Goal: Task Accomplishment & Management: Manage account settings

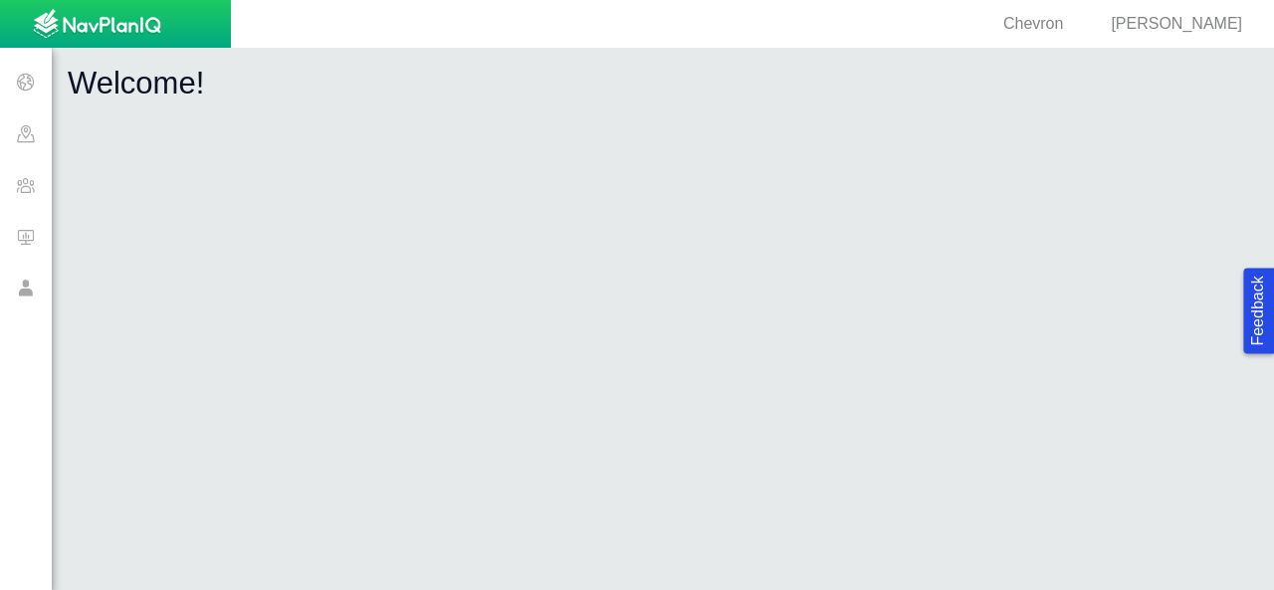
click at [27, 86] on span at bounding box center [26, 82] width 52 height 52
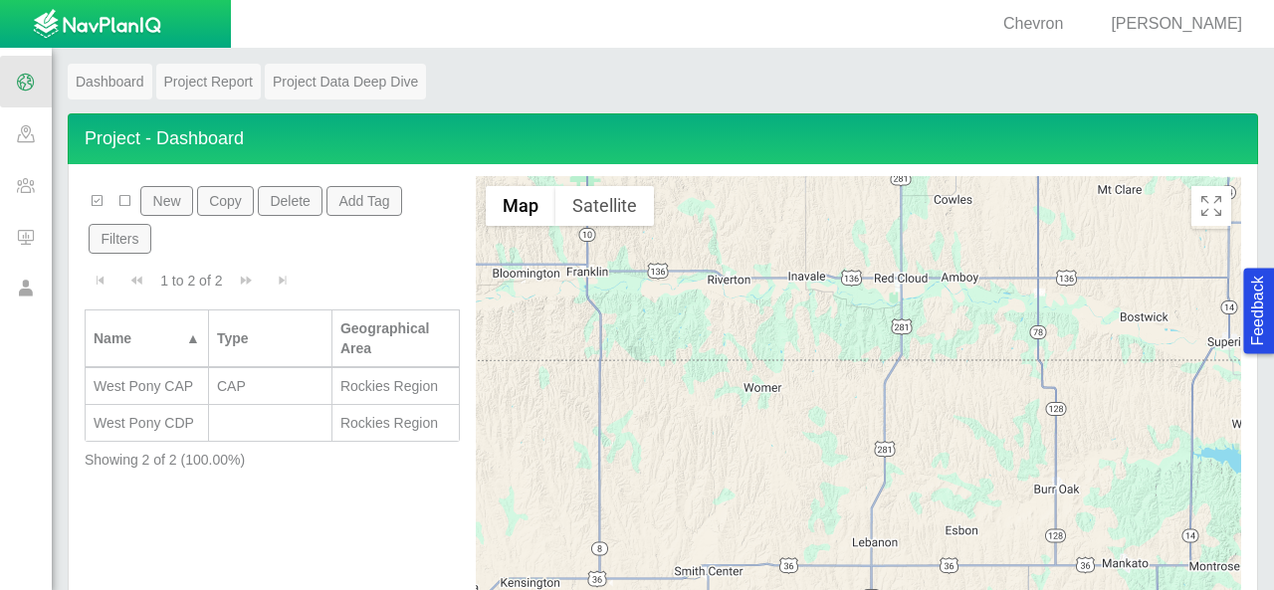
click at [105, 83] on link "Dashboard" at bounding box center [110, 82] width 85 height 36
click at [225, 87] on link "Project Report" at bounding box center [208, 82] width 105 height 36
click at [358, 79] on link "Project Data Deep Dive" at bounding box center [345, 82] width 161 height 36
click at [370, 82] on link "Project Data Deep Dive" at bounding box center [345, 82] width 161 height 36
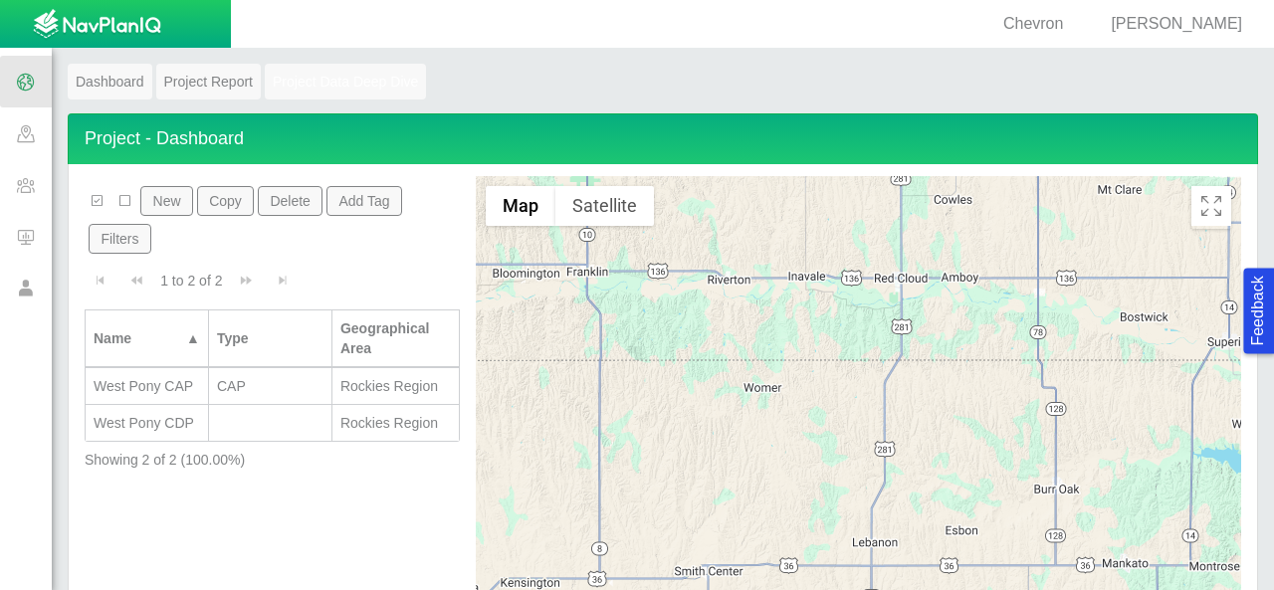
click at [30, 187] on span at bounding box center [26, 185] width 52 height 52
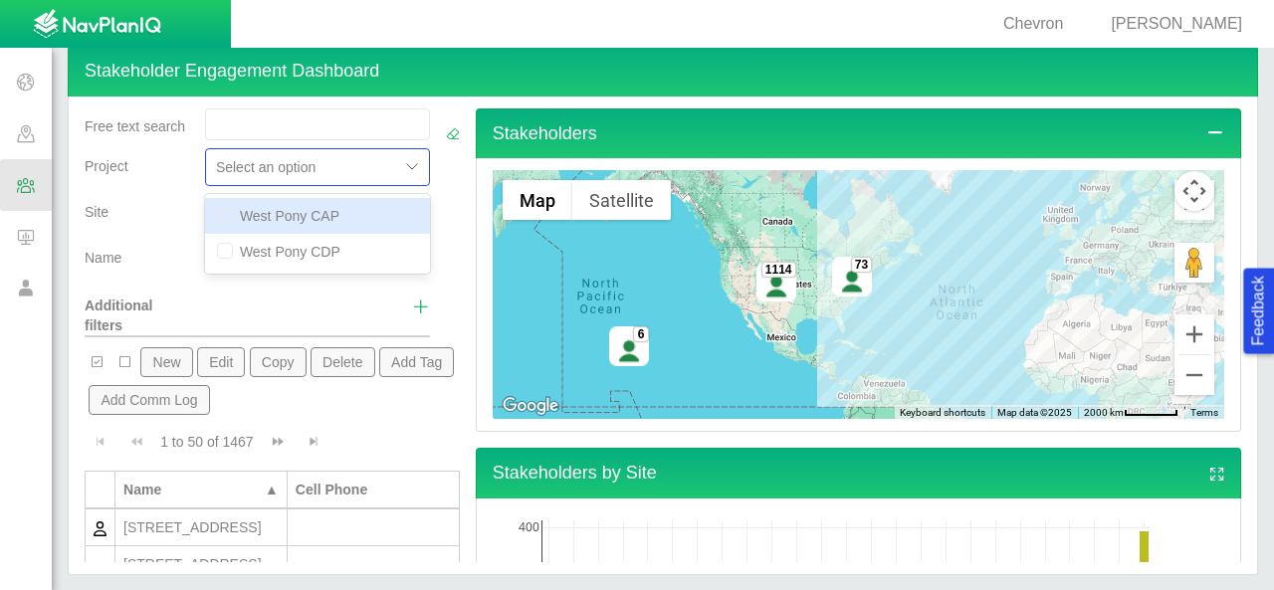
click at [318, 171] on div at bounding box center [302, 167] width 173 height 24
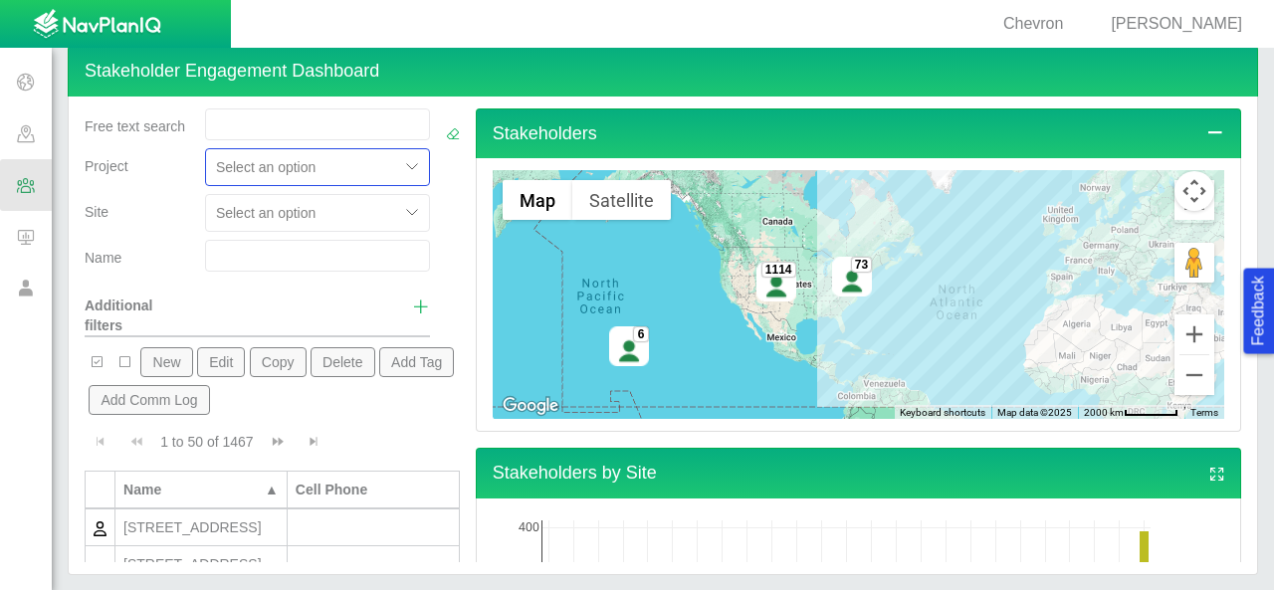
click at [318, 171] on div at bounding box center [302, 167] width 173 height 24
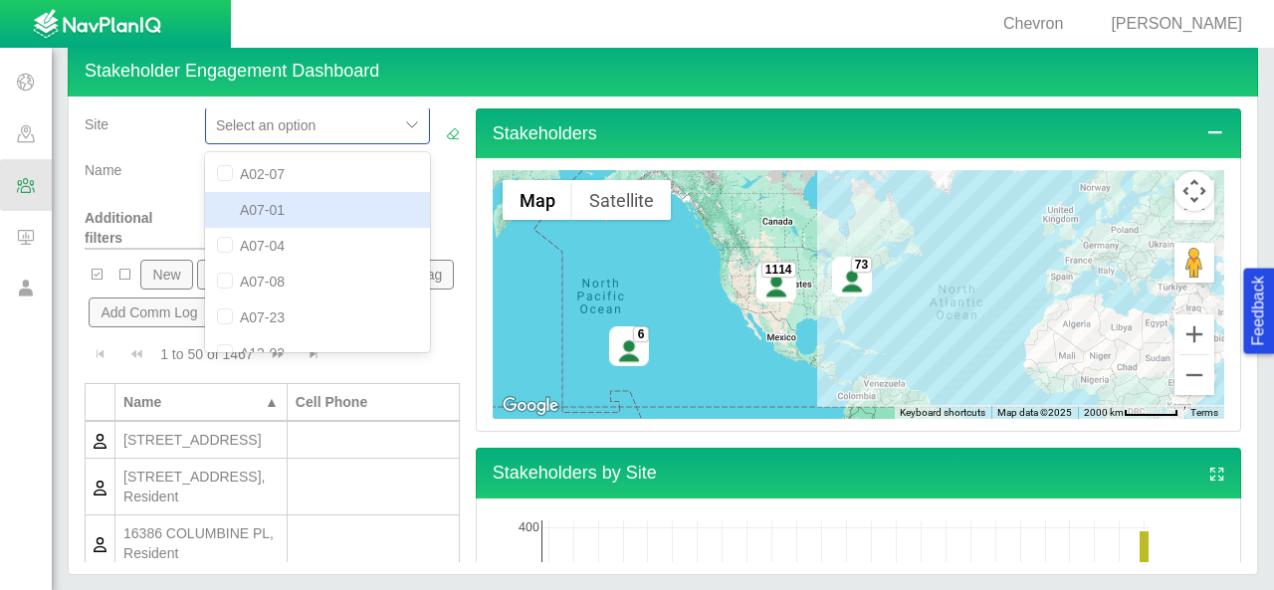
click at [344, 144] on div "option A07-01 focused, 2 of 50. 50 results available. Use Up and Down to choose…" at bounding box center [317, 126] width 225 height 38
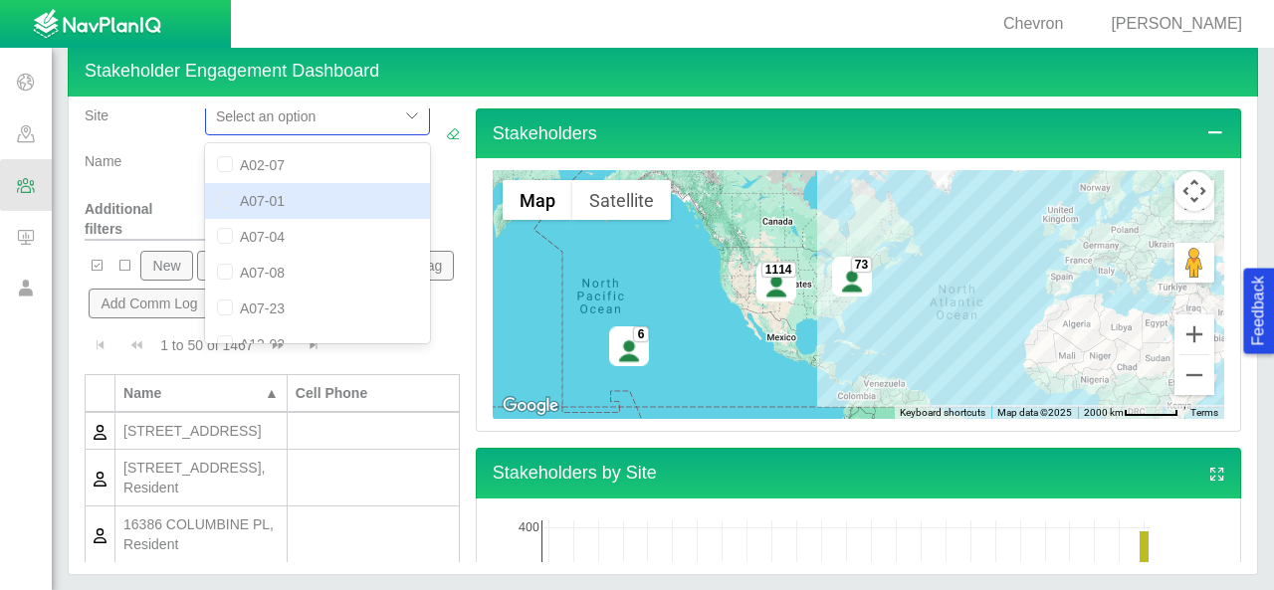
scroll to position [98, 0]
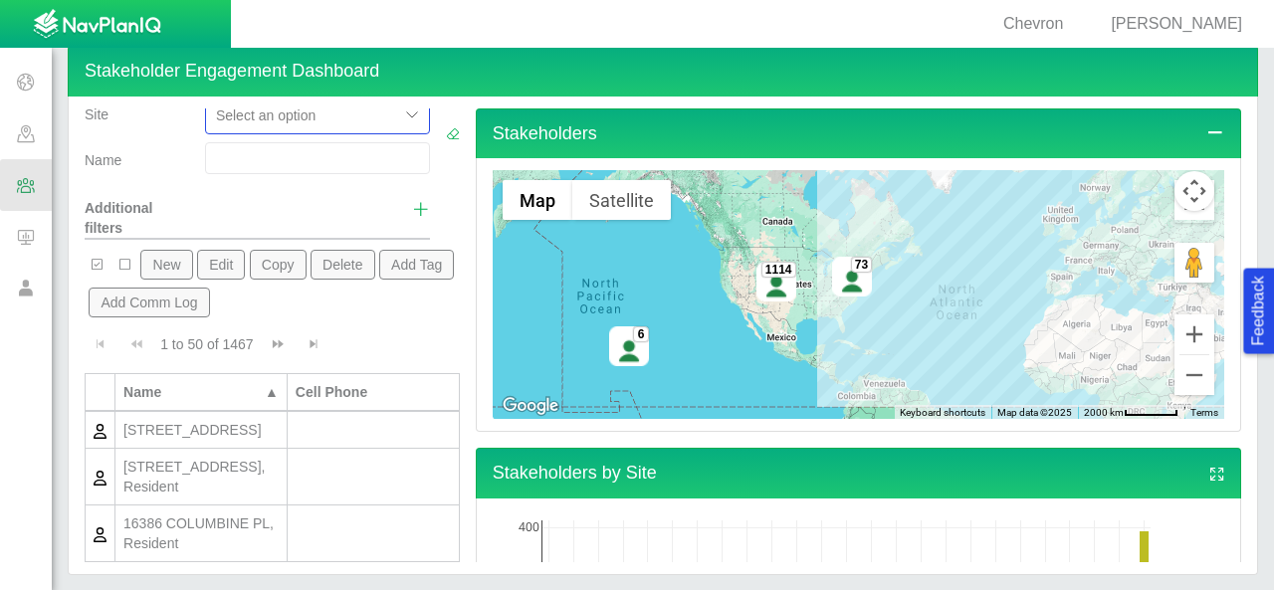
click at [350, 127] on div at bounding box center [302, 116] width 173 height 24
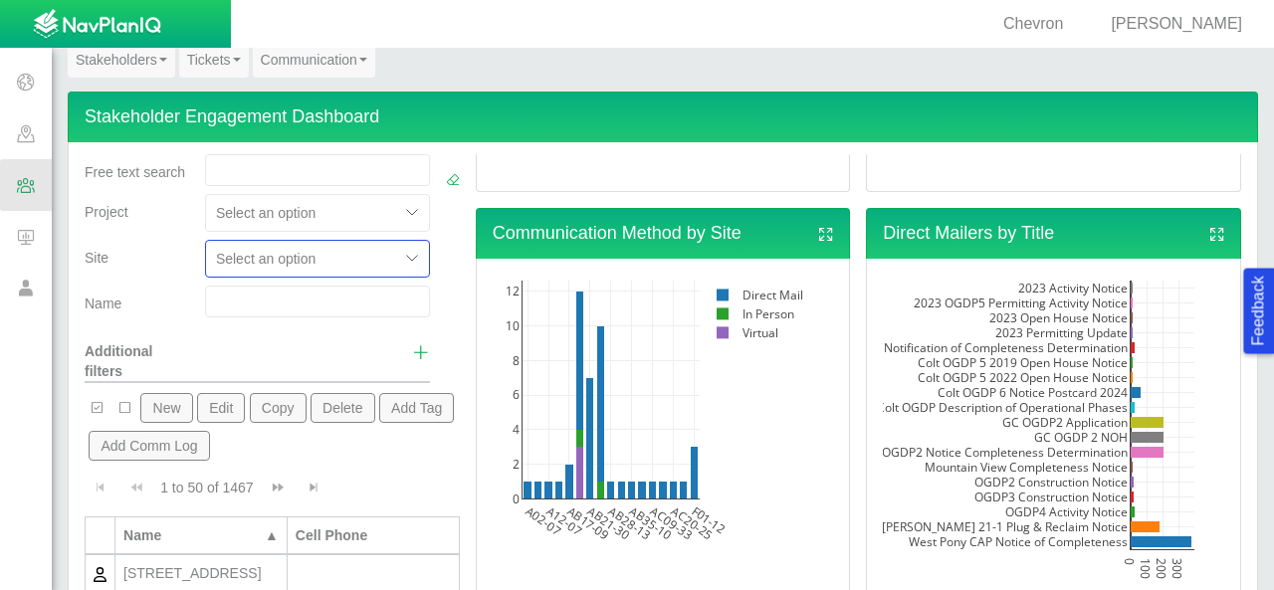
scroll to position [0, 0]
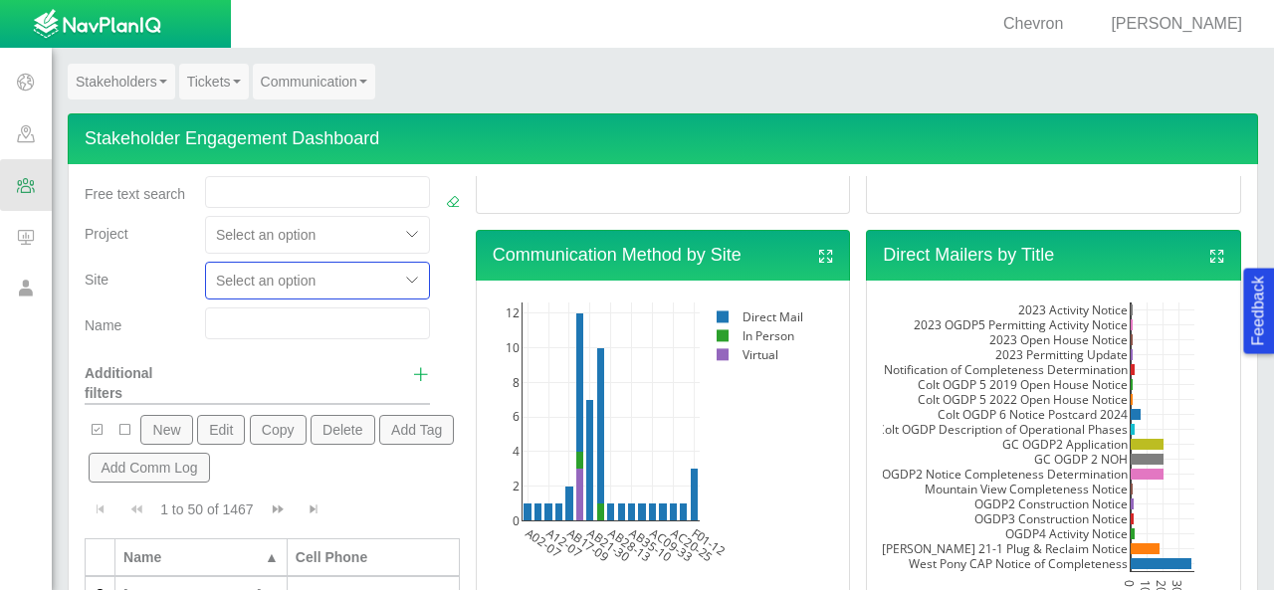
click at [126, 88] on link "Stakeholders" at bounding box center [122, 82] width 108 height 36
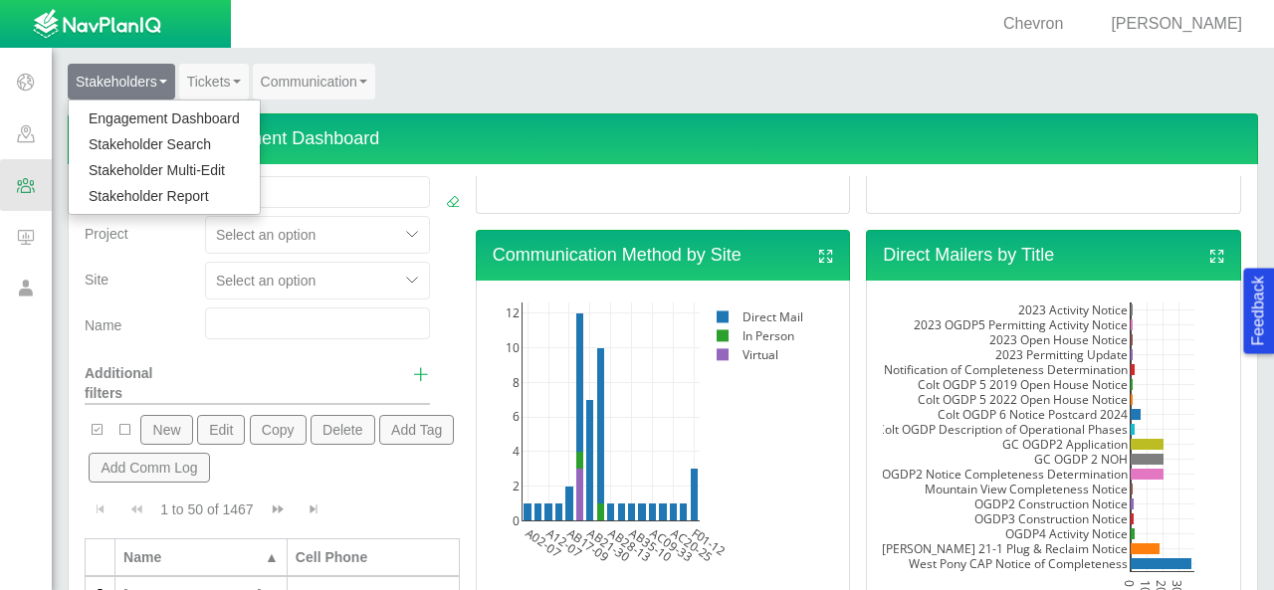
click at [126, 88] on link "Stakeholders" at bounding box center [122, 82] width 108 height 36
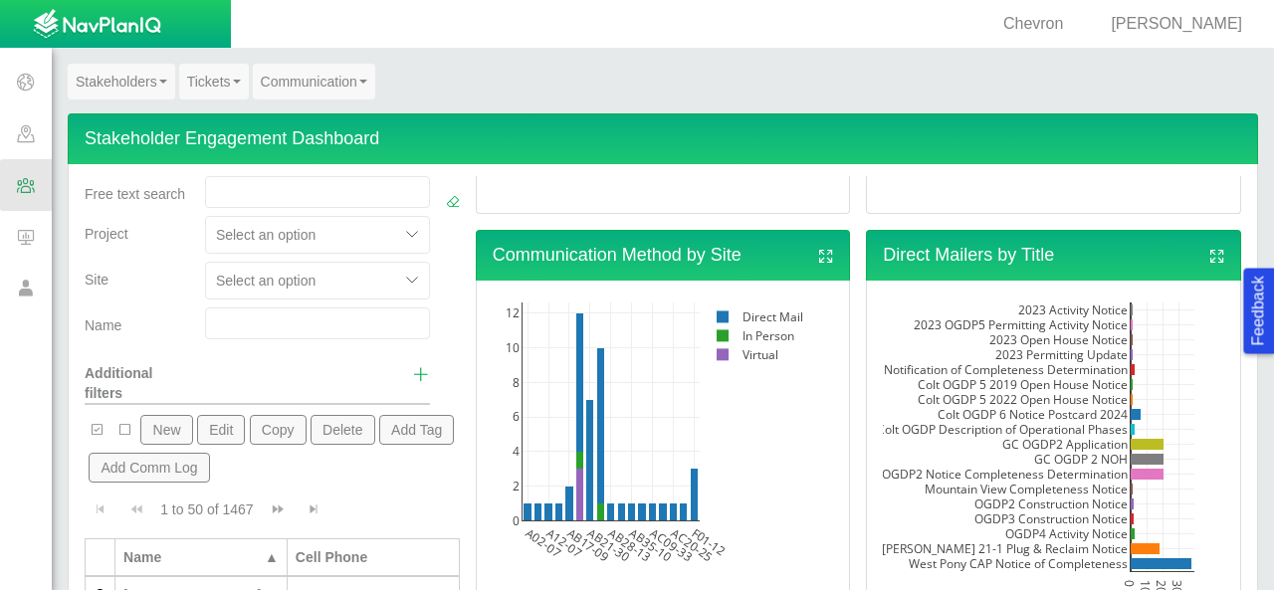
click at [234, 80] on b at bounding box center [237, 82] width 8 height 4
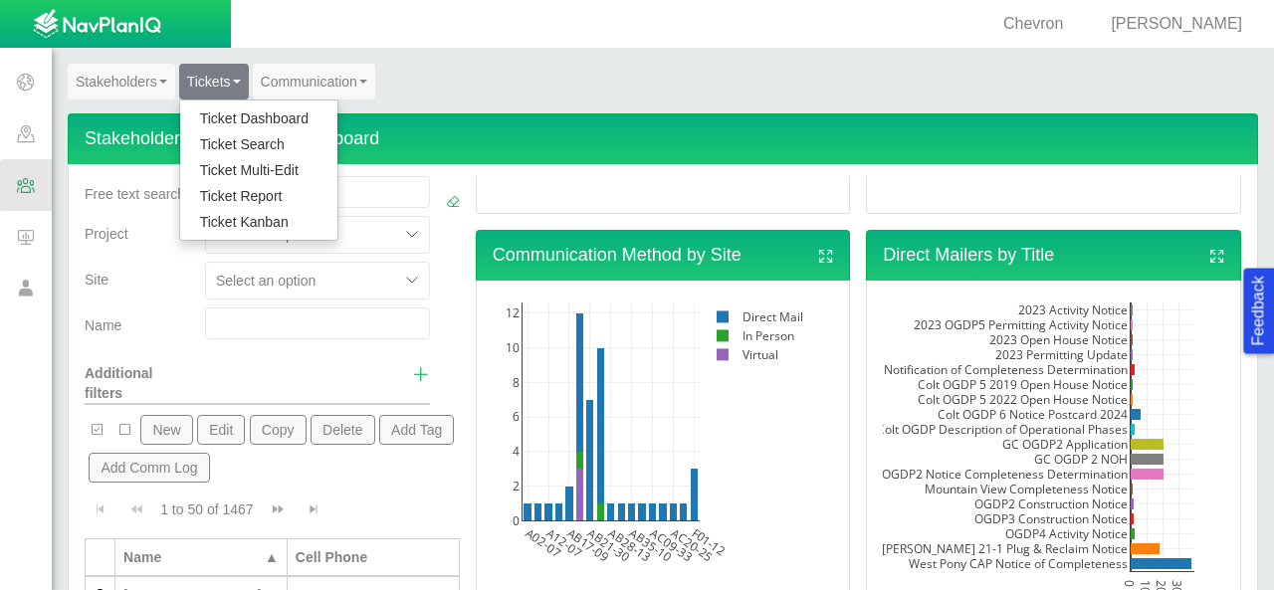
click at [255, 116] on link "Ticket Dashboard" at bounding box center [258, 119] width 157 height 26
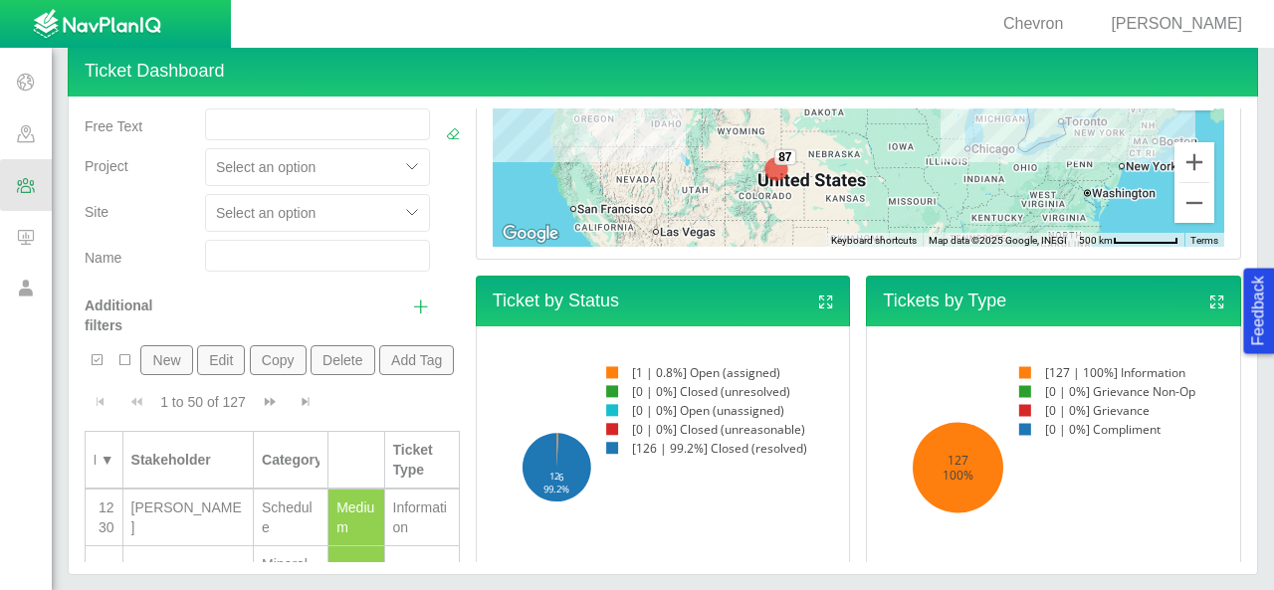
scroll to position [199, 0]
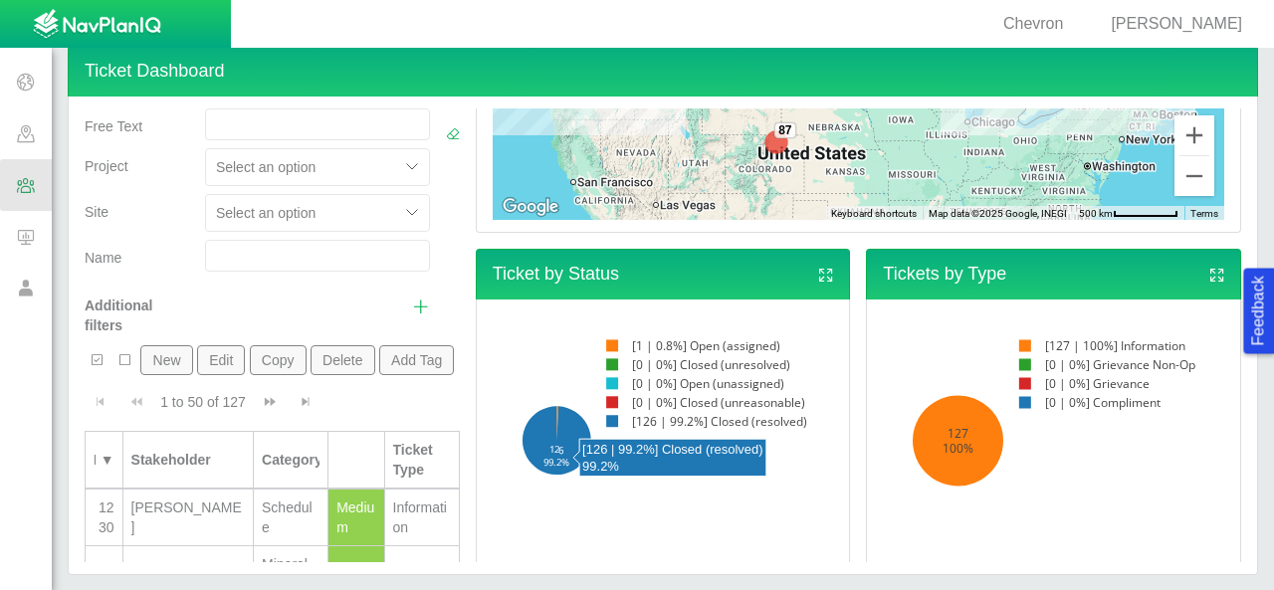
click at [565, 445] on icon at bounding box center [557, 441] width 69 height 69
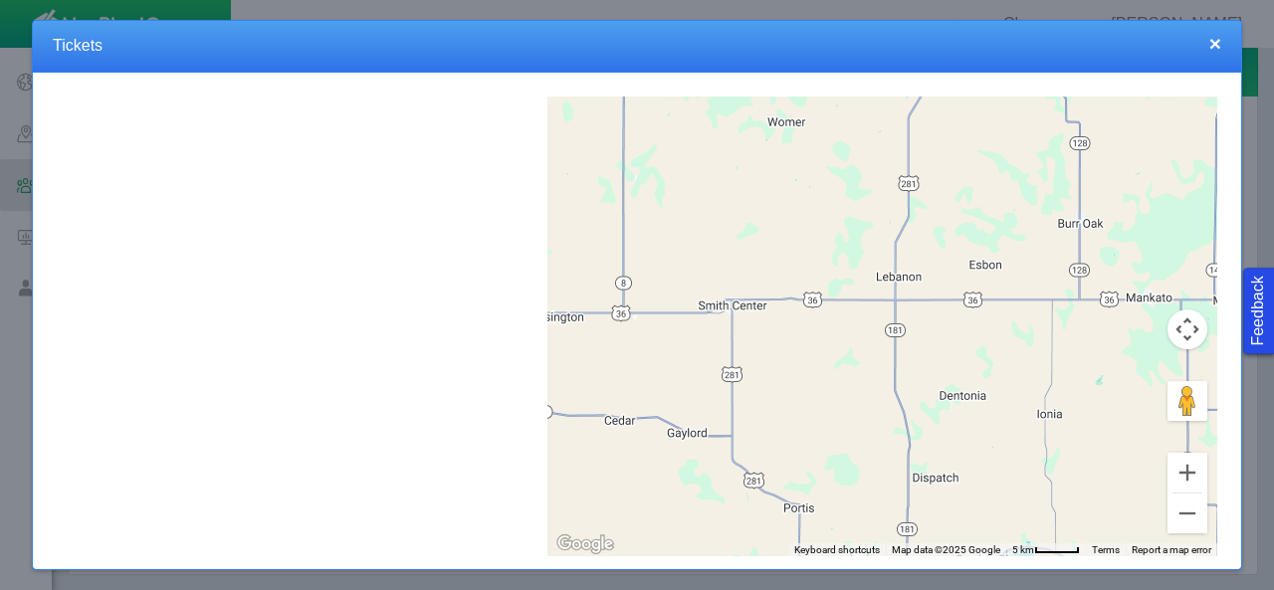
scroll to position [0, 0]
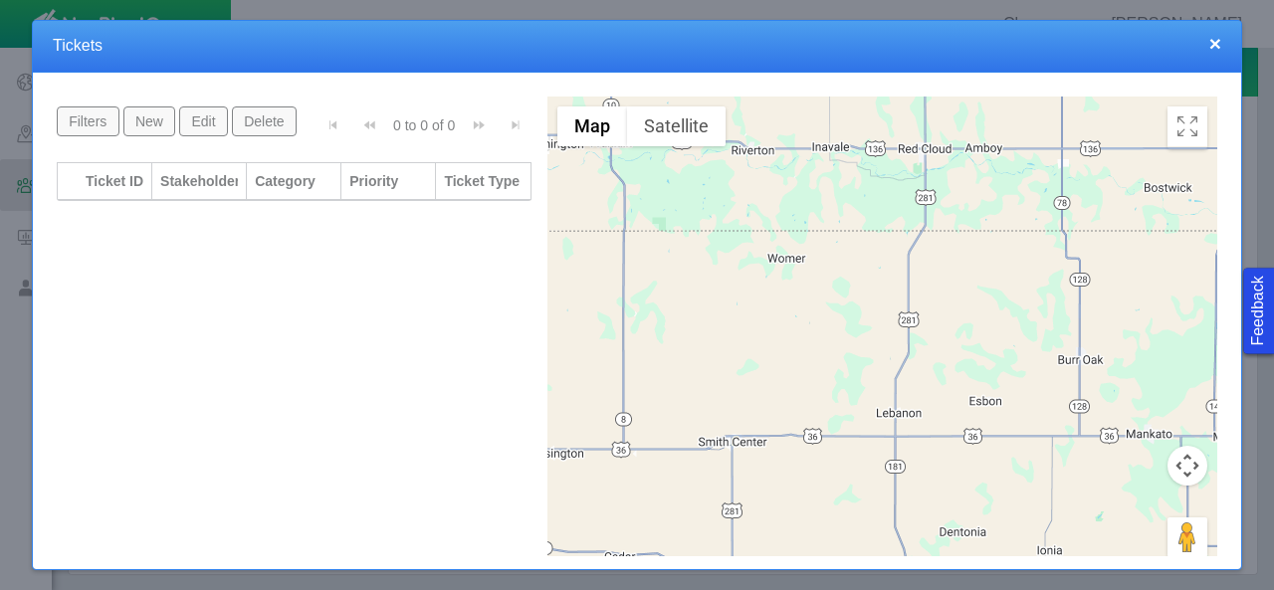
click at [117, 178] on div "Ticket ID" at bounding box center [105, 181] width 78 height 20
click at [117, 178] on div "Ticket ID" at bounding box center [95, 181] width 59 height 20
click at [1201, 50] on h4 "Tickets" at bounding box center [637, 46] width 1169 height 21
click at [1227, 42] on div "× Tickets" at bounding box center [637, 47] width 1209 height 52
click at [1219, 50] on button "×" at bounding box center [1216, 43] width 12 height 21
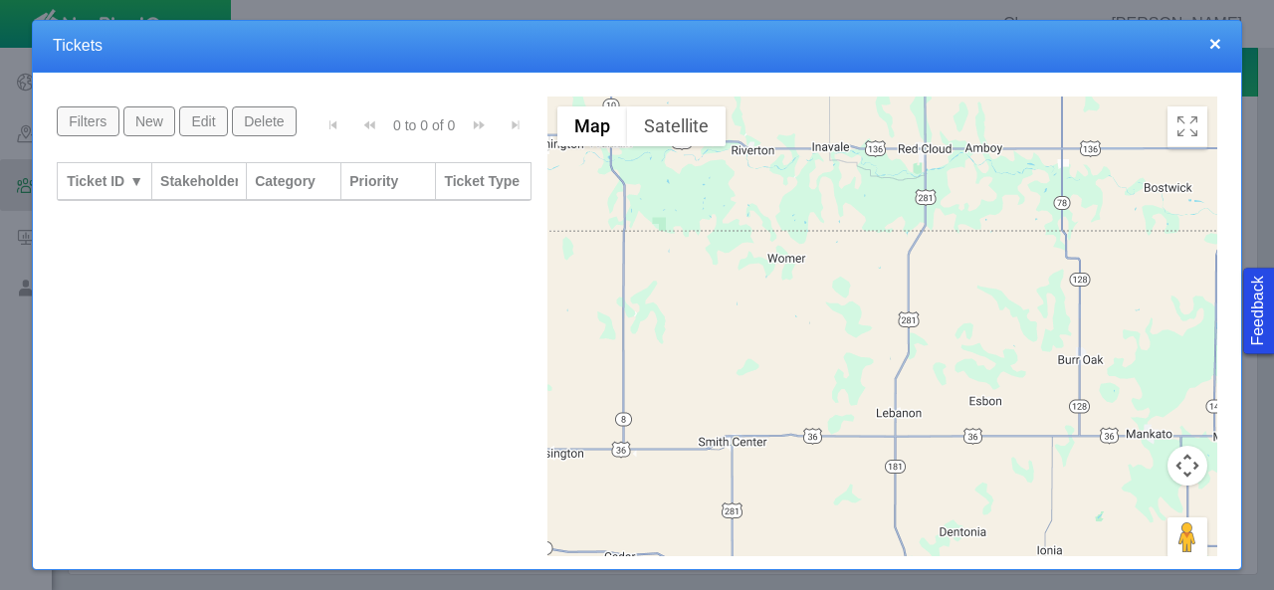
scroll to position [72, 0]
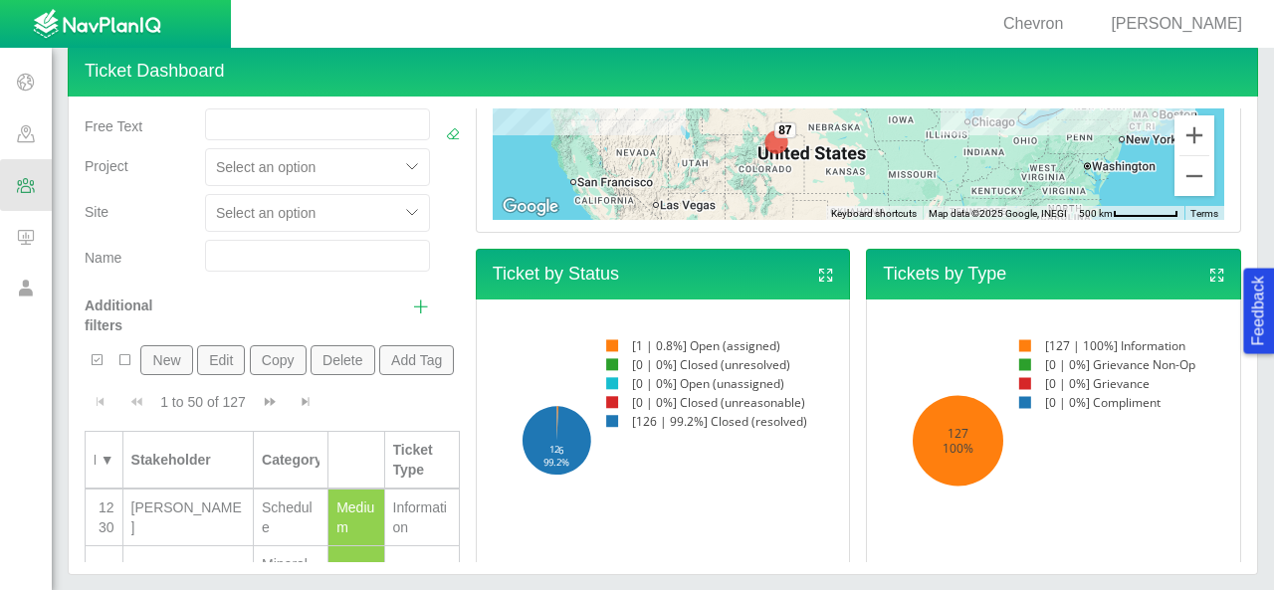
click at [615, 343] on rect at bounding box center [698, 346] width 213 height 19
click at [697, 345] on rect at bounding box center [698, 346] width 213 height 19
click at [692, 346] on rect at bounding box center [698, 346] width 213 height 19
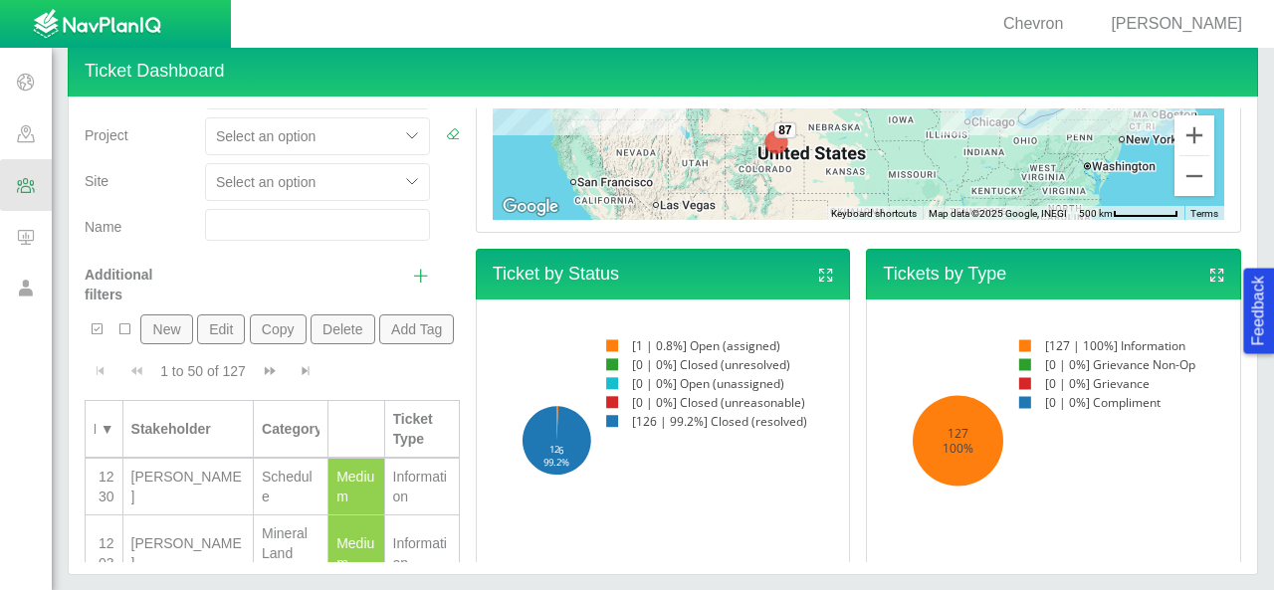
scroll to position [0, 0]
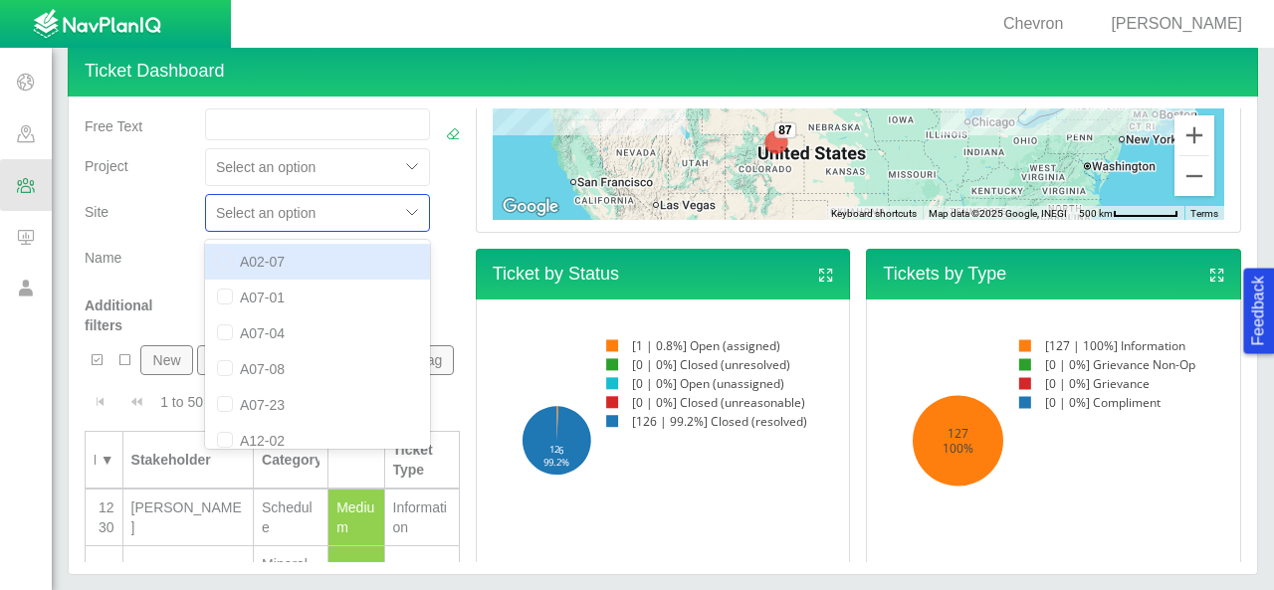
click at [355, 215] on div "option A02-07 focused, 1 of 50. 50 results available. Use Up and Down to choose…" at bounding box center [317, 213] width 225 height 38
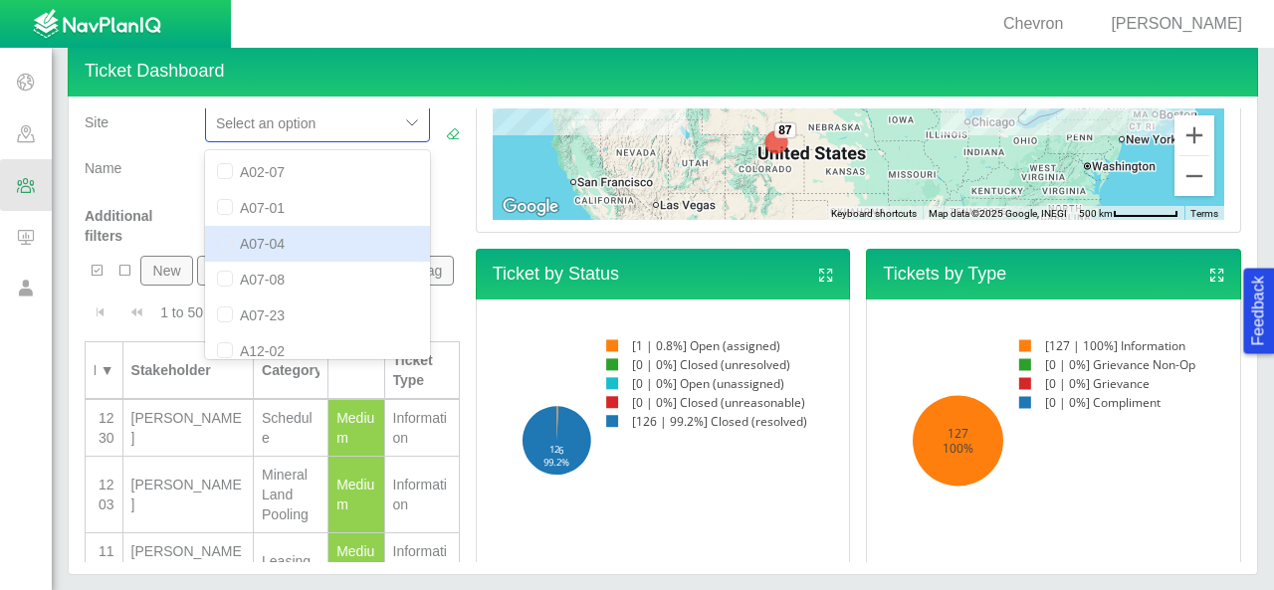
click at [422, 270] on div "New Edit Copy Delete Add Tag" at bounding box center [270, 275] width 370 height 38
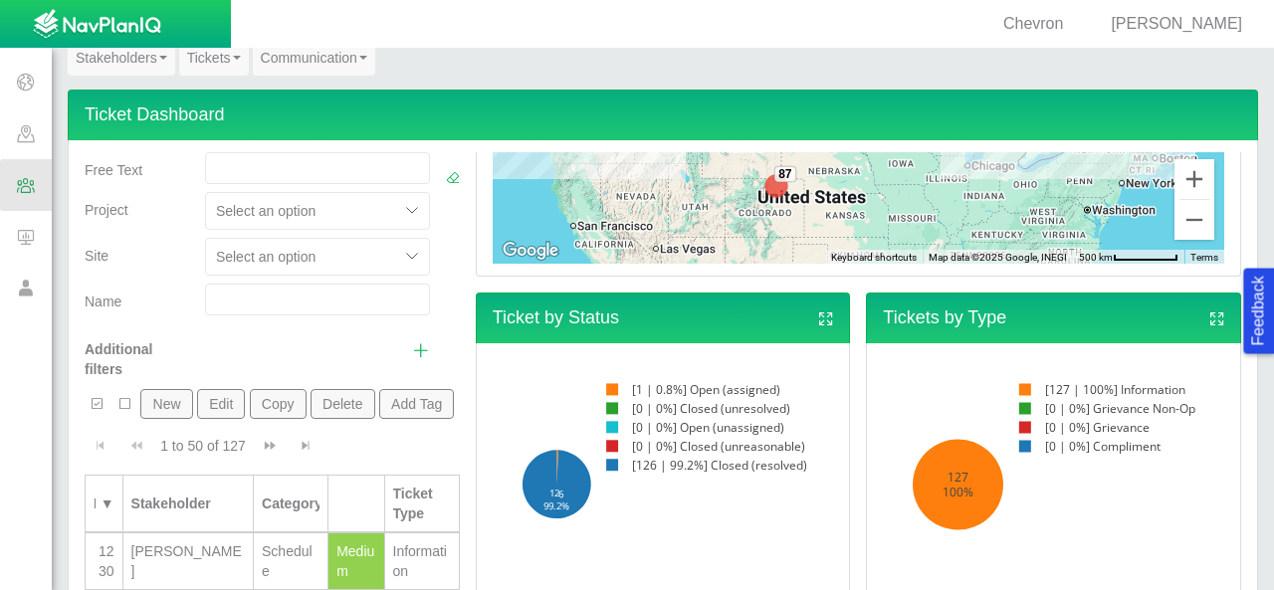
scroll to position [0, 0]
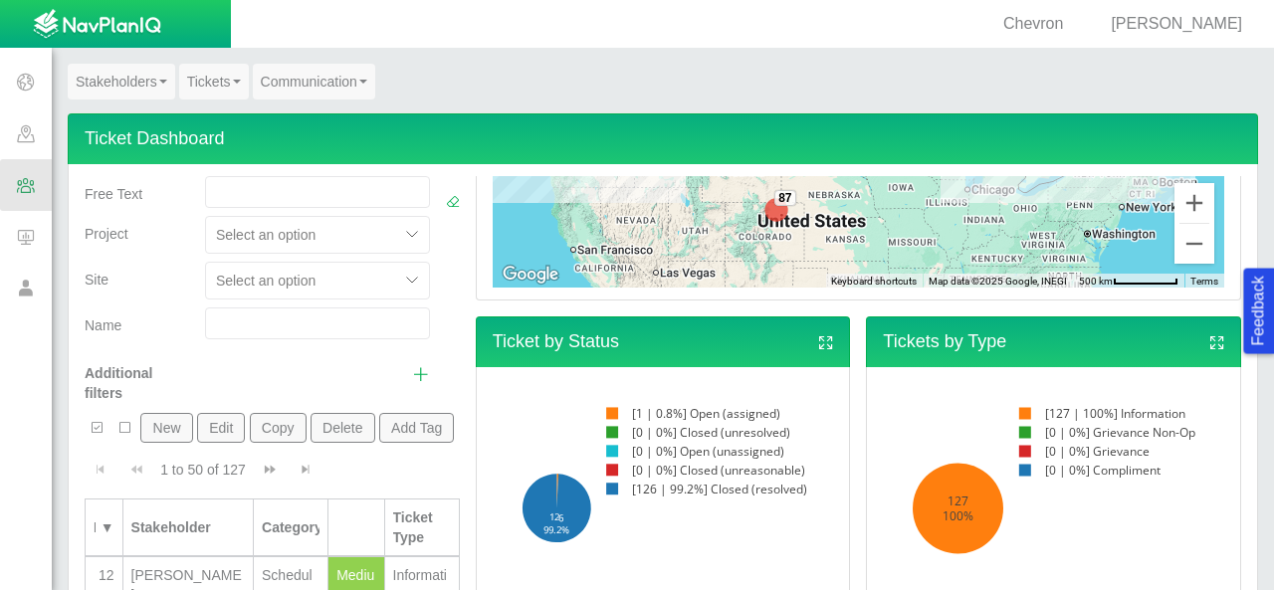
click at [218, 73] on link "Tickets" at bounding box center [214, 82] width 70 height 36
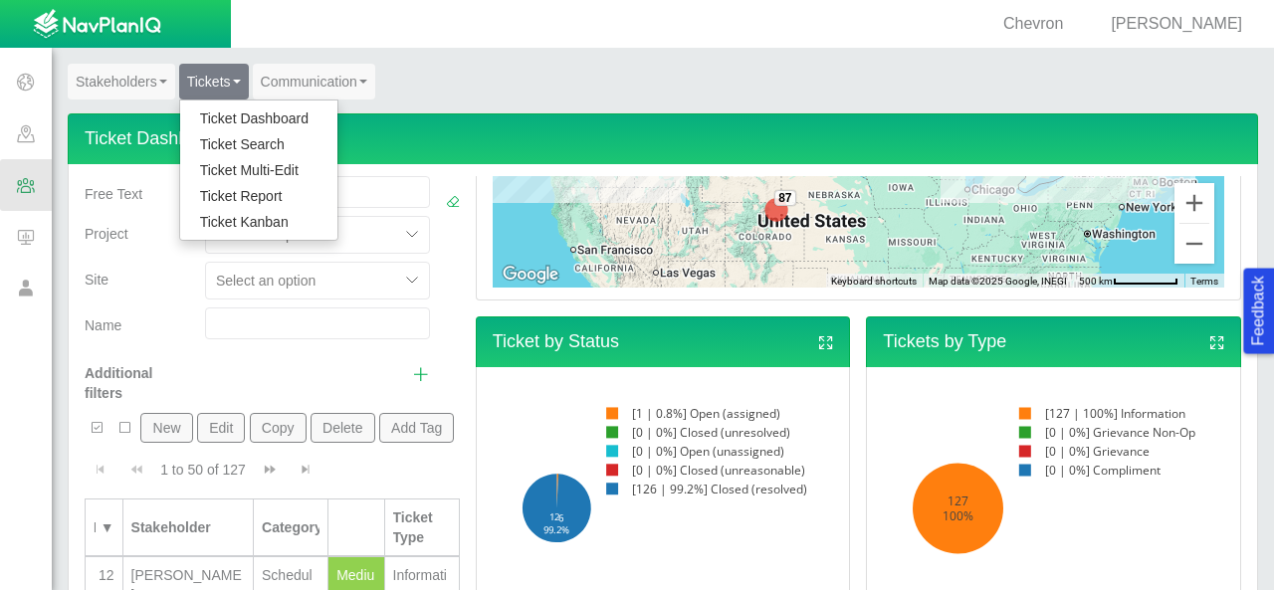
click at [271, 196] on link "Ticket Report" at bounding box center [258, 196] width 157 height 26
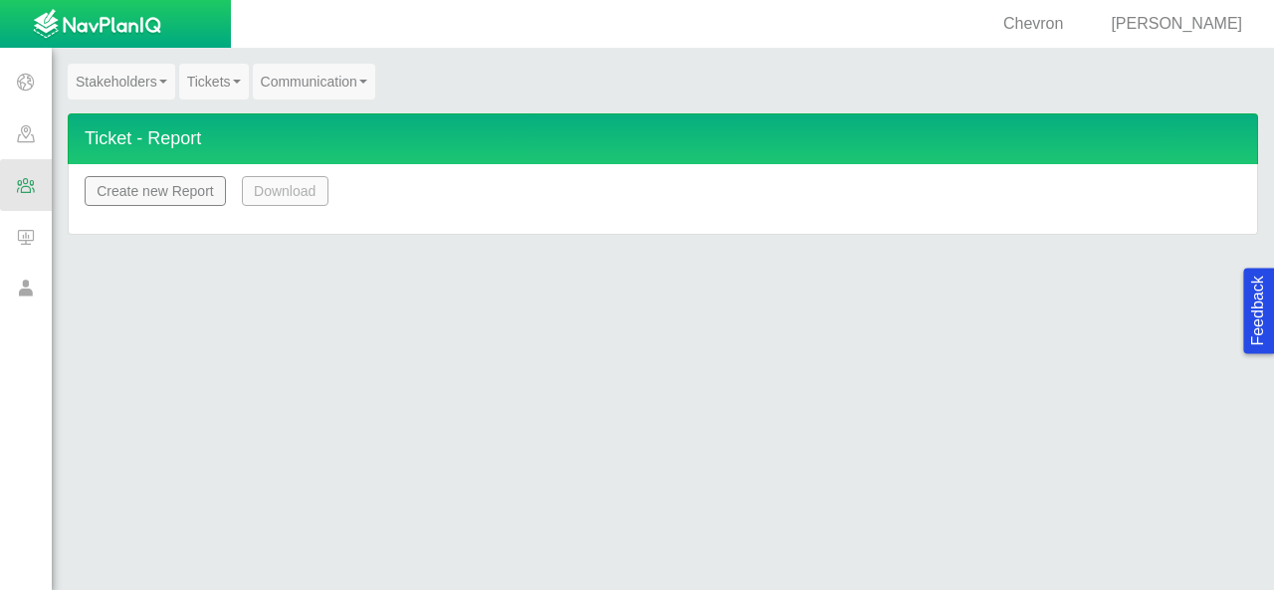
click at [144, 196] on button "Create new Report" at bounding box center [155, 191] width 141 height 30
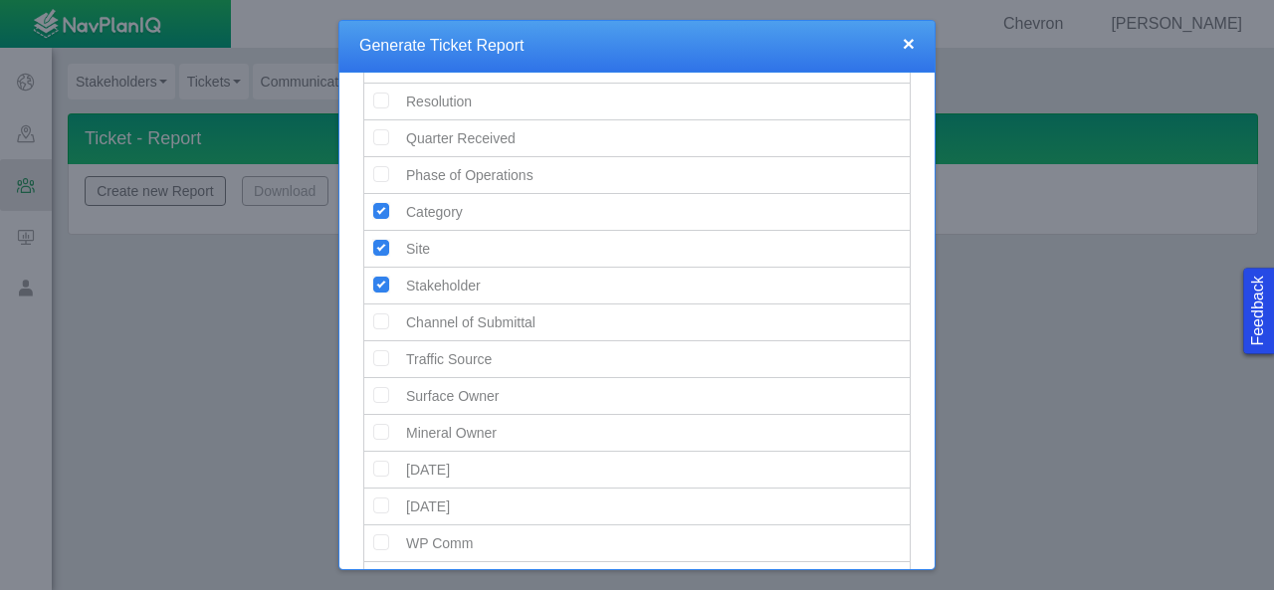
scroll to position [1217, 0]
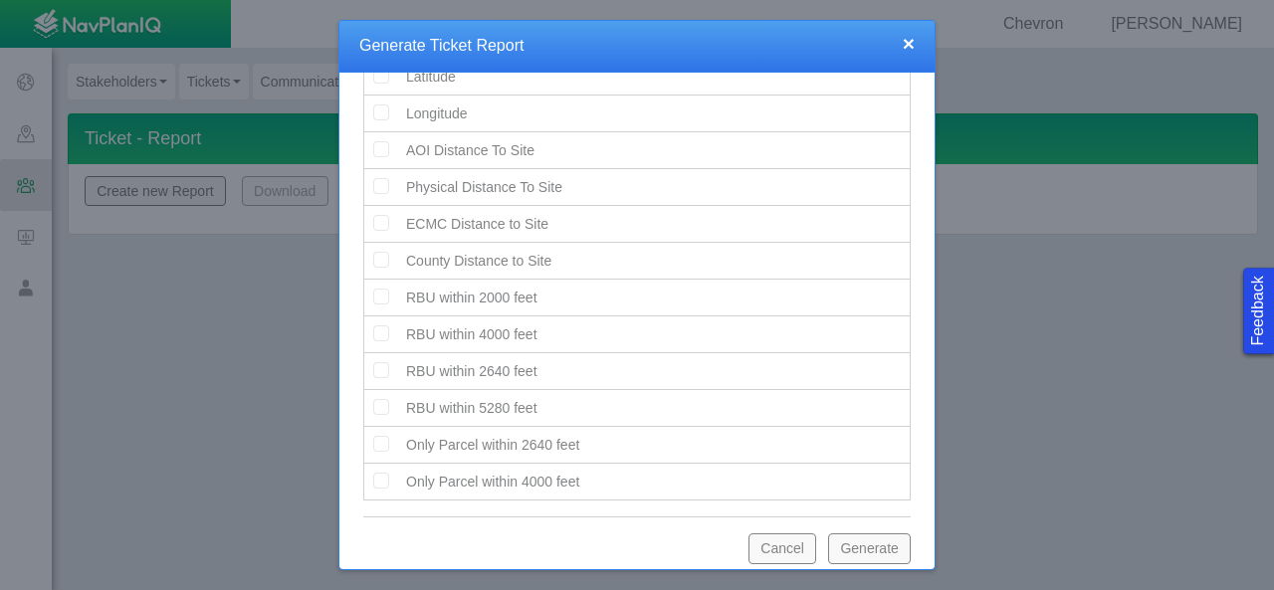
click at [836, 537] on button "Generate" at bounding box center [869, 549] width 83 height 30
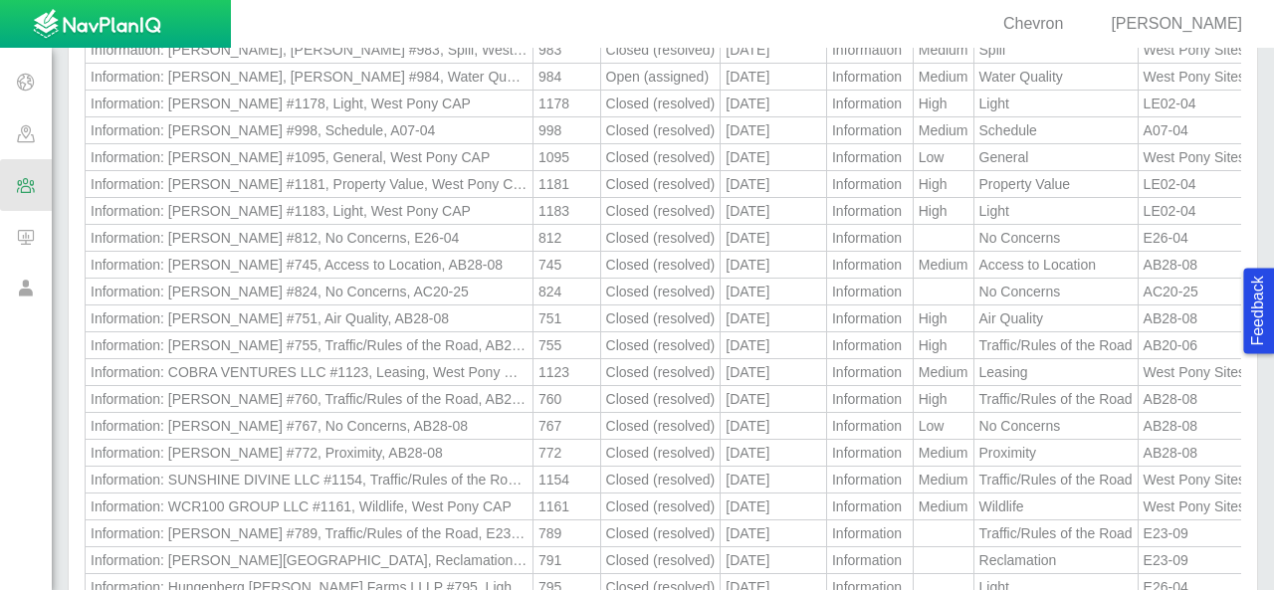
scroll to position [0, 0]
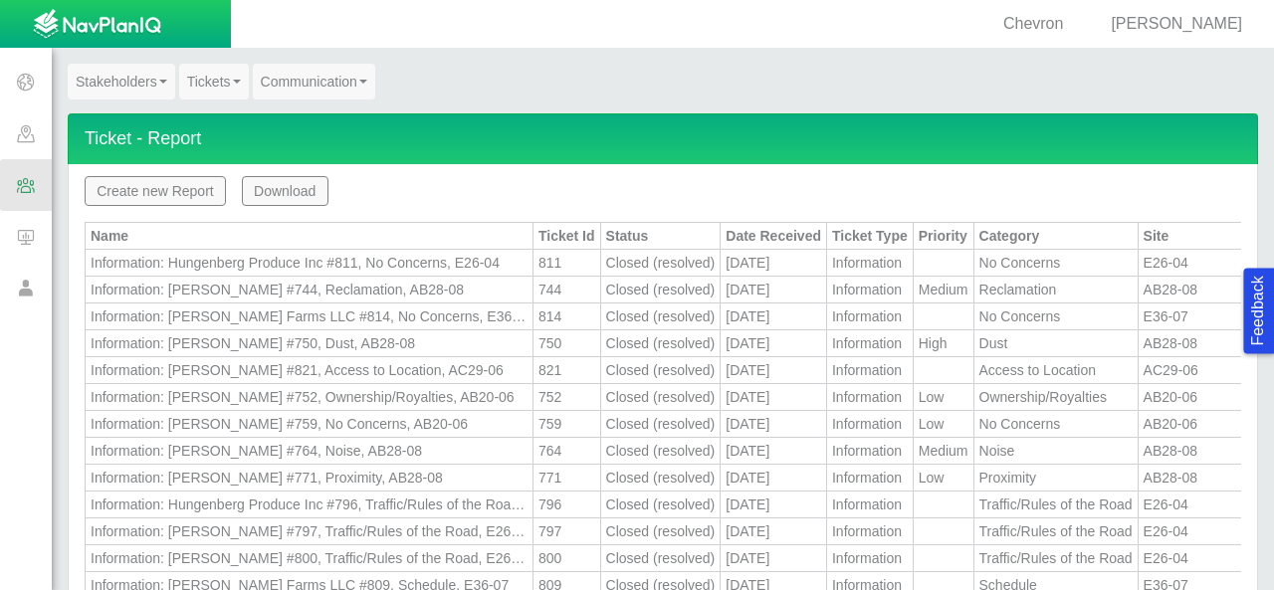
click at [627, 238] on th "Status" at bounding box center [660, 236] width 120 height 27
click at [652, 234] on th "Status" at bounding box center [660, 236] width 120 height 27
click at [653, 234] on th "Status" at bounding box center [660, 236] width 120 height 27
click at [195, 190] on button "Create new Report" at bounding box center [155, 191] width 141 height 30
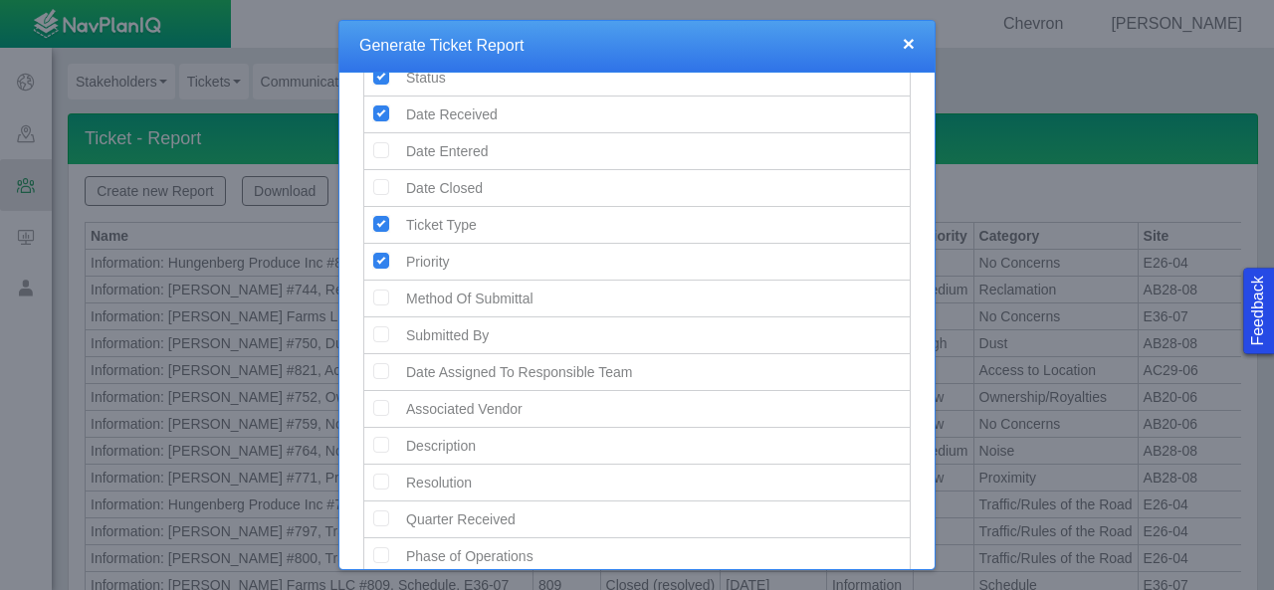
scroll to position [121, 0]
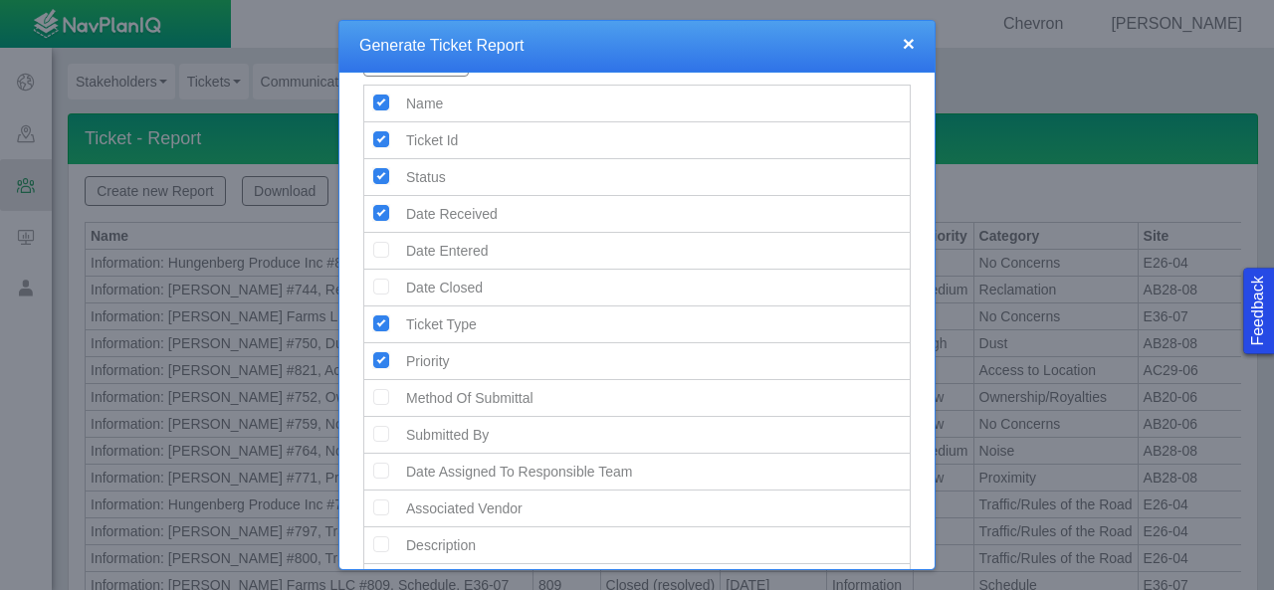
click at [425, 175] on span "Status" at bounding box center [426, 177] width 40 height 16
click at [927, 49] on div "× Generate Ticket Report" at bounding box center [636, 47] width 595 height 52
click at [908, 43] on button "×" at bounding box center [909, 43] width 12 height 21
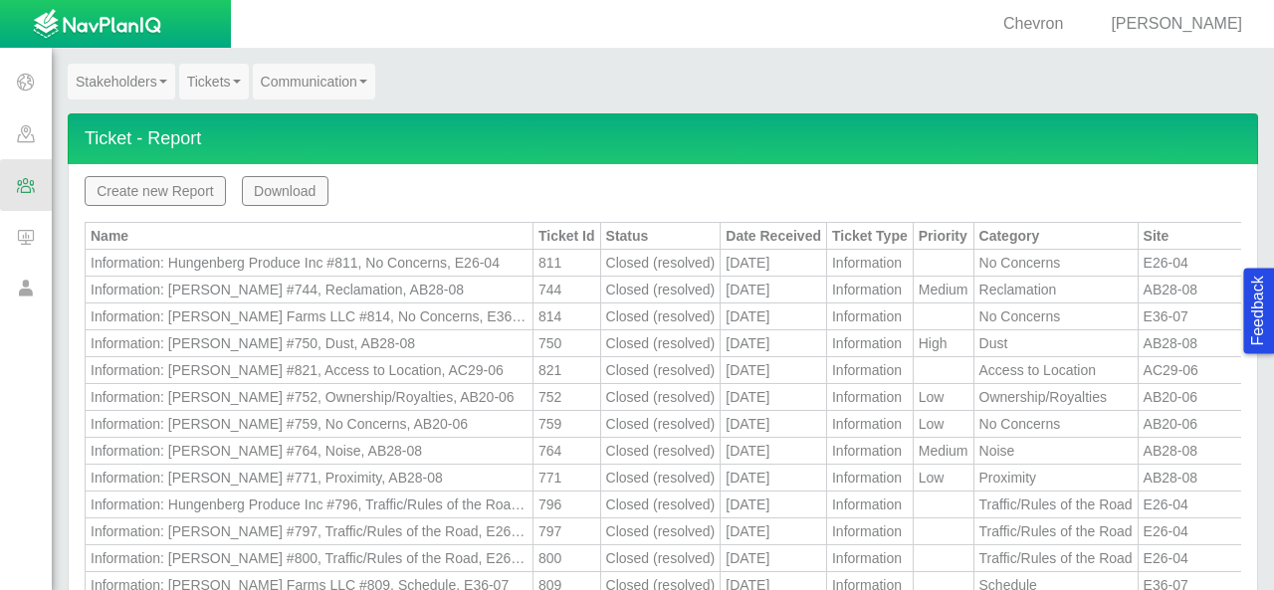
click at [20, 133] on span at bounding box center [26, 134] width 52 height 52
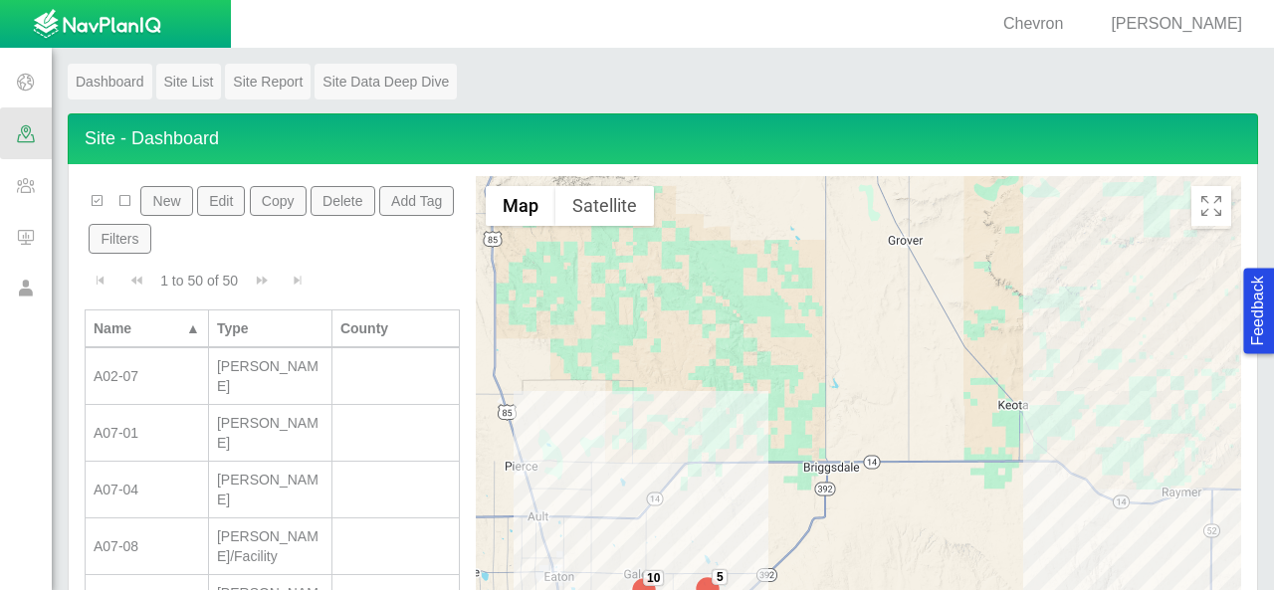
click at [24, 178] on span at bounding box center [26, 185] width 52 height 52
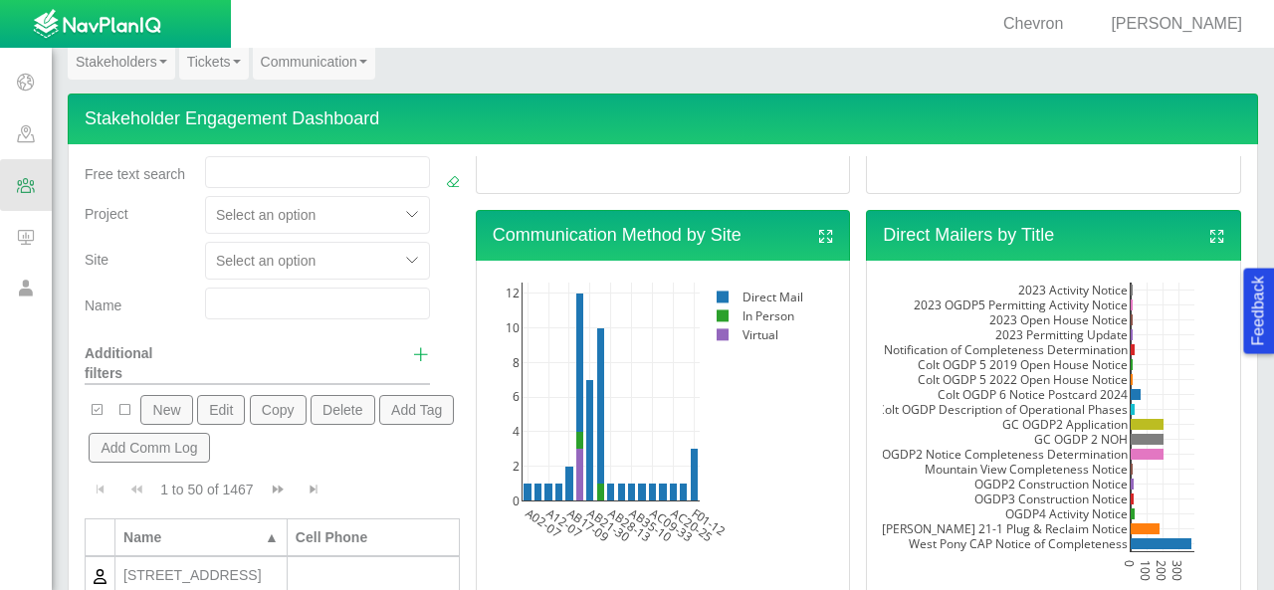
scroll to position [0, 0]
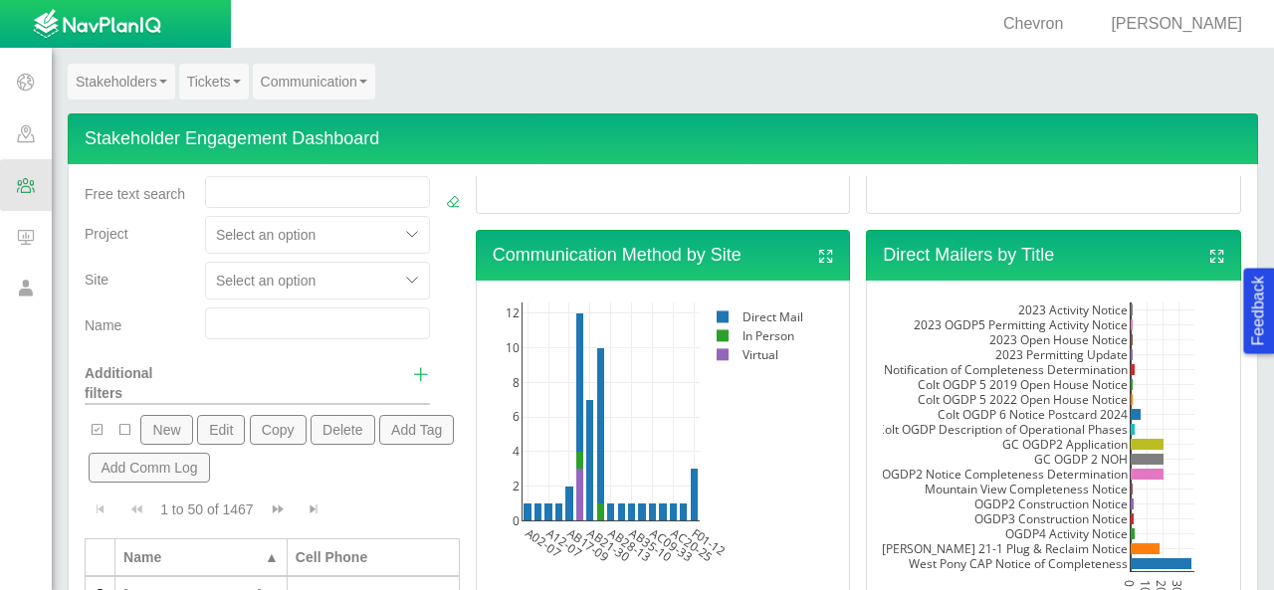
click at [1181, 21] on span "Ryan Nance" at bounding box center [1176, 23] width 131 height 17
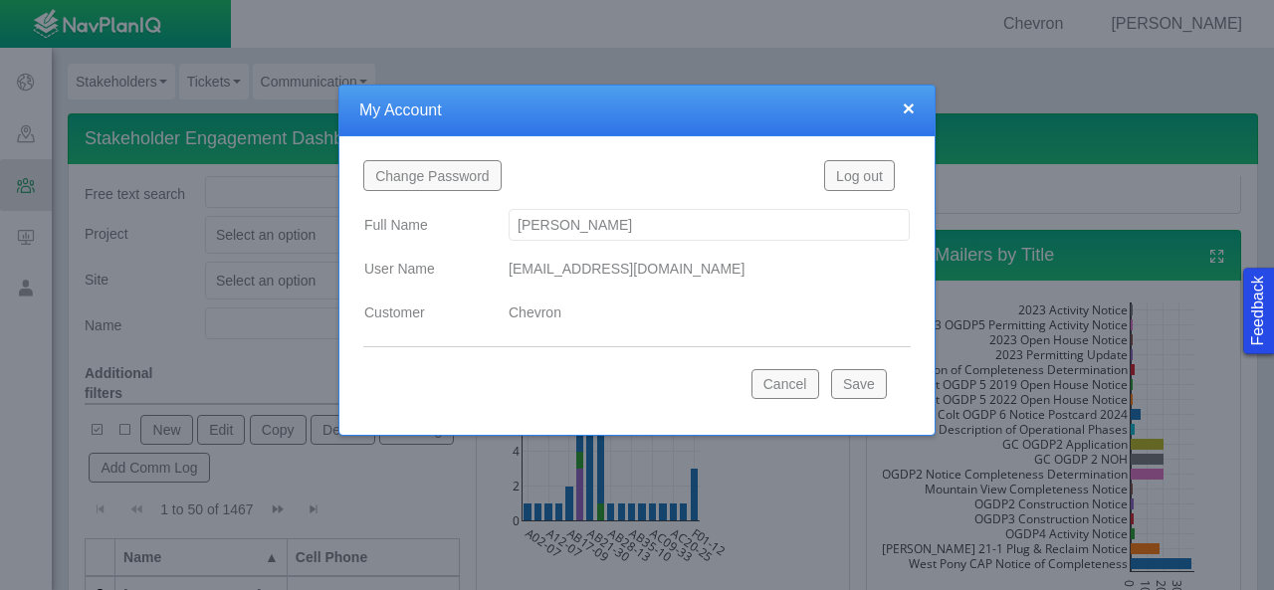
click at [858, 185] on button "Log out" at bounding box center [859, 175] width 71 height 30
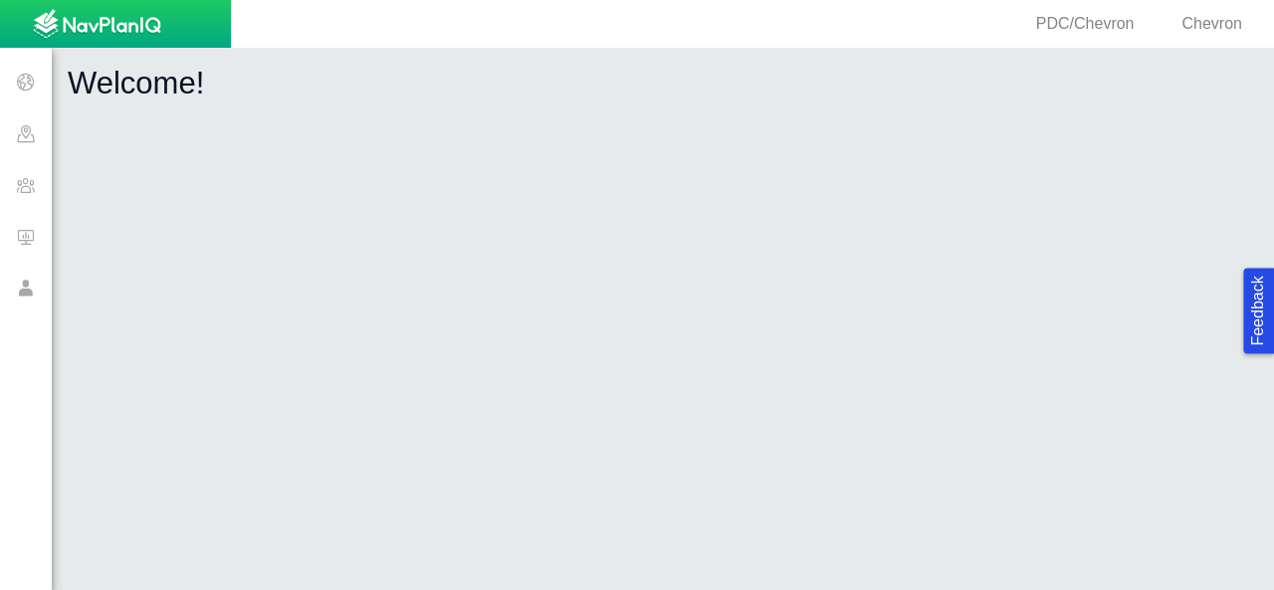
click at [31, 186] on span at bounding box center [26, 185] width 52 height 52
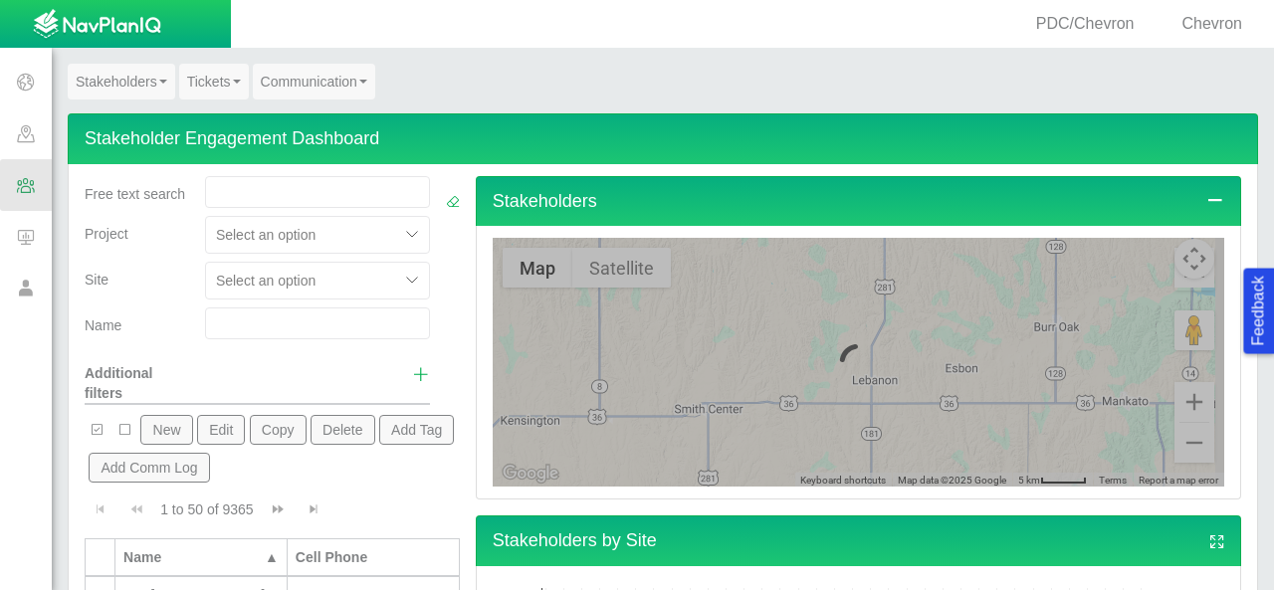
click at [231, 81] on link "Tickets" at bounding box center [214, 82] width 70 height 36
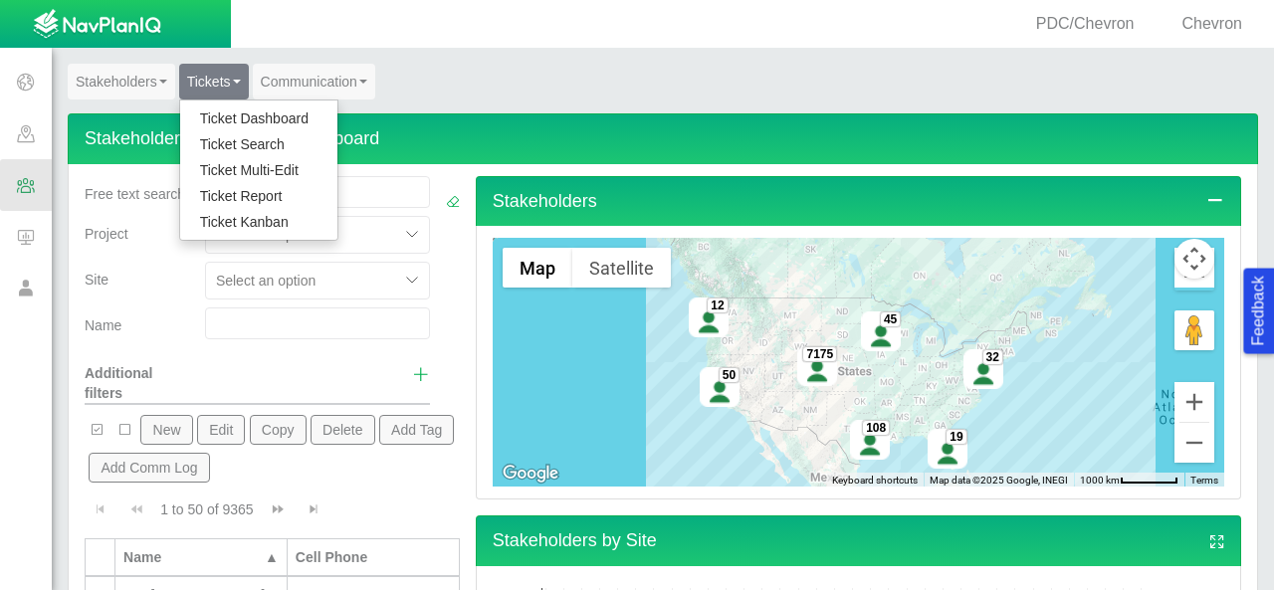
click at [241, 197] on link "Ticket Report" at bounding box center [258, 196] width 157 height 26
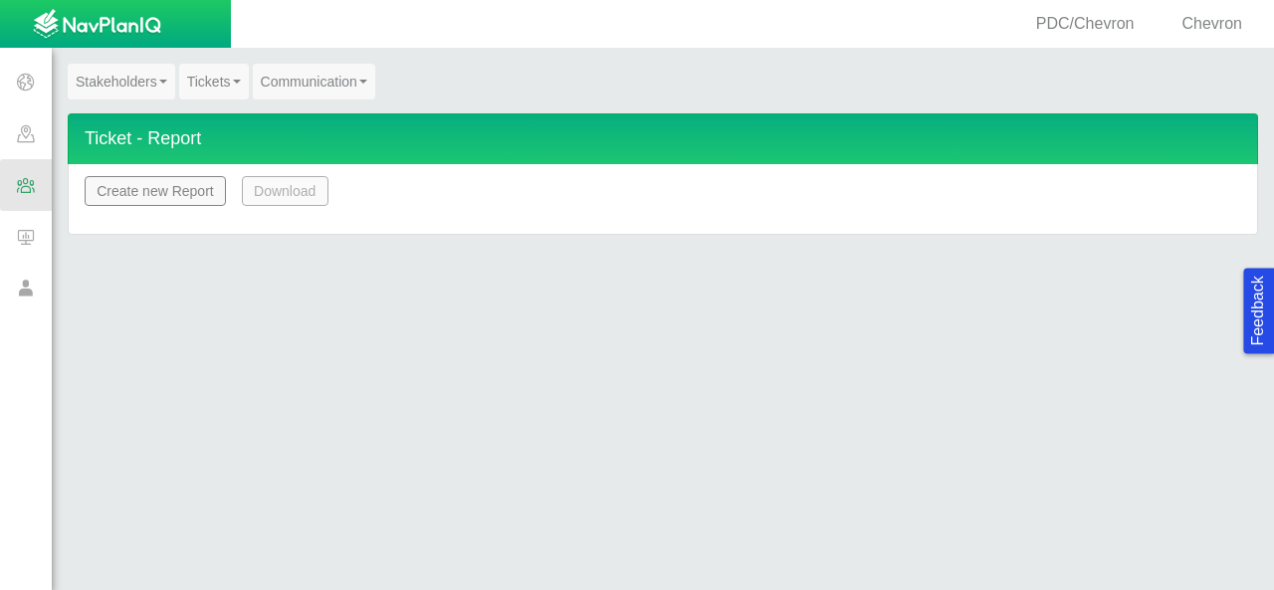
click at [156, 216] on div "Create new Report" at bounding box center [155, 199] width 157 height 46
click at [154, 195] on button "Create new Report" at bounding box center [155, 191] width 141 height 30
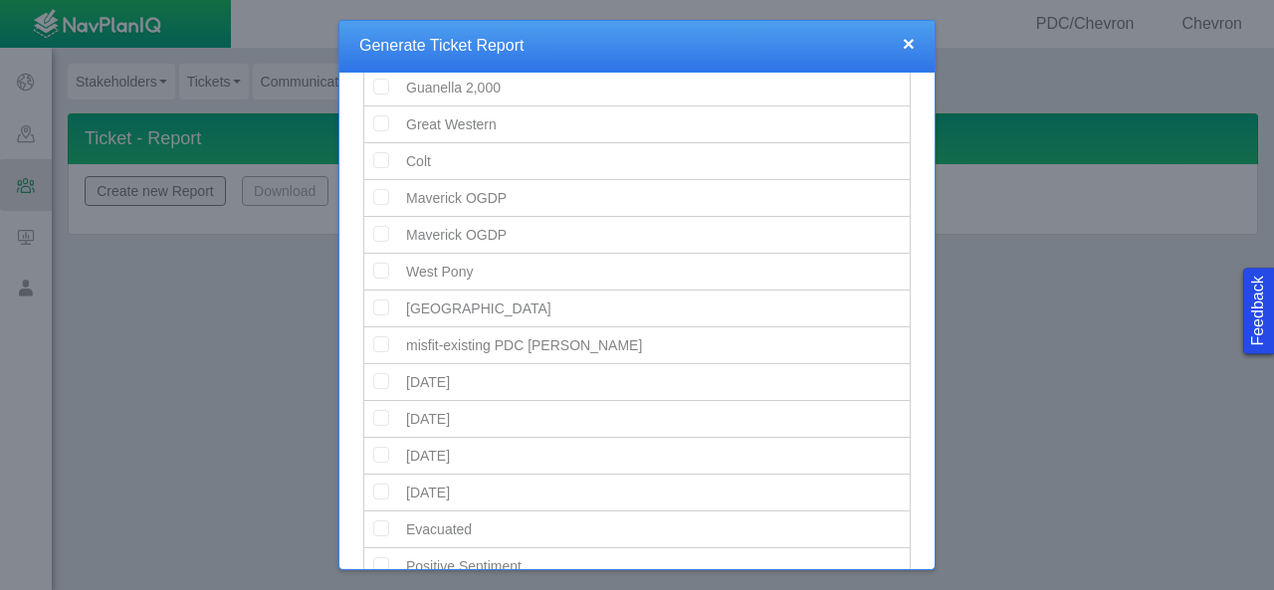
scroll to position [1728, 0]
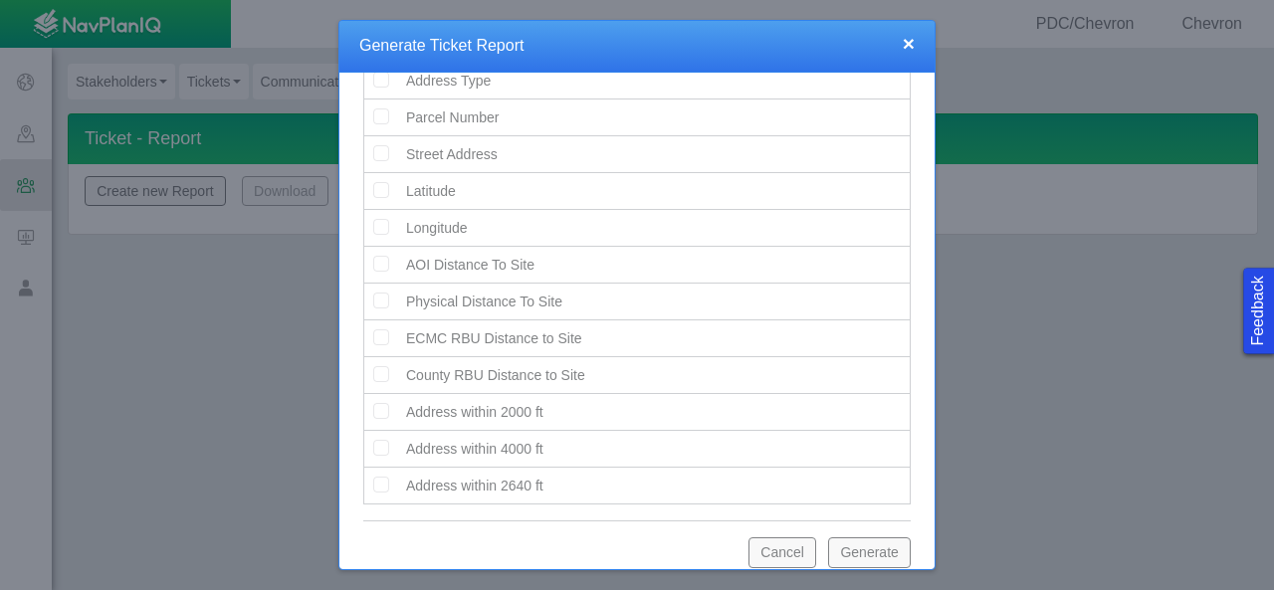
click at [833, 538] on button "Generate" at bounding box center [869, 553] width 83 height 30
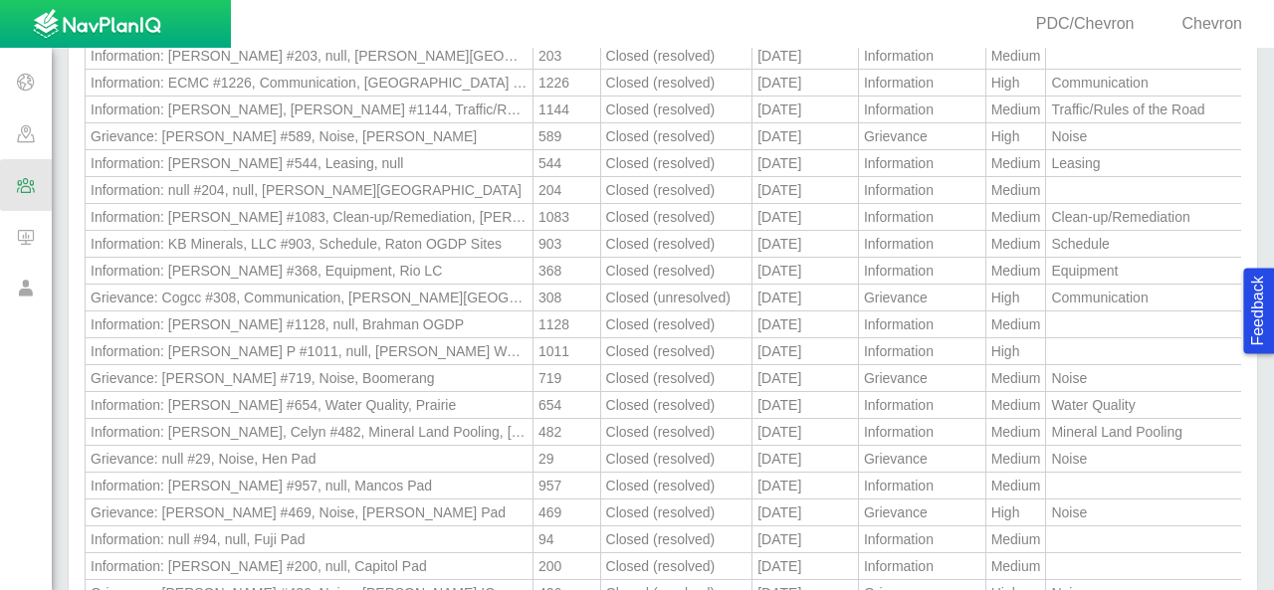
scroll to position [22586, 0]
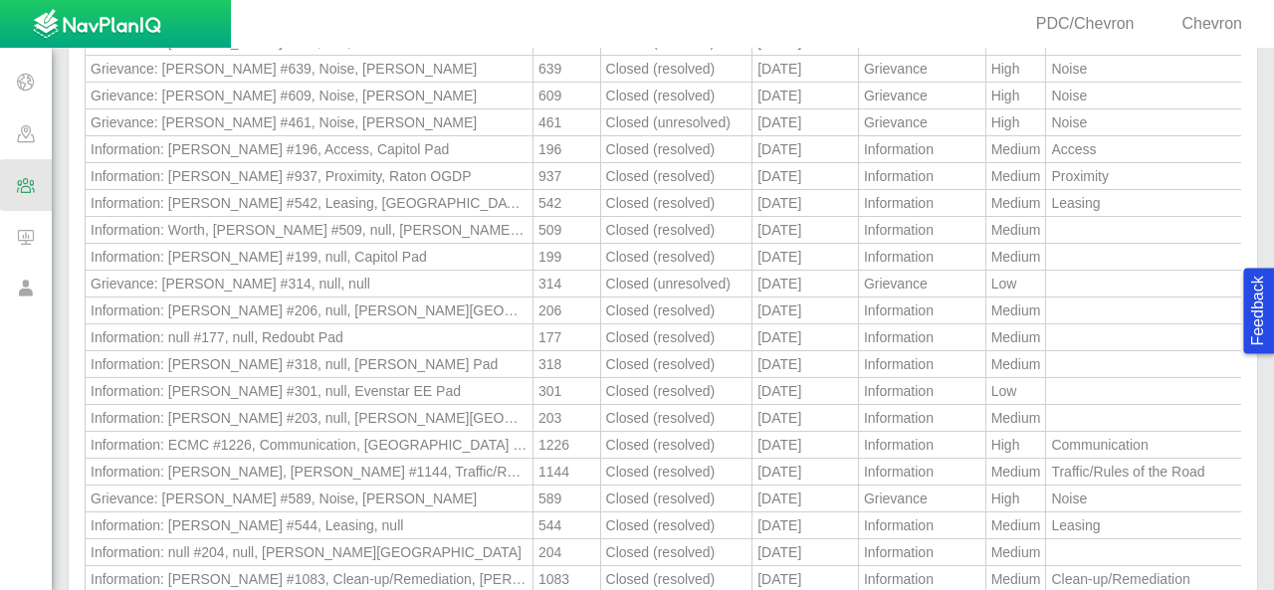
click at [29, 176] on span at bounding box center [26, 185] width 52 height 52
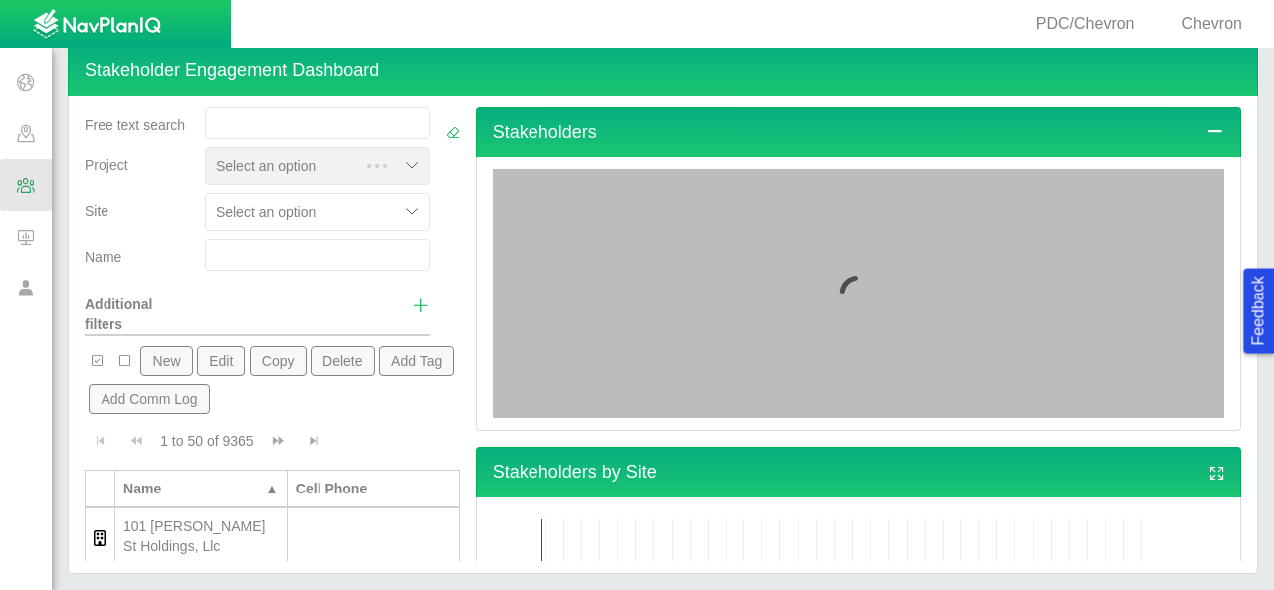
scroll to position [0, 0]
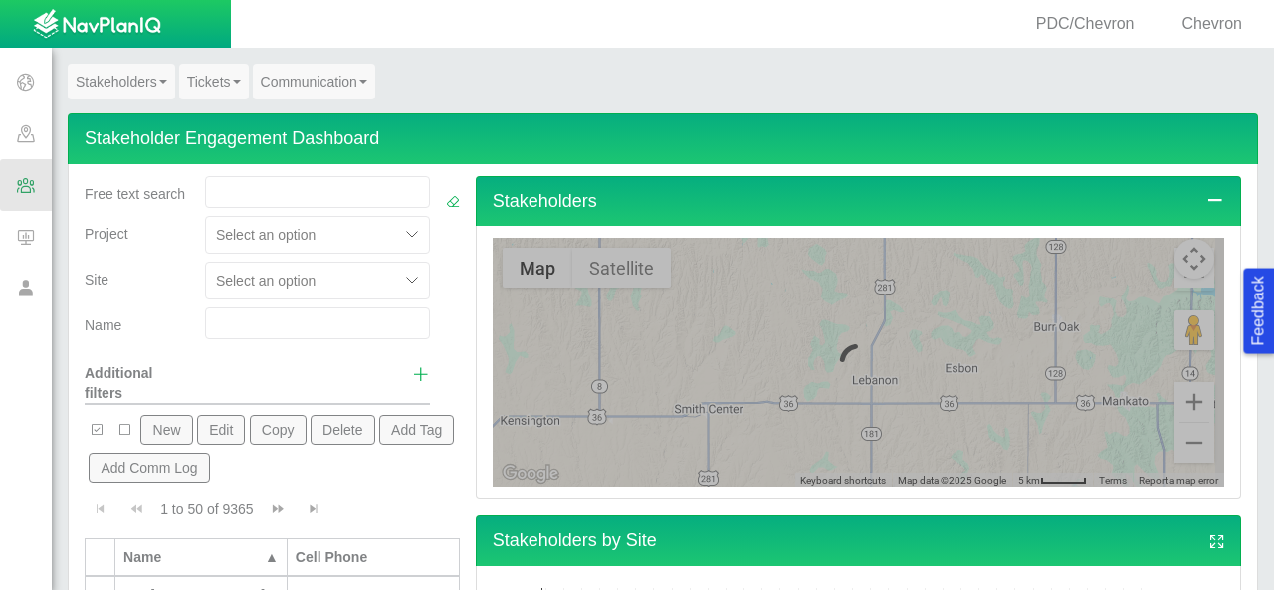
click at [214, 78] on link "Tickets" at bounding box center [214, 82] width 70 height 36
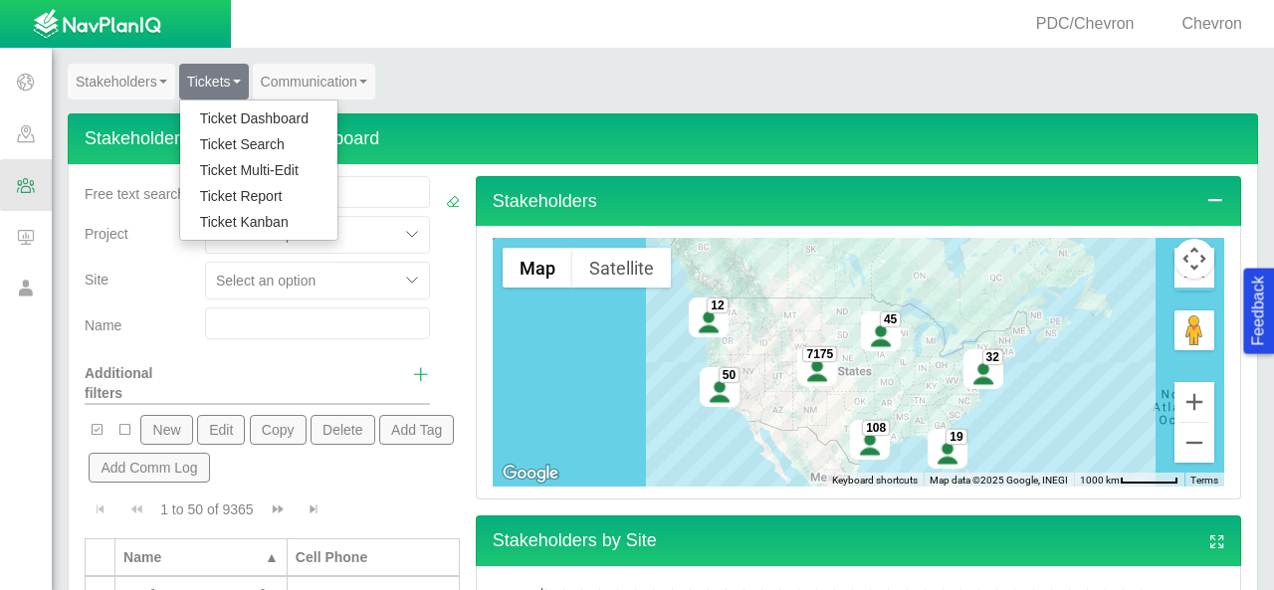
click at [235, 144] on link "Ticket Search" at bounding box center [258, 144] width 157 height 26
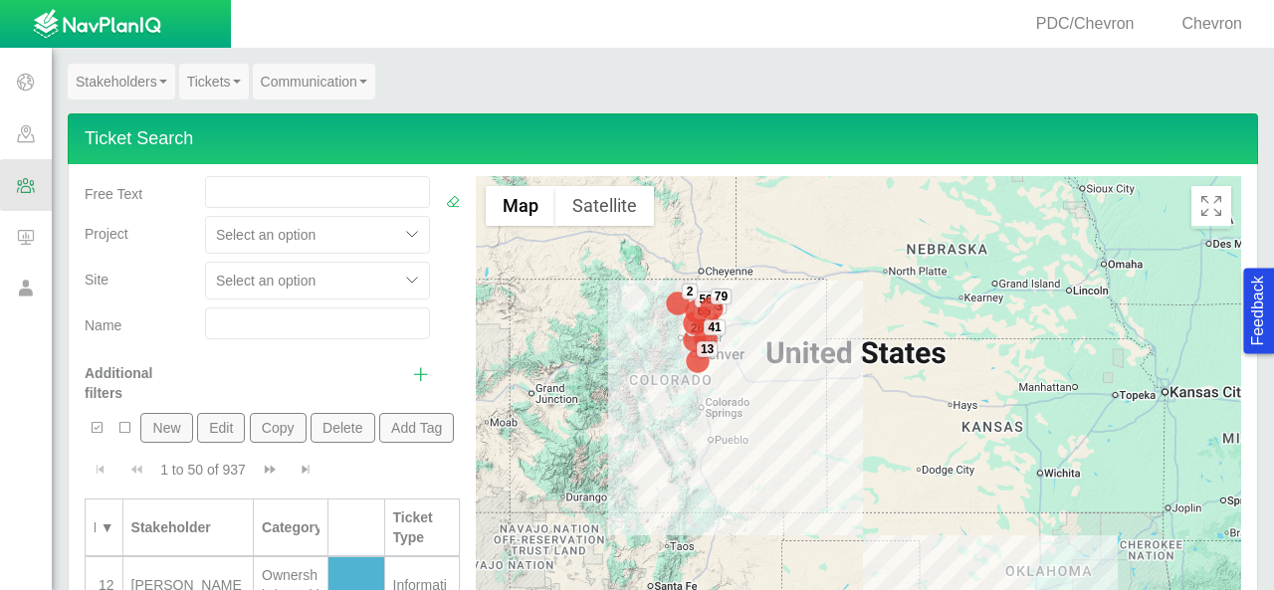
click at [379, 443] on button "Add Tag" at bounding box center [417, 428] width 76 height 30
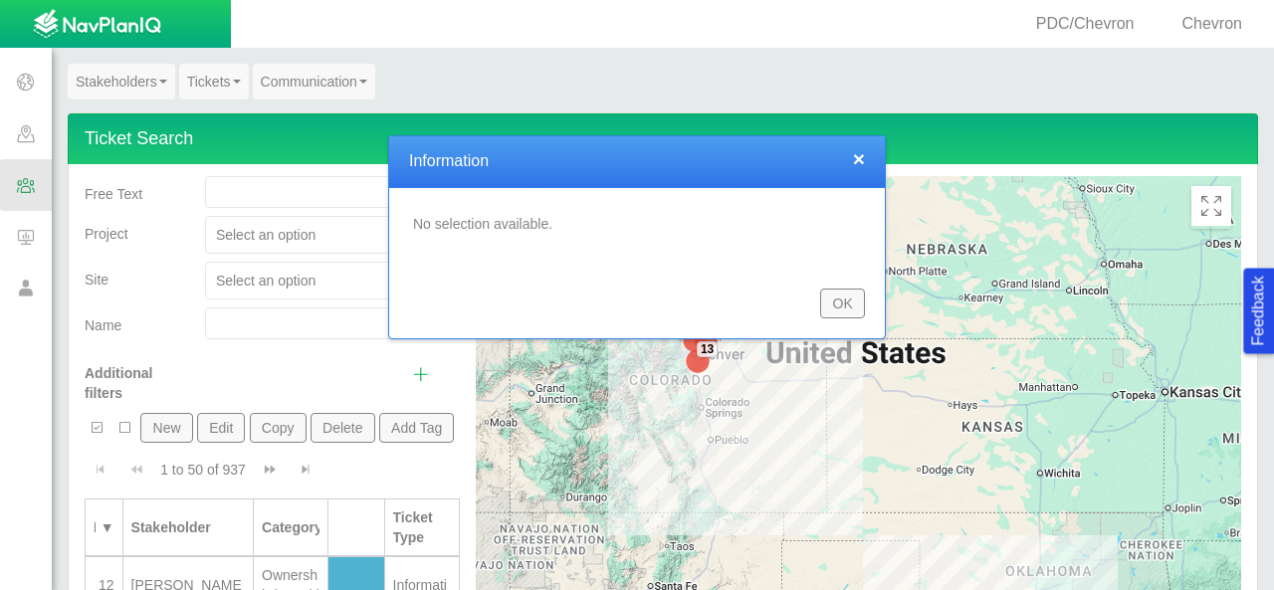
click at [862, 163] on button "×" at bounding box center [859, 158] width 12 height 21
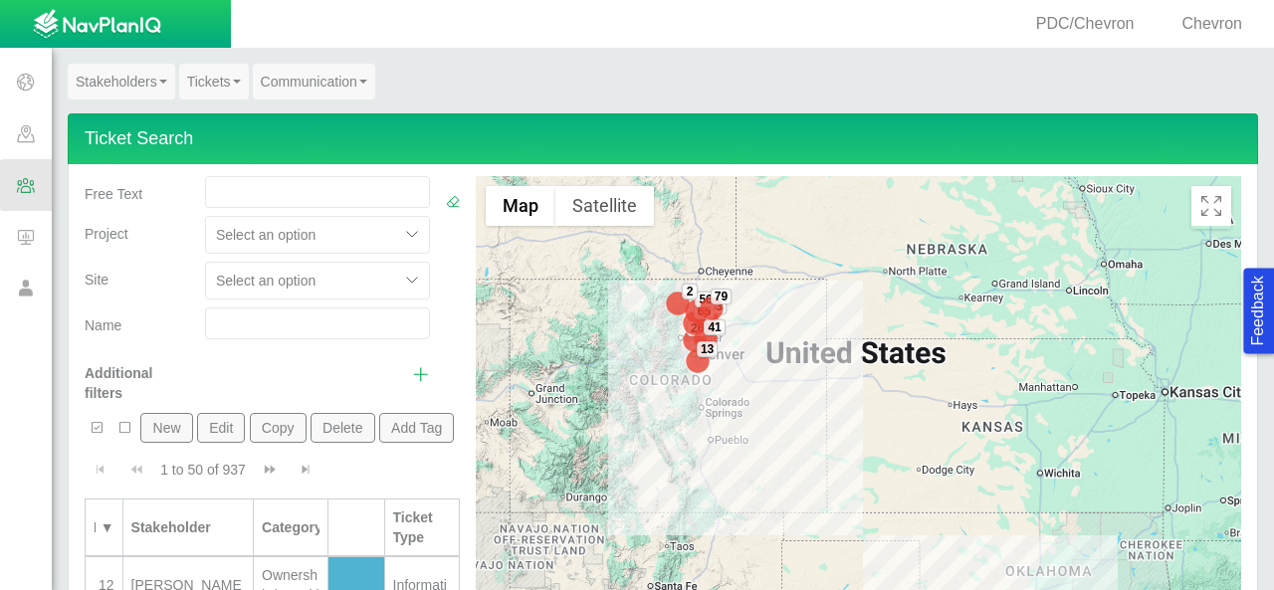
click at [227, 77] on link "Tickets" at bounding box center [214, 82] width 70 height 36
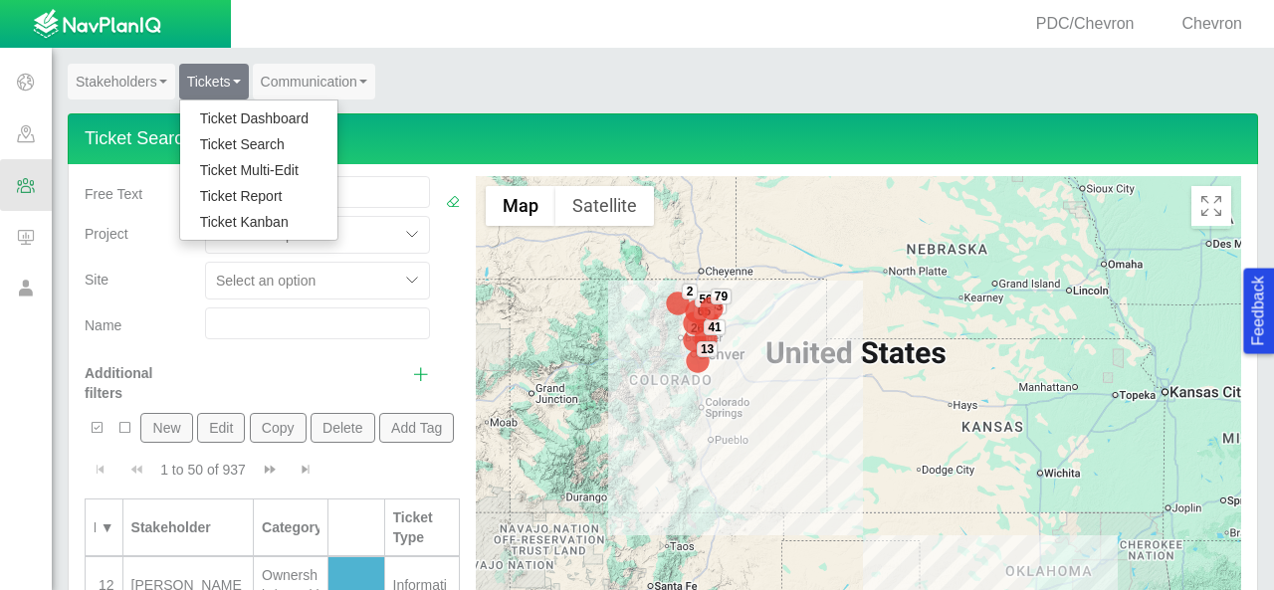
click at [265, 116] on link "Ticket Dashboard" at bounding box center [258, 119] width 157 height 26
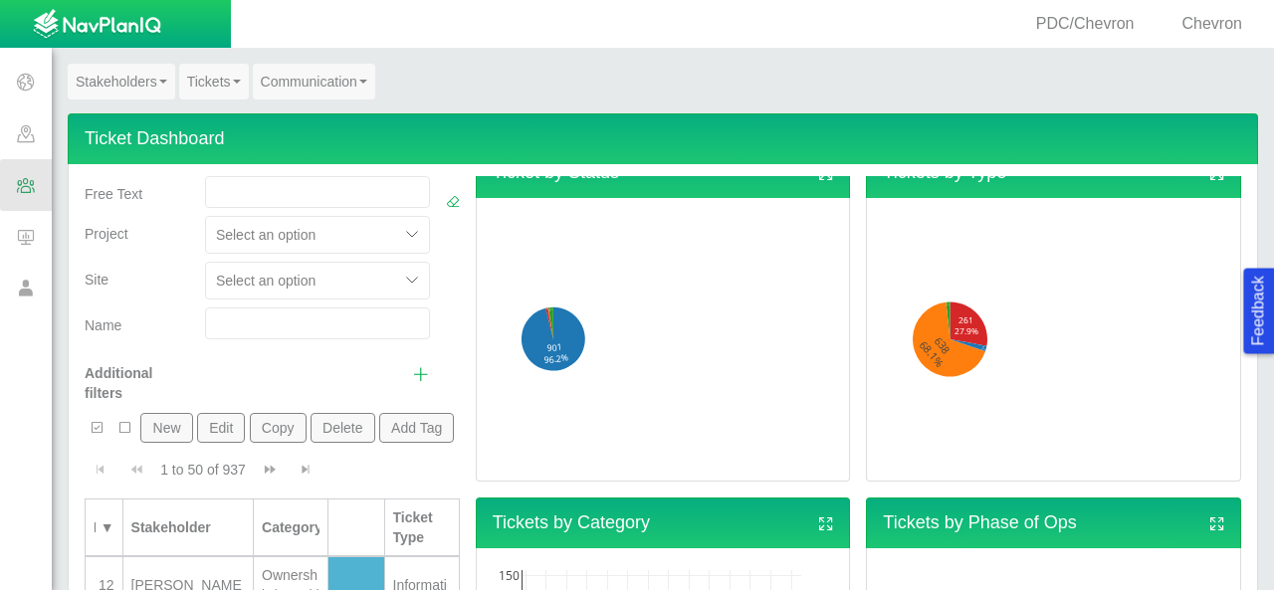
scroll to position [398, 0]
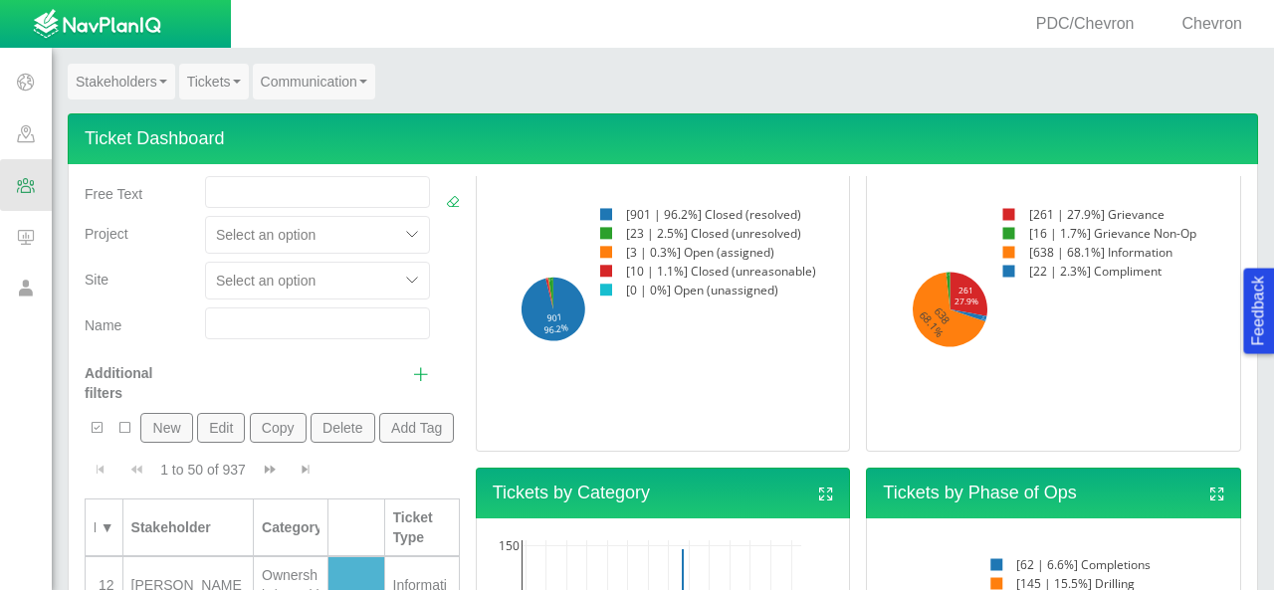
click at [693, 248] on rect at bounding box center [700, 252] width 228 height 19
click at [689, 253] on rect at bounding box center [700, 252] width 228 height 19
click at [687, 272] on rect at bounding box center [700, 271] width 228 height 19
click at [691, 289] on rect at bounding box center [700, 290] width 228 height 19
click at [676, 231] on rect at bounding box center [700, 233] width 228 height 19
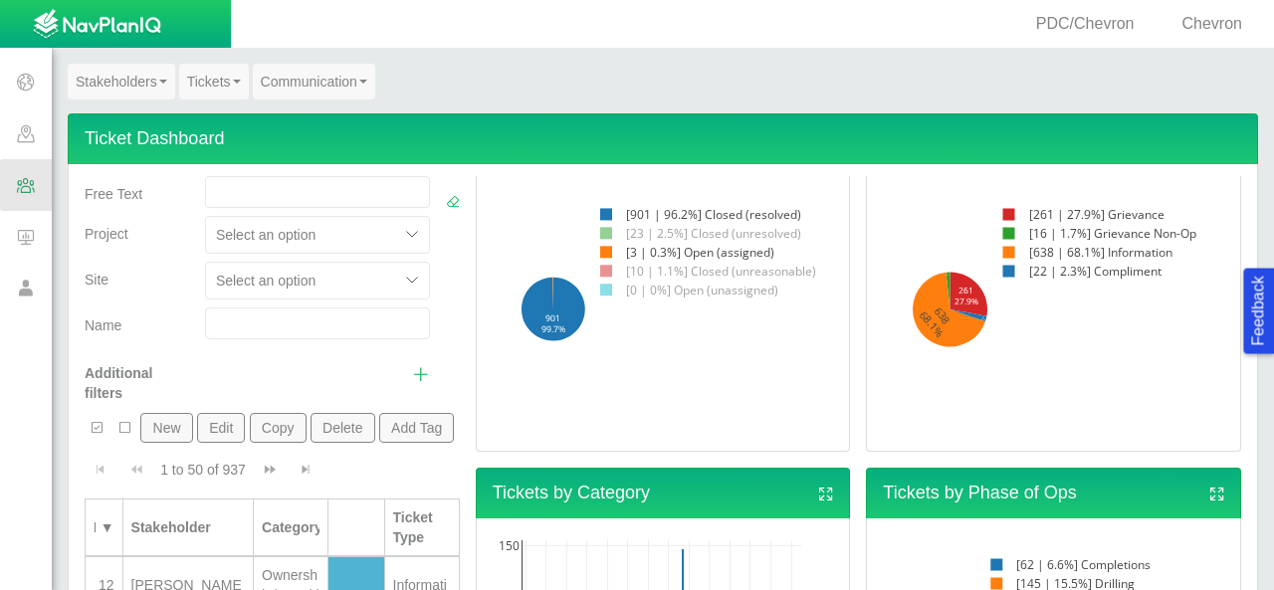
click at [679, 215] on rect at bounding box center [700, 214] width 228 height 19
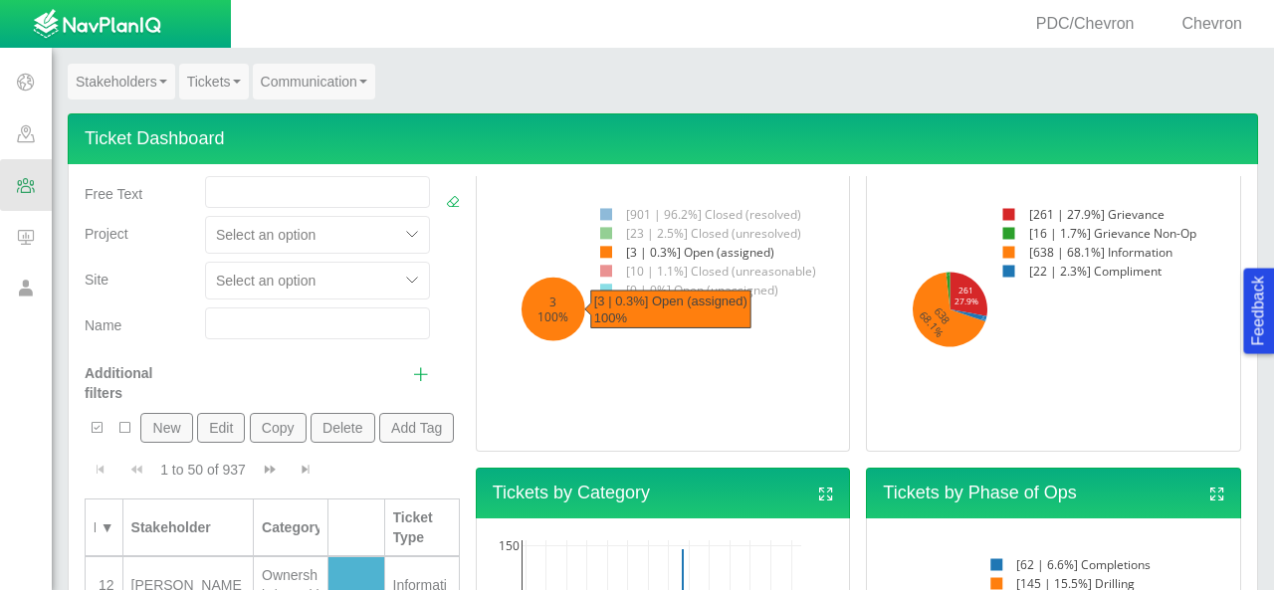
click at [558, 306] on icon at bounding box center [554, 310] width 64 height 64
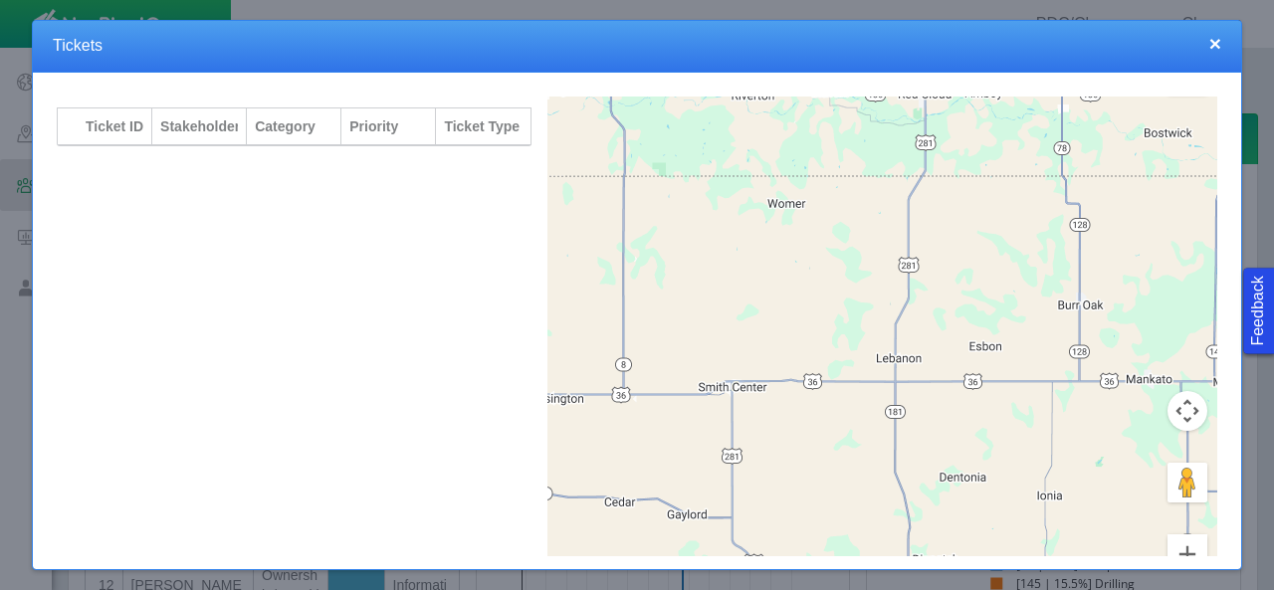
scroll to position [0, 0]
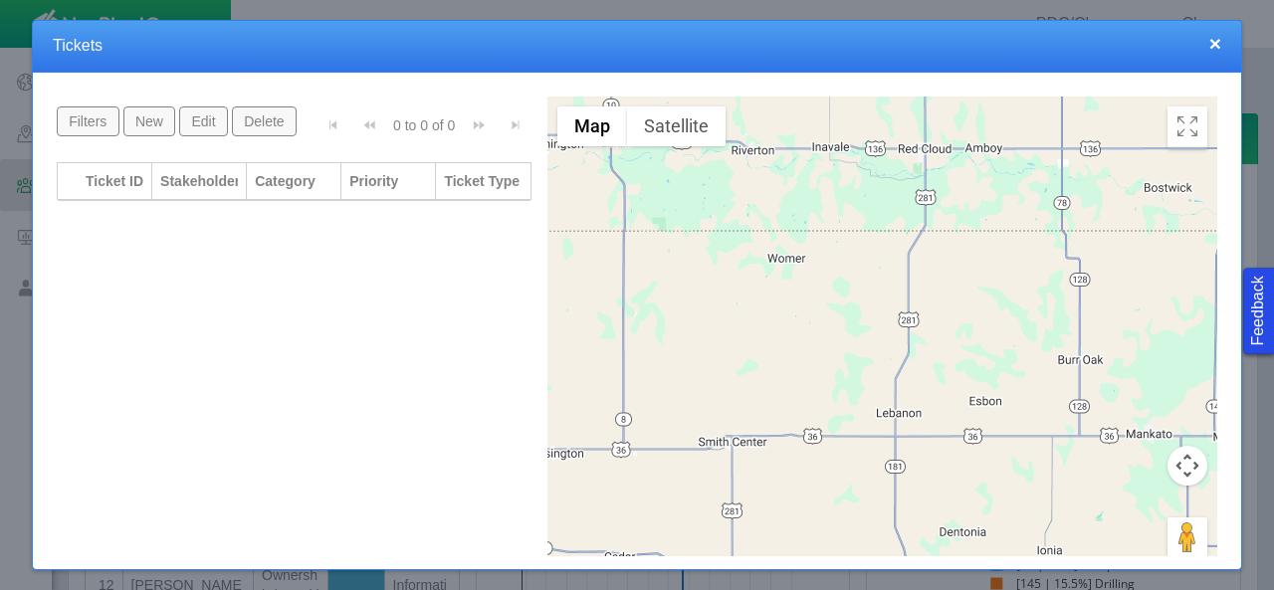
click at [1221, 53] on button "×" at bounding box center [1216, 43] width 12 height 21
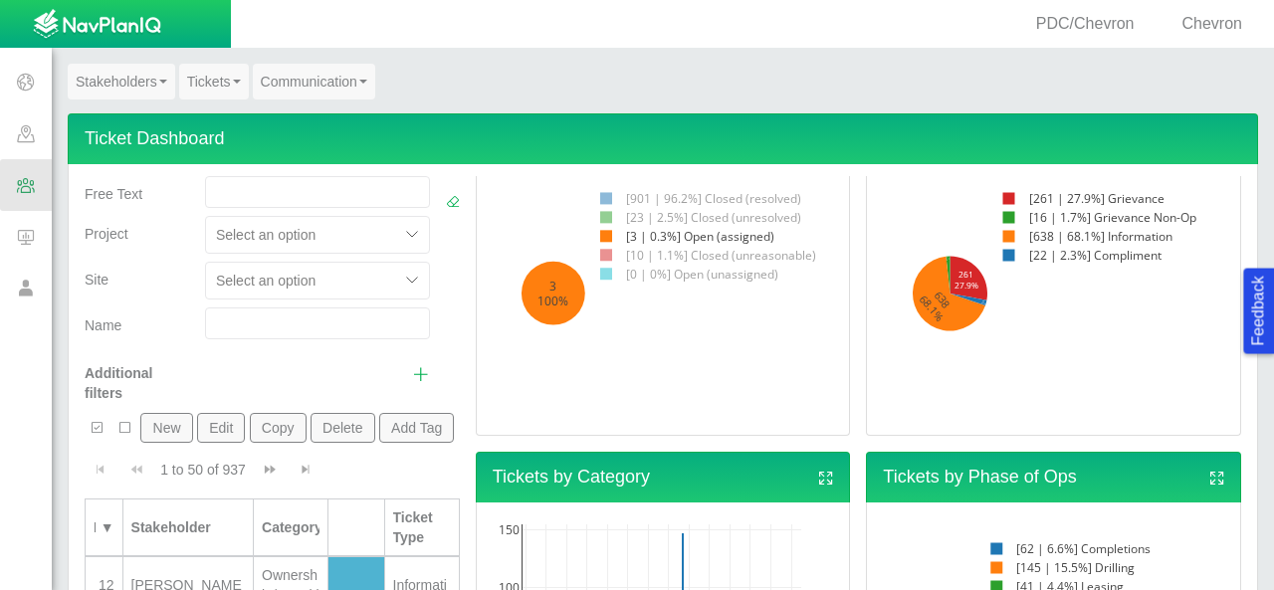
scroll to position [299, 0]
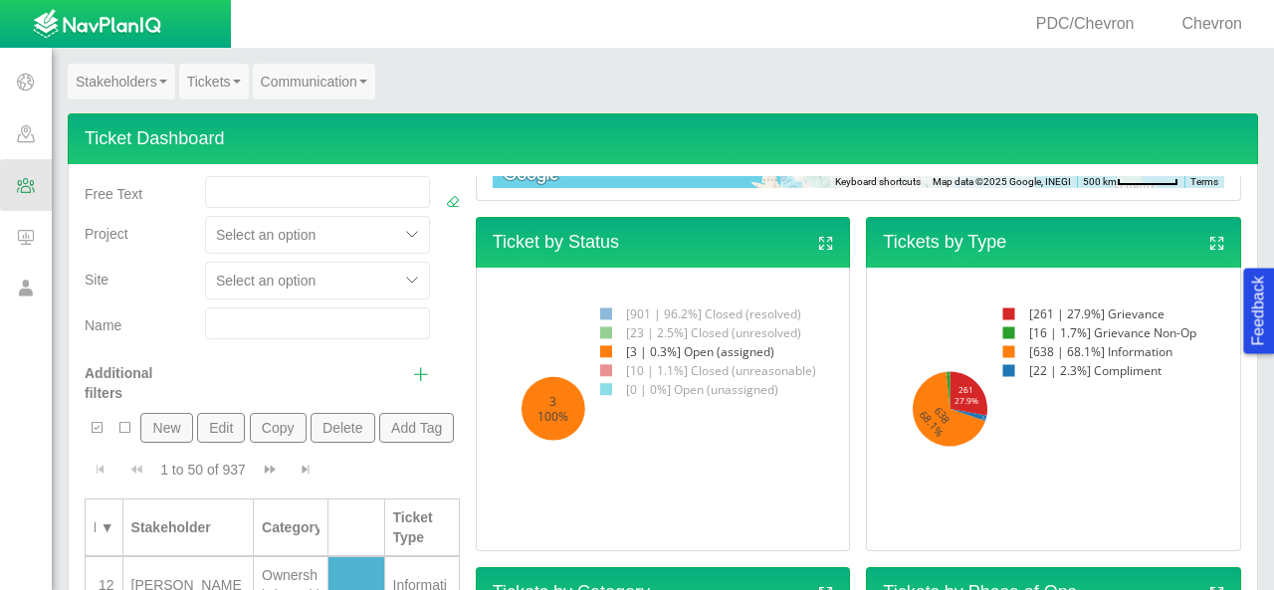
click at [625, 314] on rect at bounding box center [700, 314] width 228 height 19
click at [631, 334] on rect at bounding box center [700, 333] width 228 height 19
click at [633, 371] on rect at bounding box center [700, 370] width 228 height 19
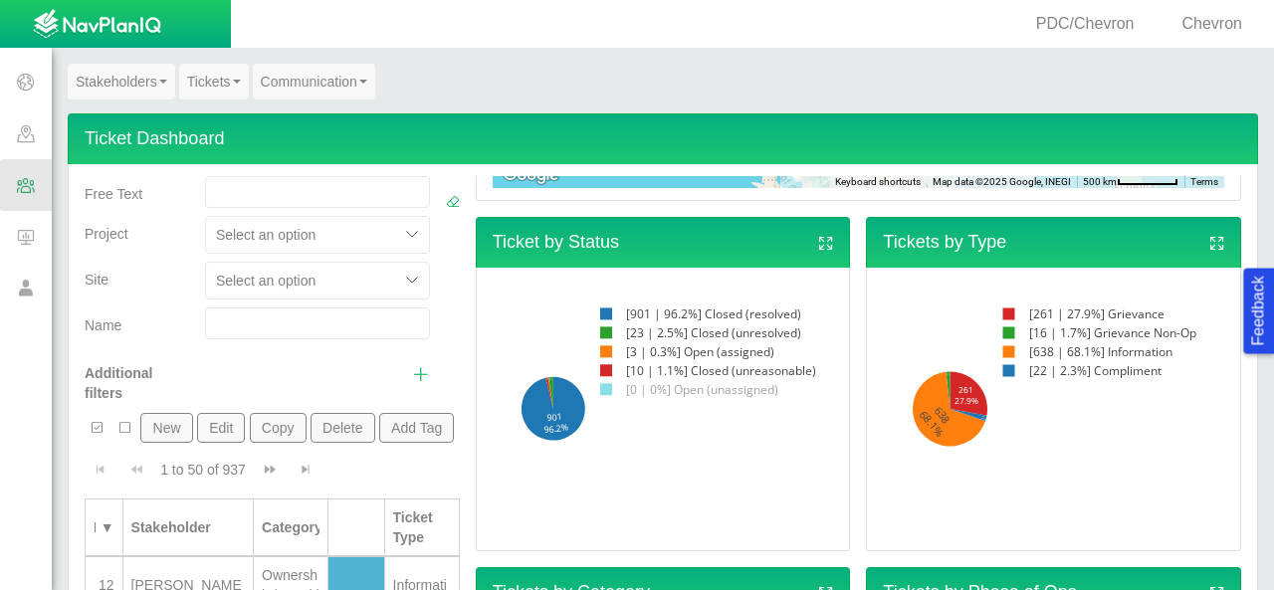
click at [636, 392] on rect at bounding box center [700, 389] width 228 height 19
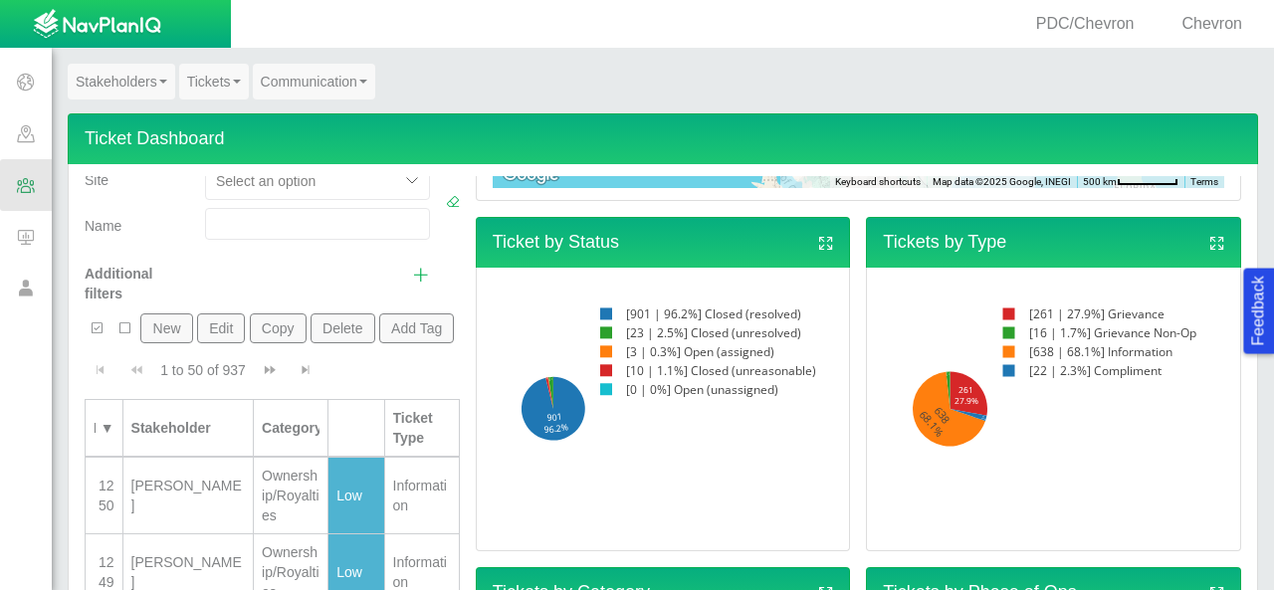
scroll to position [0, 0]
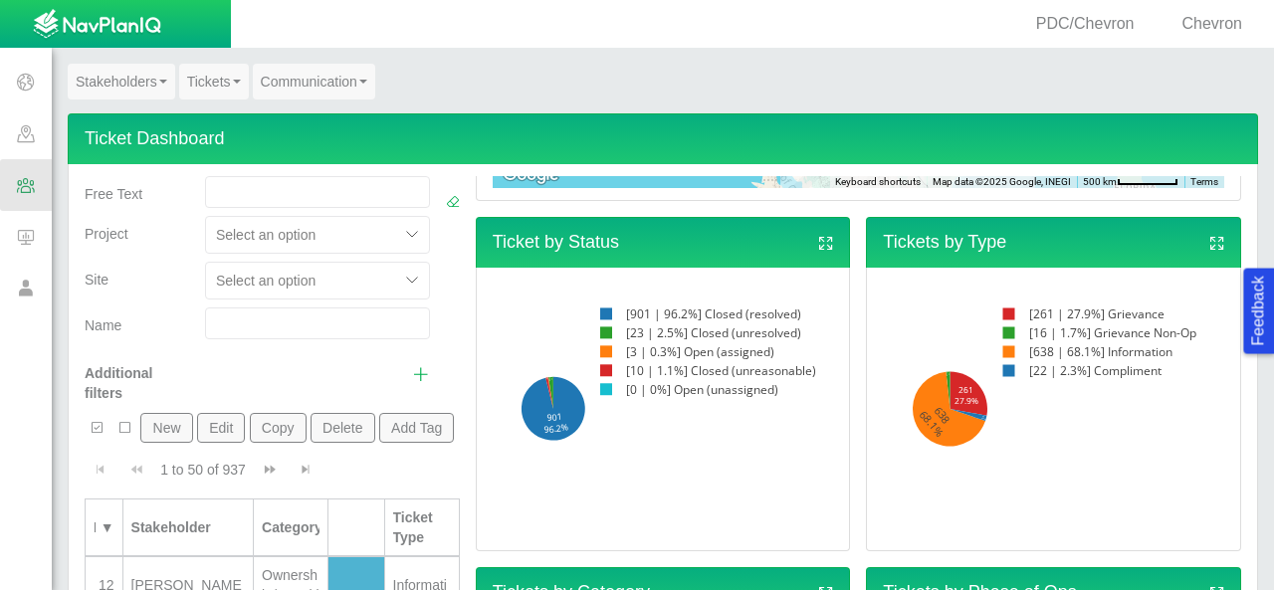
click at [231, 82] on link "Tickets" at bounding box center [214, 82] width 70 height 36
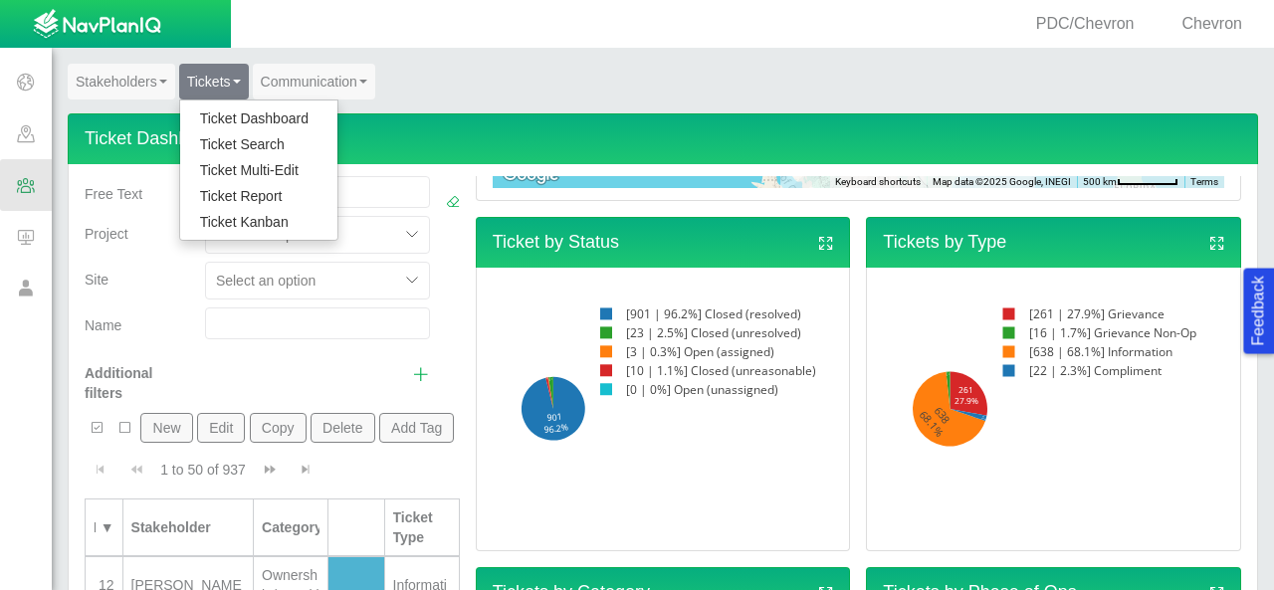
click at [264, 221] on link "Ticket Kanban" at bounding box center [258, 222] width 157 height 26
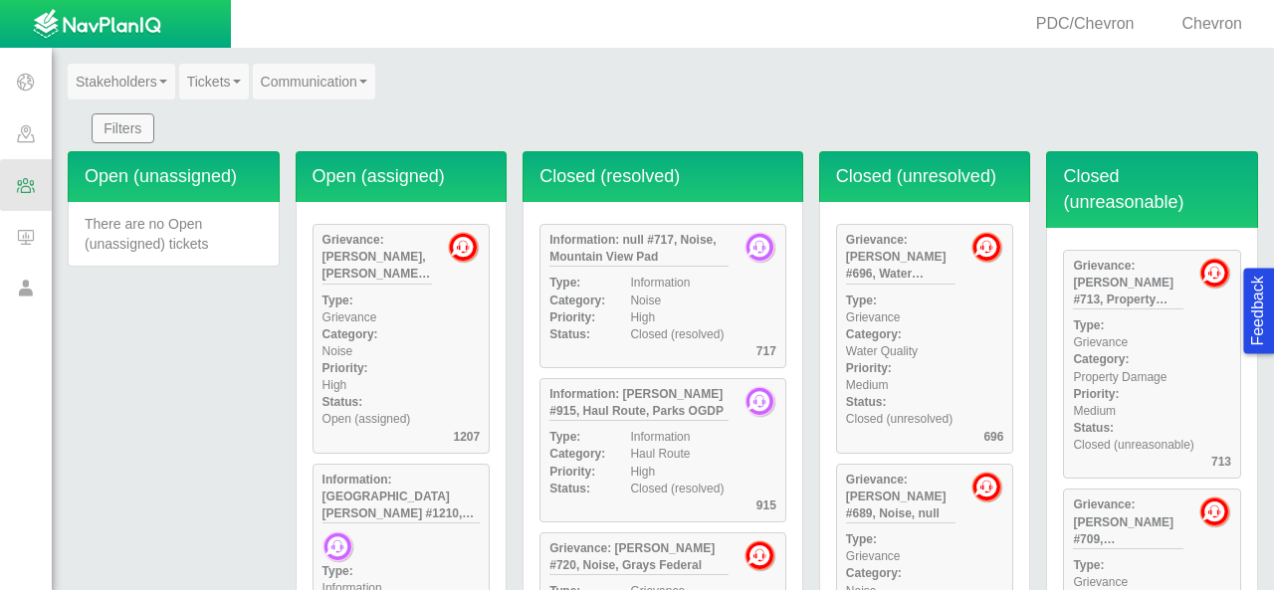
click at [397, 175] on h4 "Open (assigned)" at bounding box center [402, 176] width 212 height 51
click at [423, 327] on div "Category: Noise" at bounding box center [402, 344] width 174 height 34
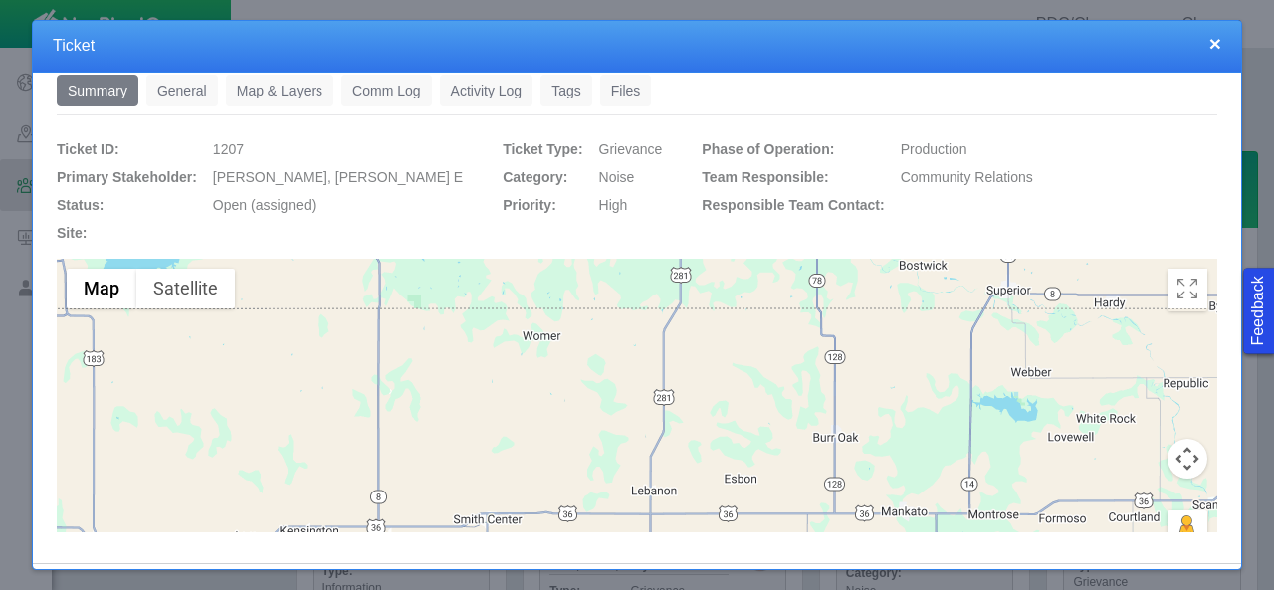
scroll to position [100, 0]
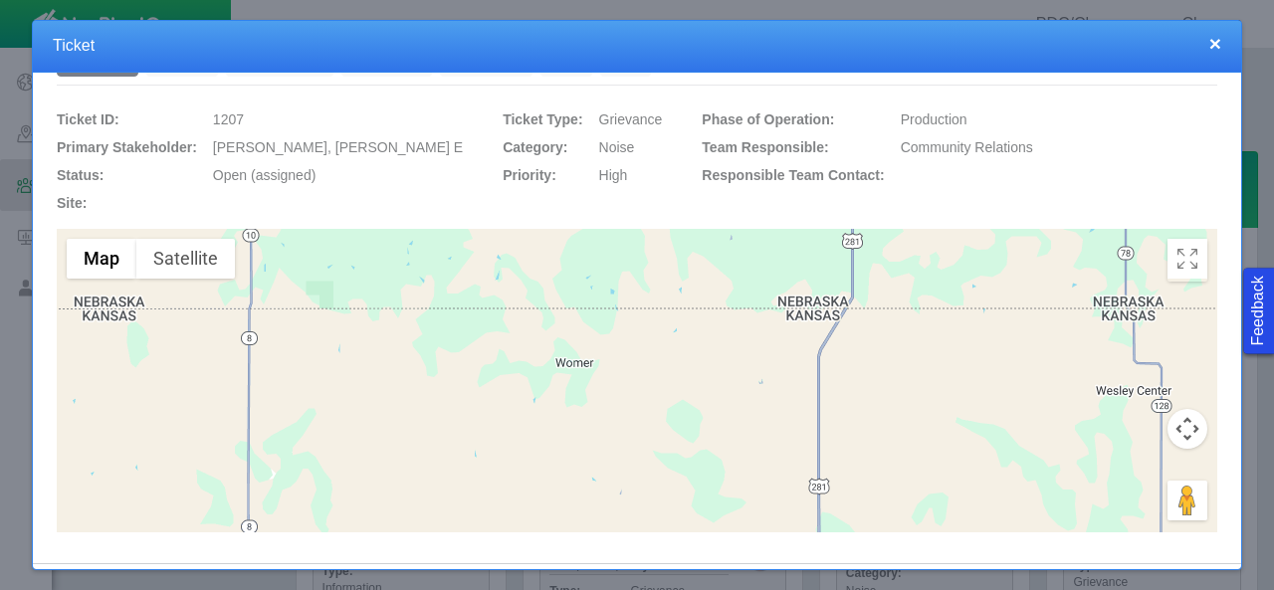
click at [1217, 49] on button "×" at bounding box center [1216, 43] width 12 height 21
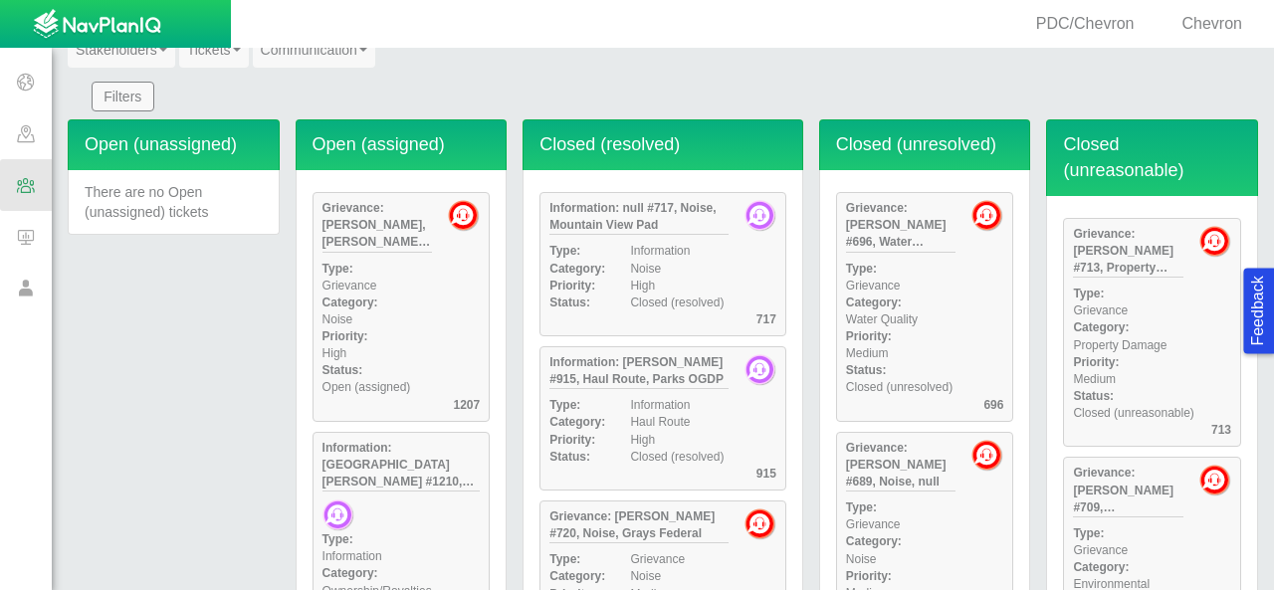
scroll to position [0, 0]
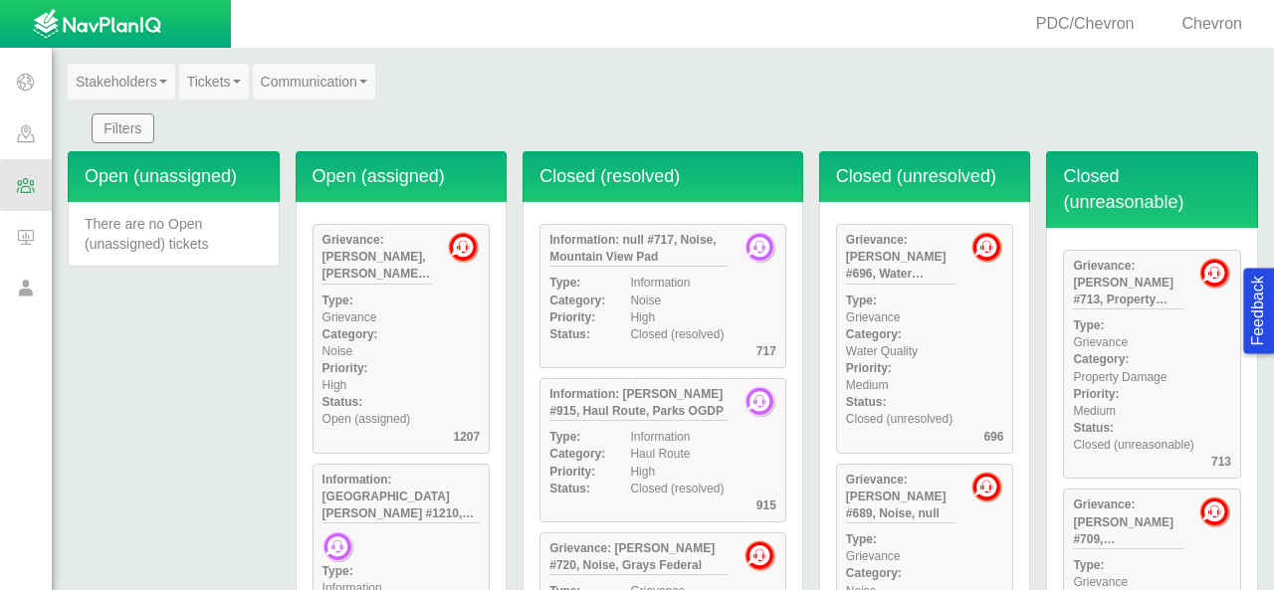
click at [442, 345] on div "Noise" at bounding box center [384, 351] width 139 height 17
type textarea "x"
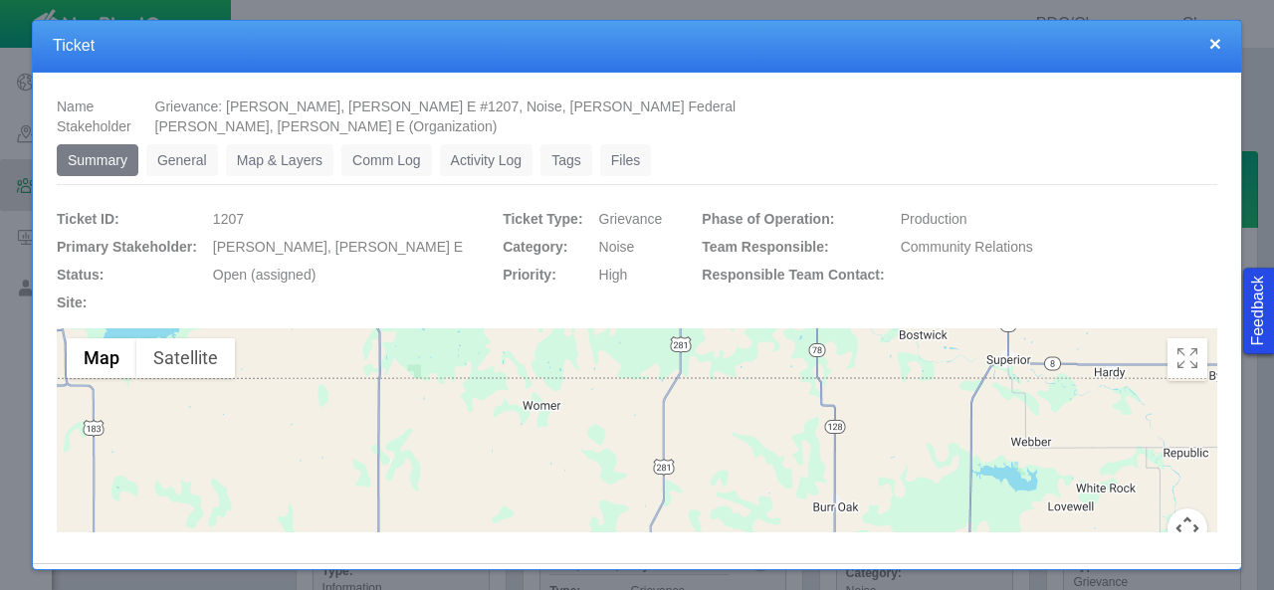
click at [460, 161] on link "Activity Log" at bounding box center [487, 160] width 94 height 32
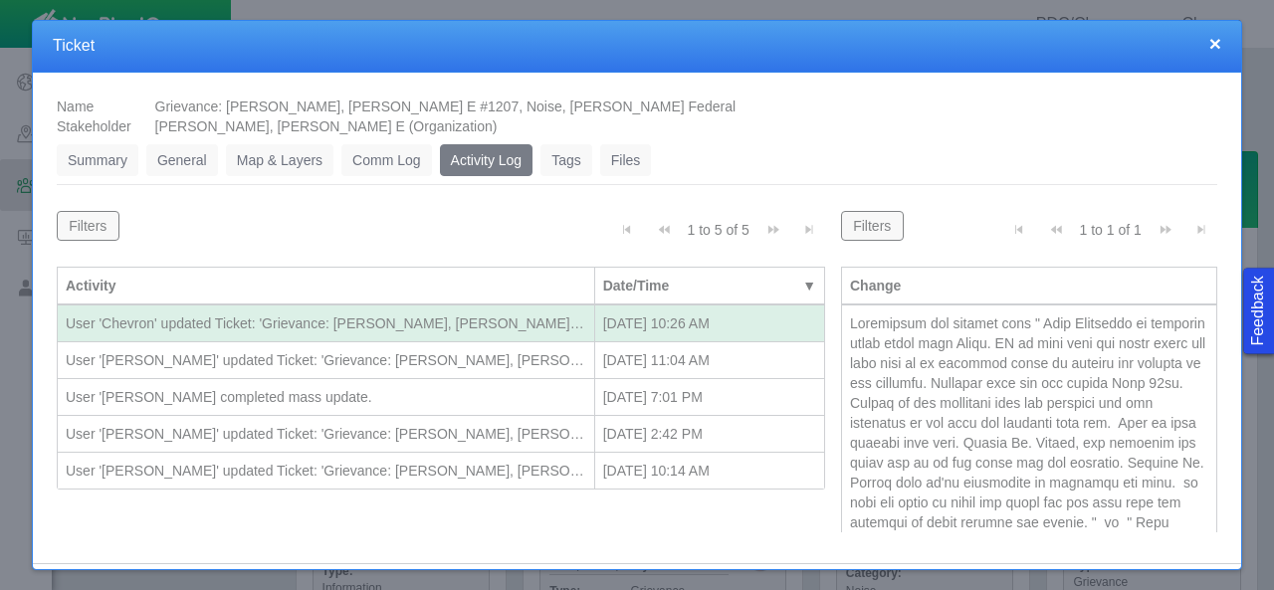
click at [669, 353] on div "[DATE] 11:04 AM" at bounding box center [709, 360] width 213 height 20
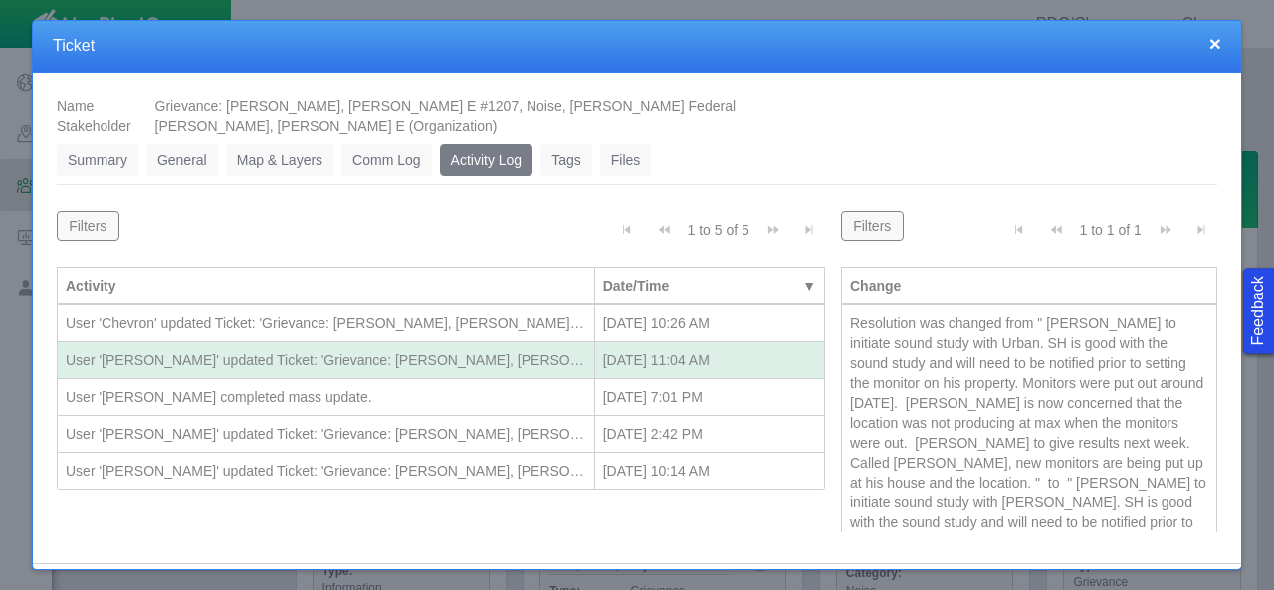
click at [686, 387] on div "[DATE] 7:01 PM" at bounding box center [709, 397] width 213 height 20
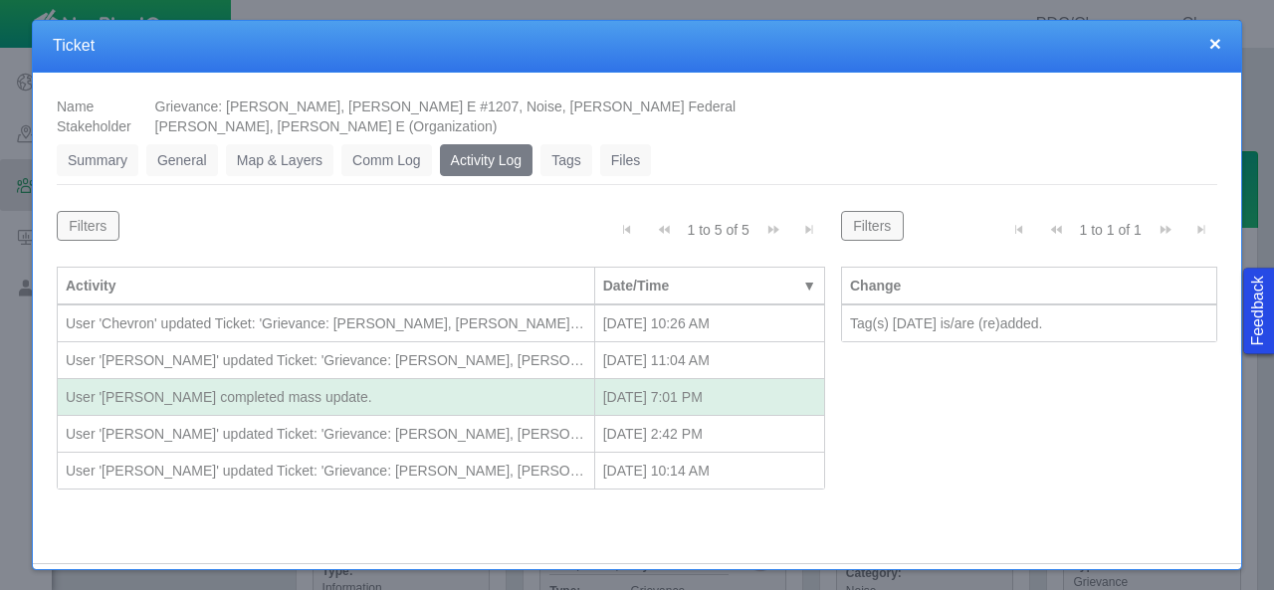
click at [680, 322] on div "[DATE] 10:26 AM" at bounding box center [709, 324] width 213 height 20
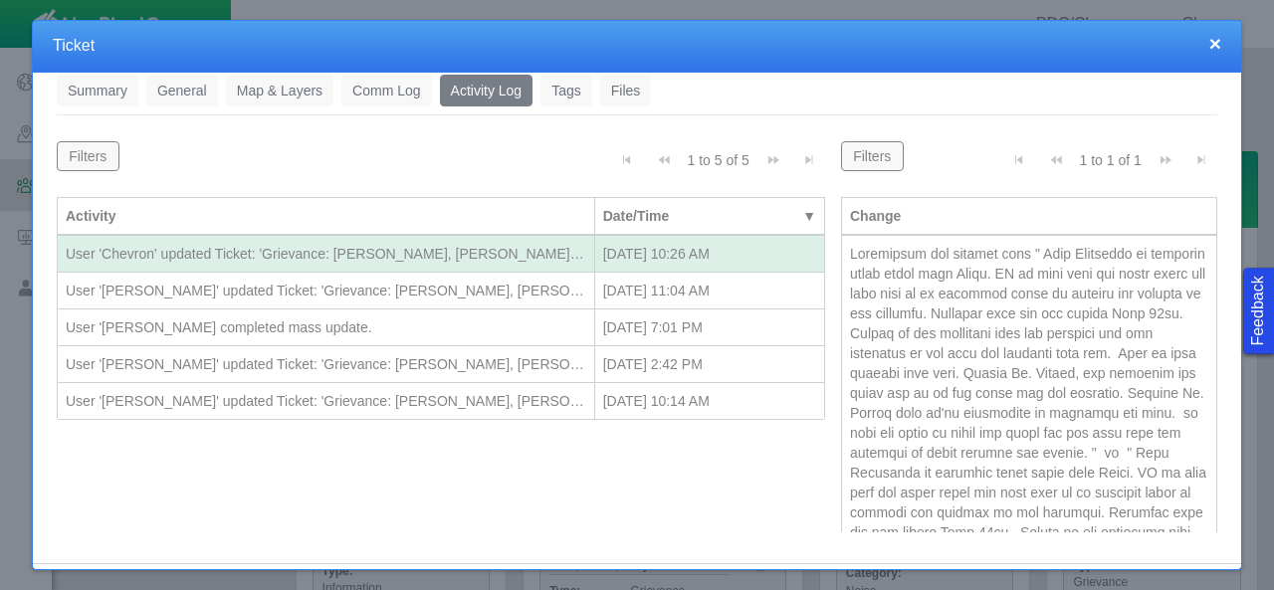
scroll to position [100, 0]
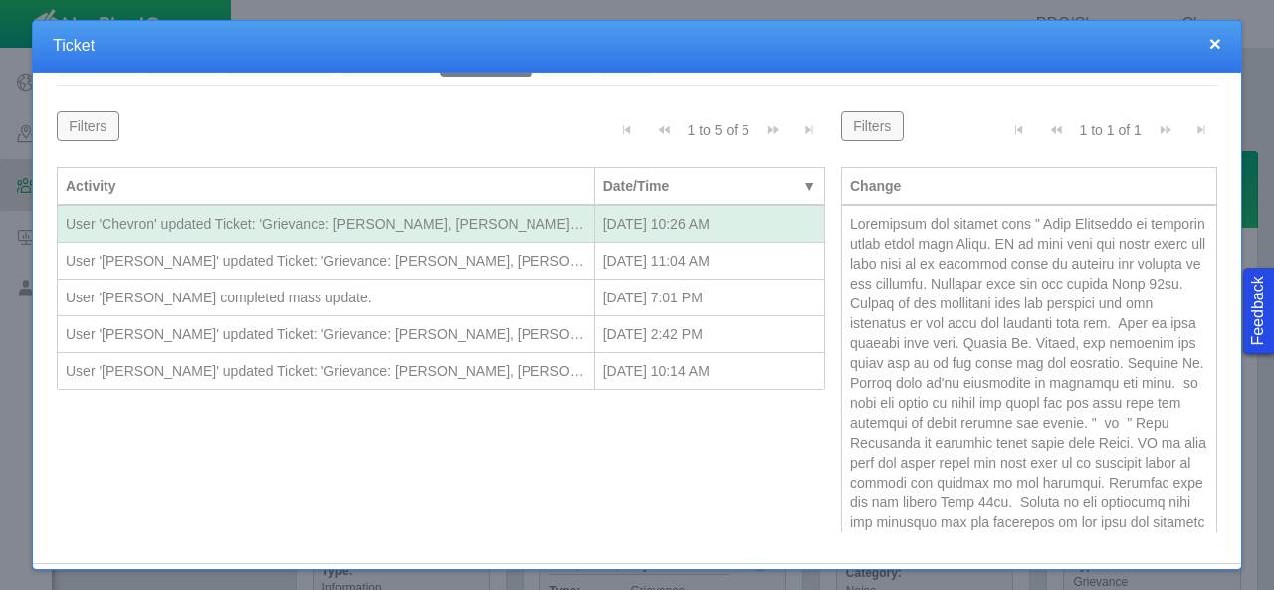
click at [850, 220] on div at bounding box center [1029, 473] width 358 height 518
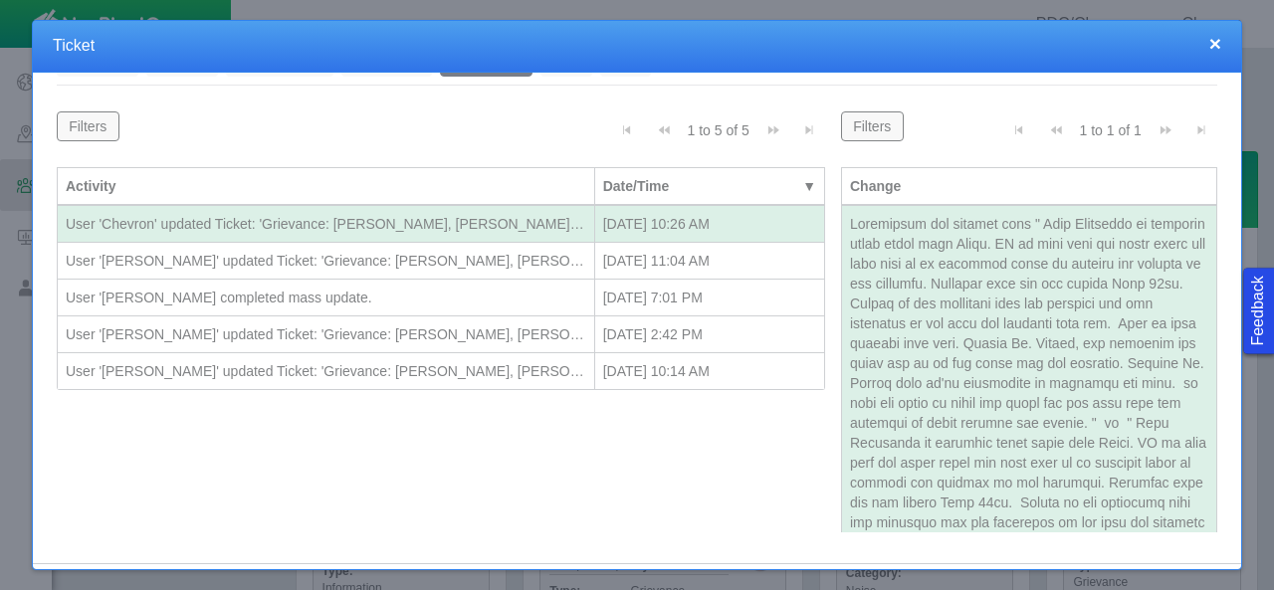
click at [1216, 46] on button "×" at bounding box center [1216, 43] width 12 height 21
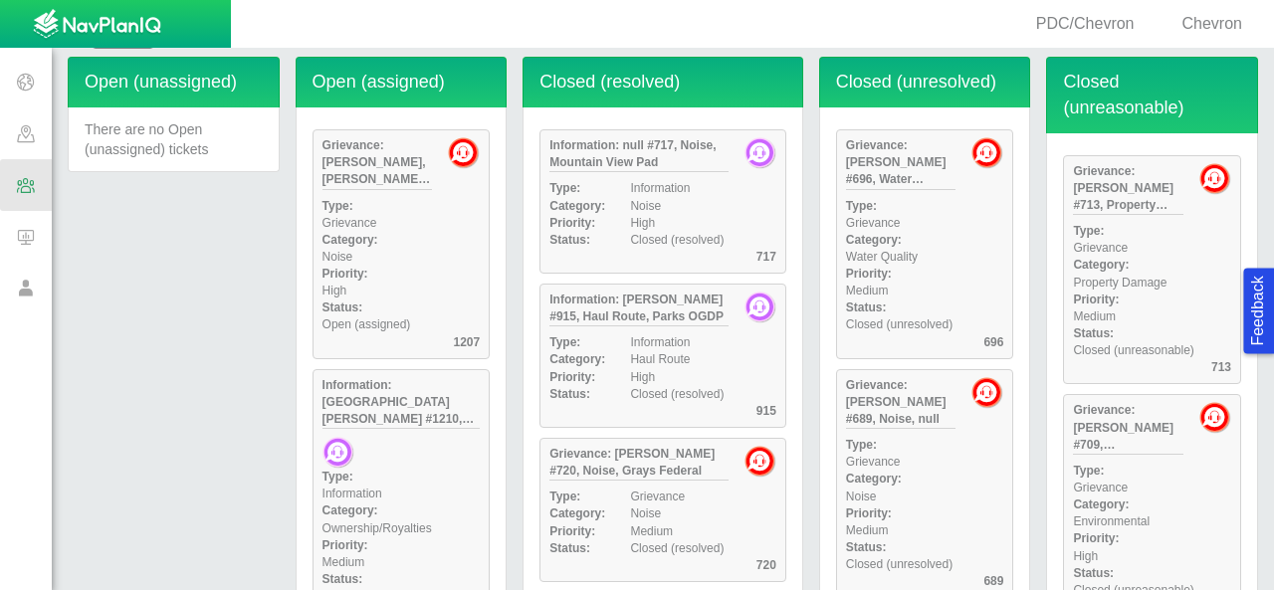
scroll to position [199, 0]
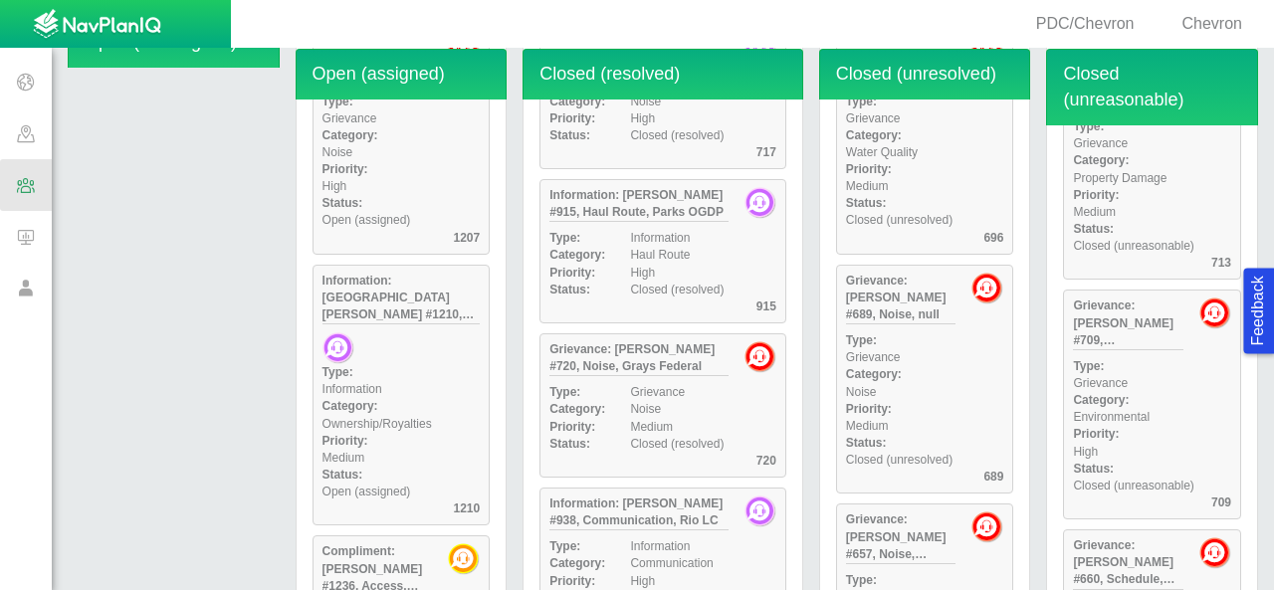
click at [374, 364] on div "Type:" at bounding box center [345, 372] width 60 height 17
type textarea "x"
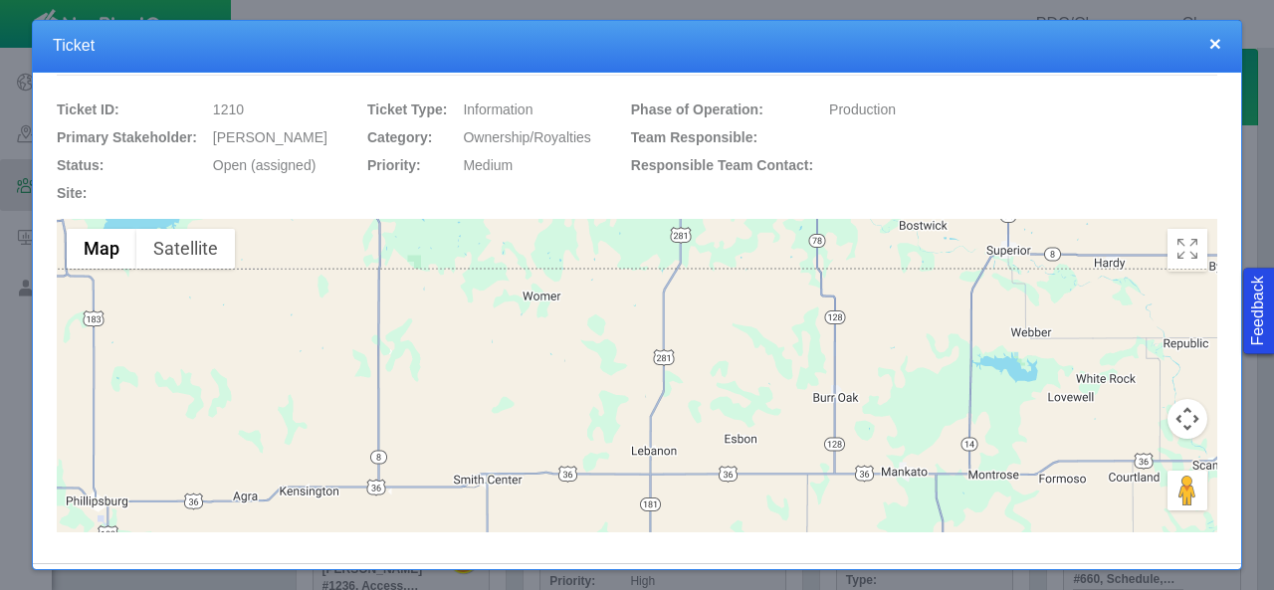
scroll to position [0, 0]
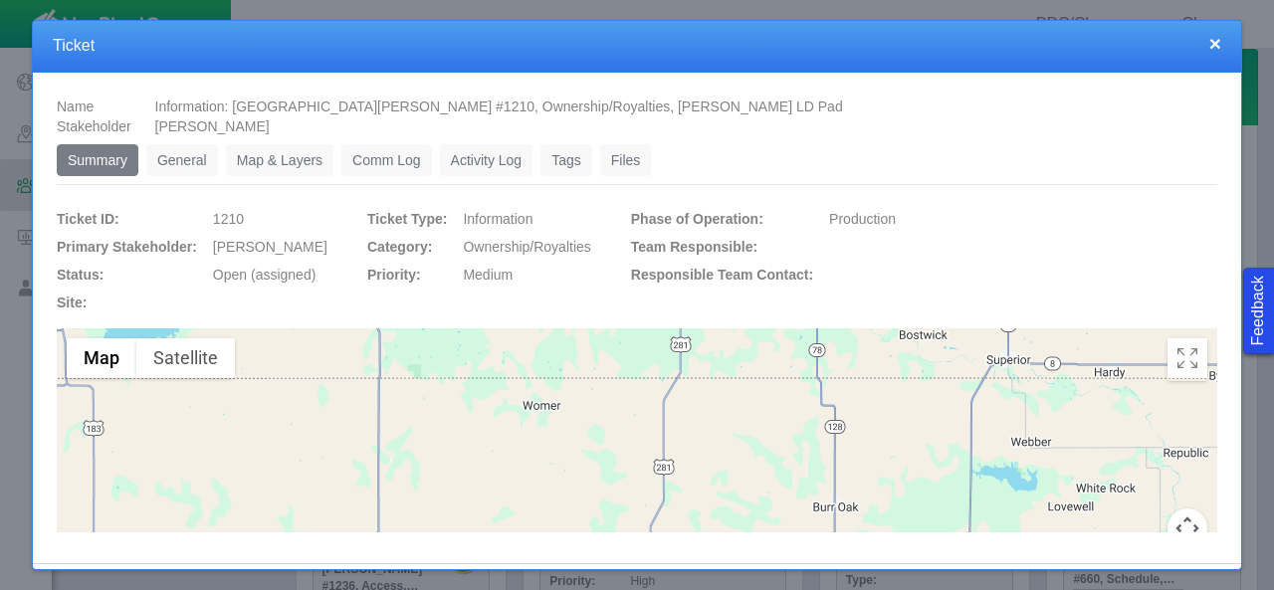
click at [467, 160] on link "Activity Log" at bounding box center [487, 160] width 94 height 32
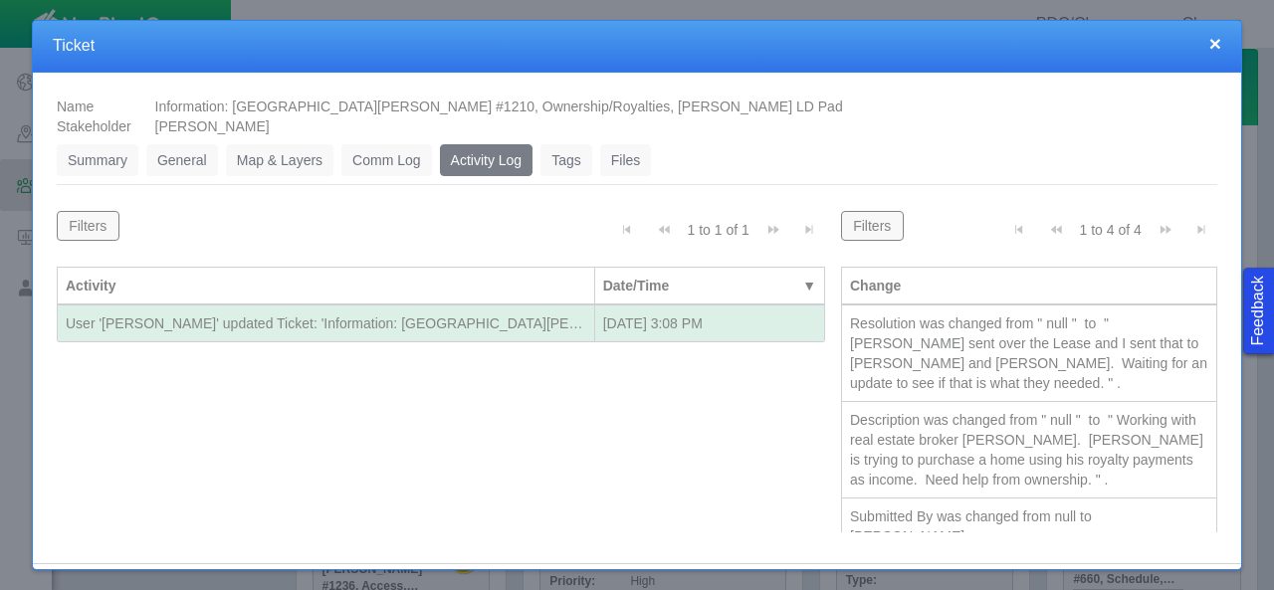
scroll to position [80, 0]
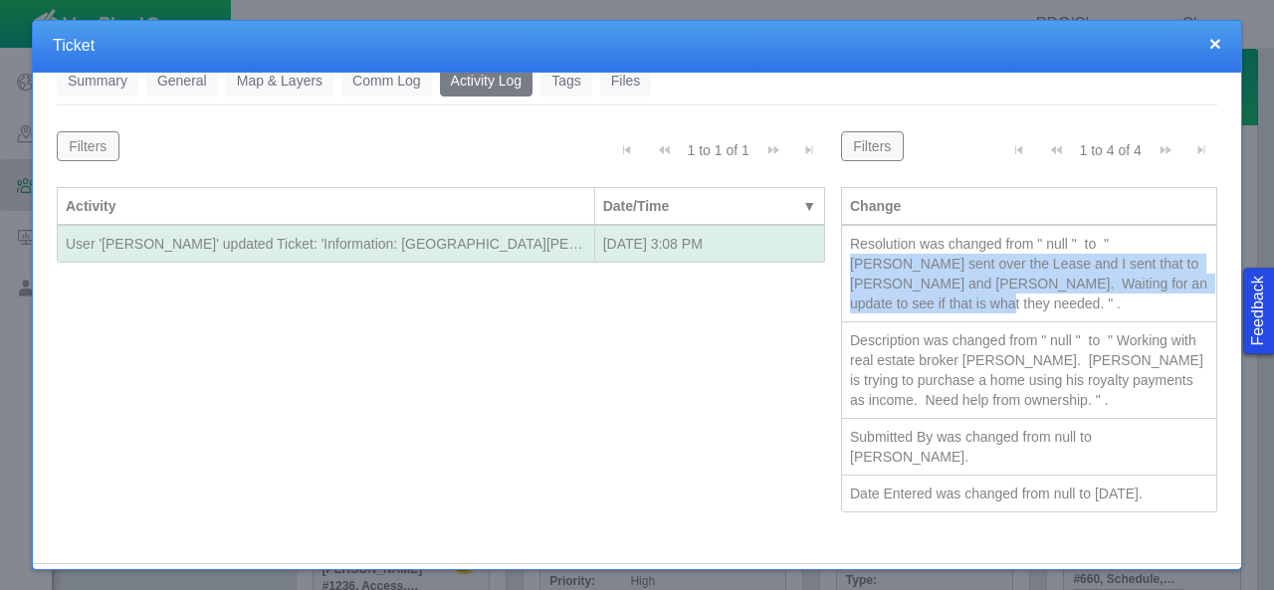
drag, startPoint x: 1081, startPoint y: 240, endPoint x: 902, endPoint y: 319, distance: 195.7
click at [902, 319] on tbody "Resolution was changed from " null " to " [PERSON_NAME] sent over the Lease and…" at bounding box center [1029, 369] width 375 height 287
copy div "[PERSON_NAME] sent over the Lease and I sent that to [PERSON_NAME] and [PERSON_…"
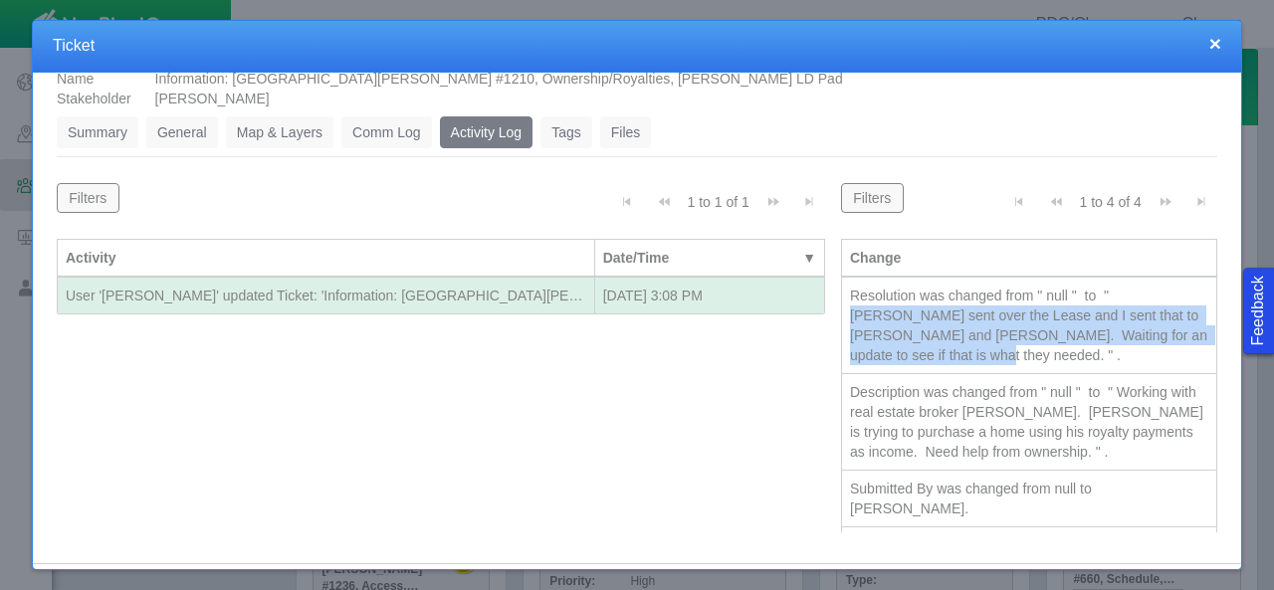
scroll to position [0, 0]
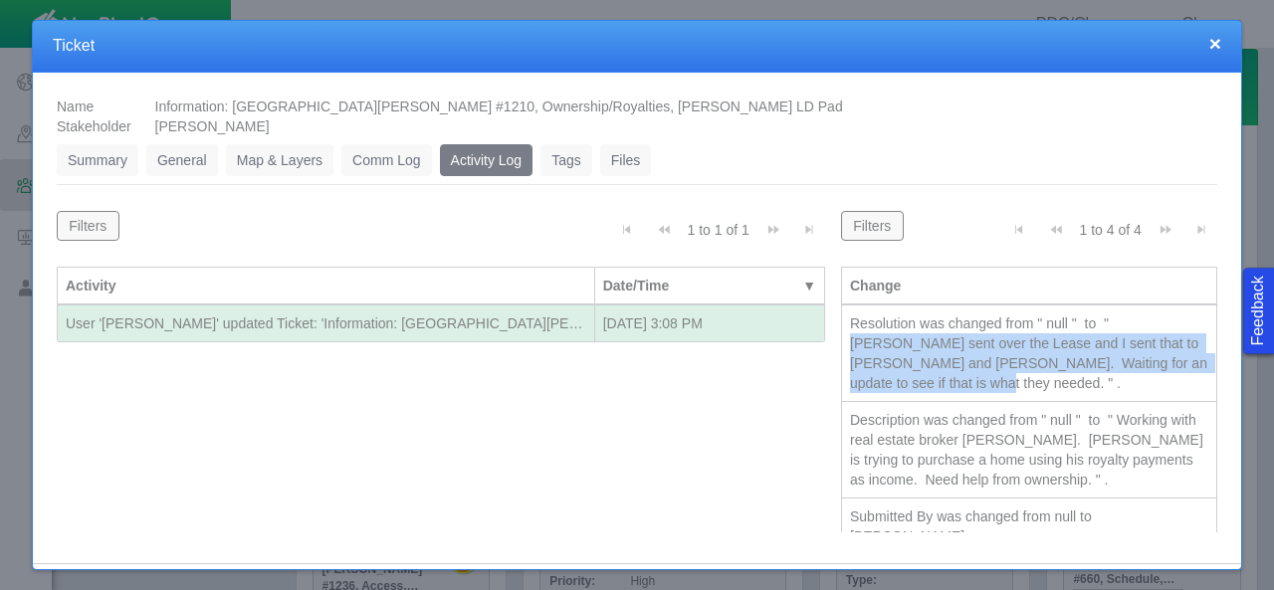
click at [367, 159] on link "Comm Log" at bounding box center [386, 160] width 90 height 32
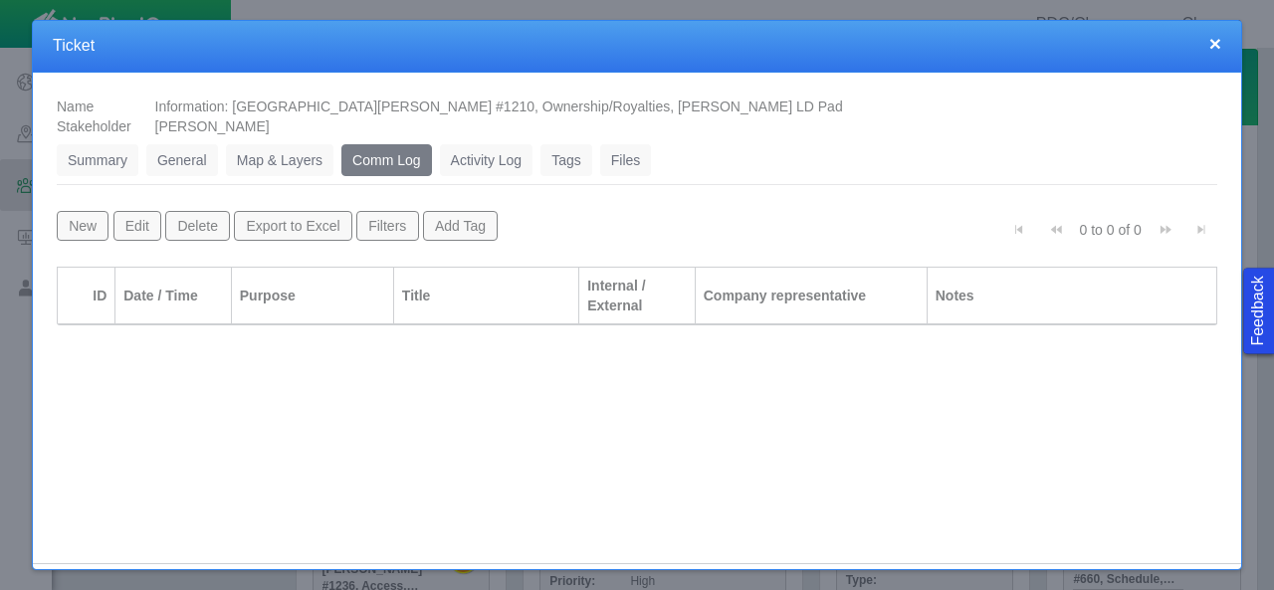
drag, startPoint x: 1215, startPoint y: 46, endPoint x: 1197, endPoint y: 66, distance: 26.8
click at [1216, 46] on button "×" at bounding box center [1216, 43] width 12 height 21
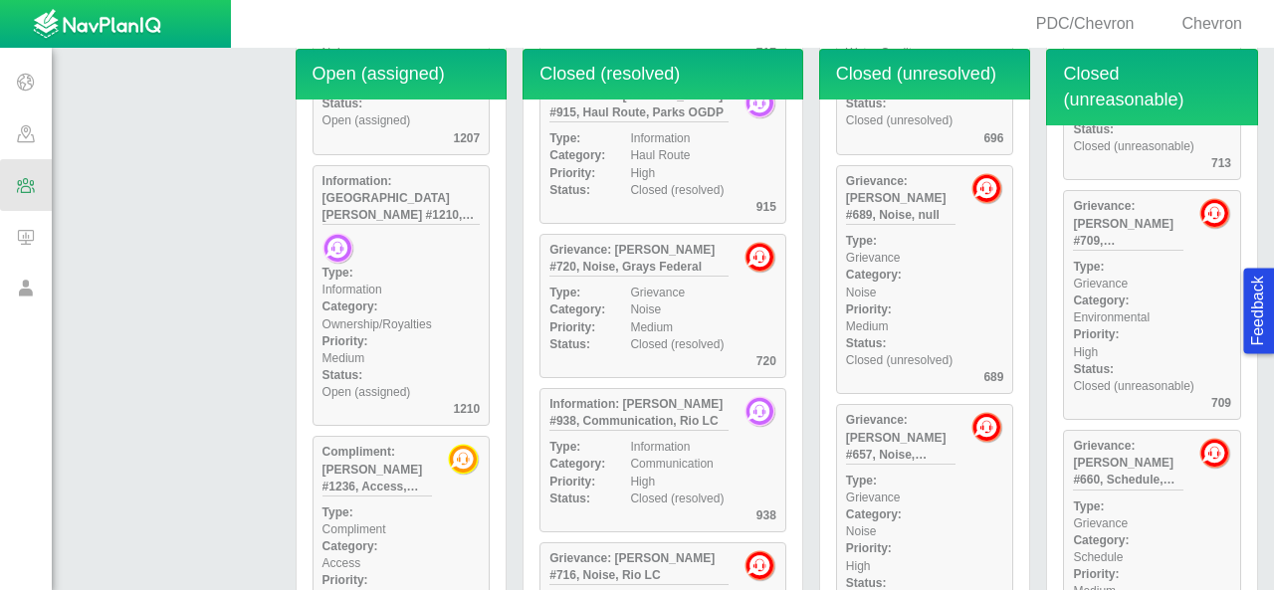
scroll to position [398, 0]
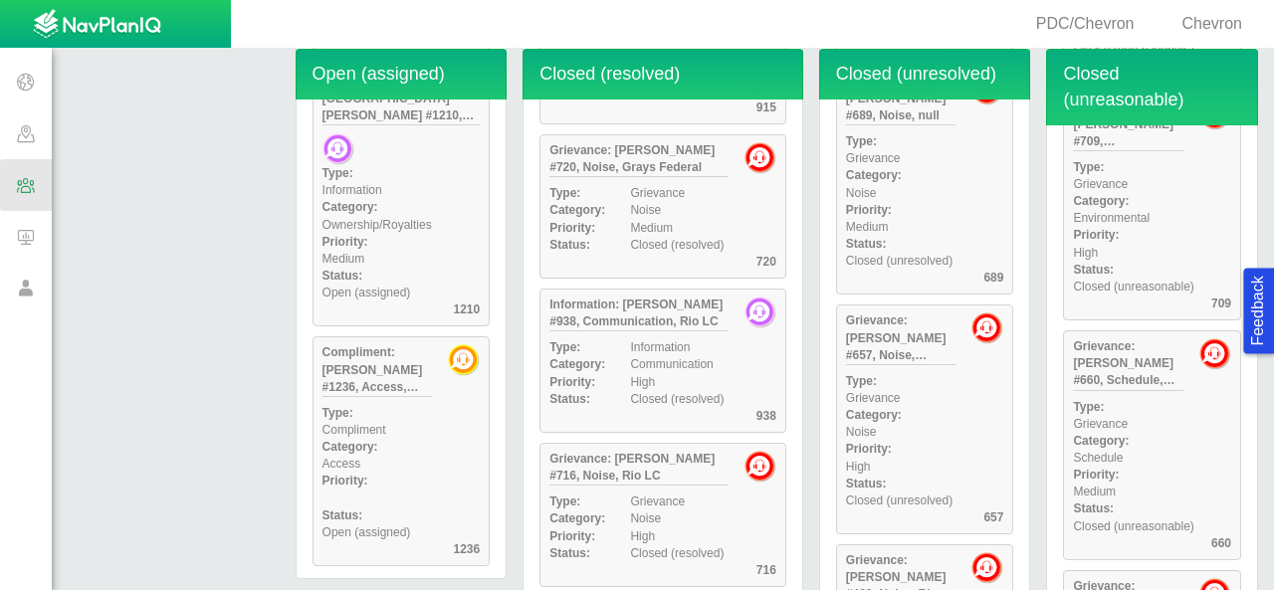
click at [404, 405] on div "Type: Compliment" at bounding box center [402, 422] width 174 height 34
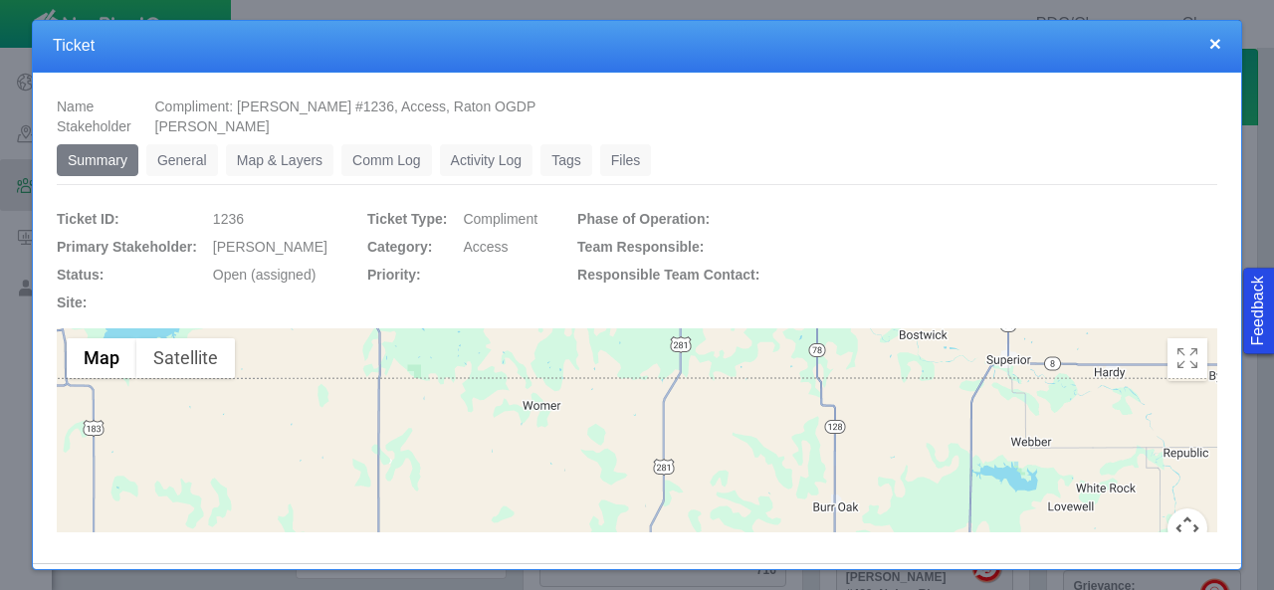
click at [496, 156] on link "Activity Log" at bounding box center [487, 160] width 94 height 32
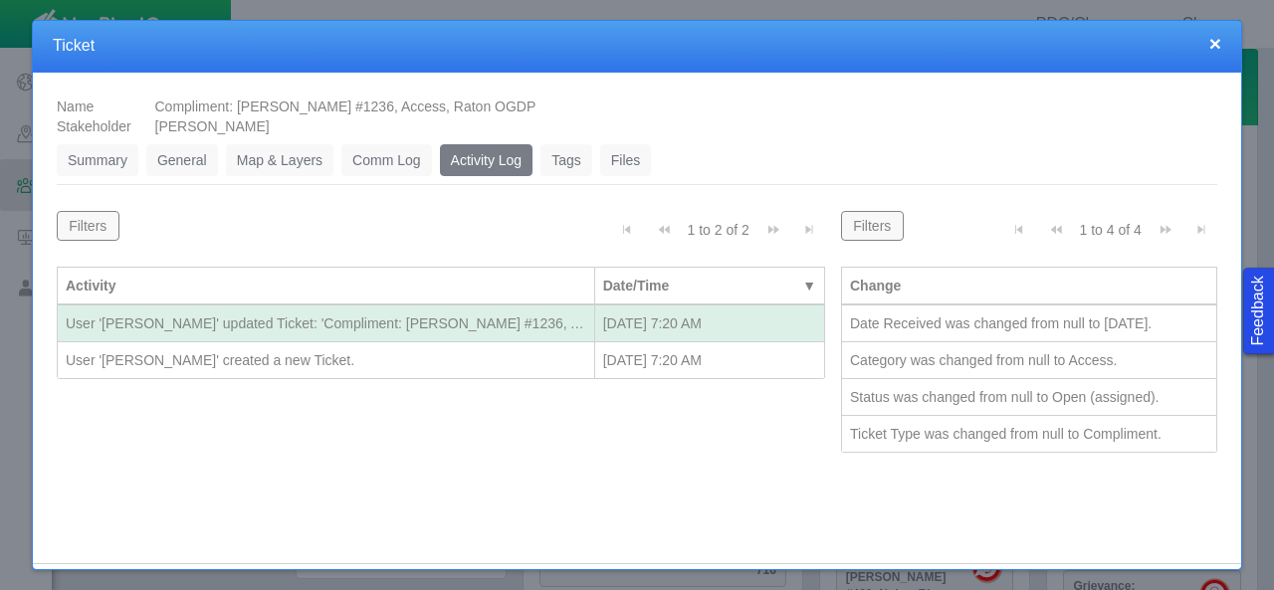
click at [526, 326] on div "User '[PERSON_NAME]' updated Ticket: 'Compliment: [PERSON_NAME] #1236, Access, …" at bounding box center [326, 324] width 521 height 20
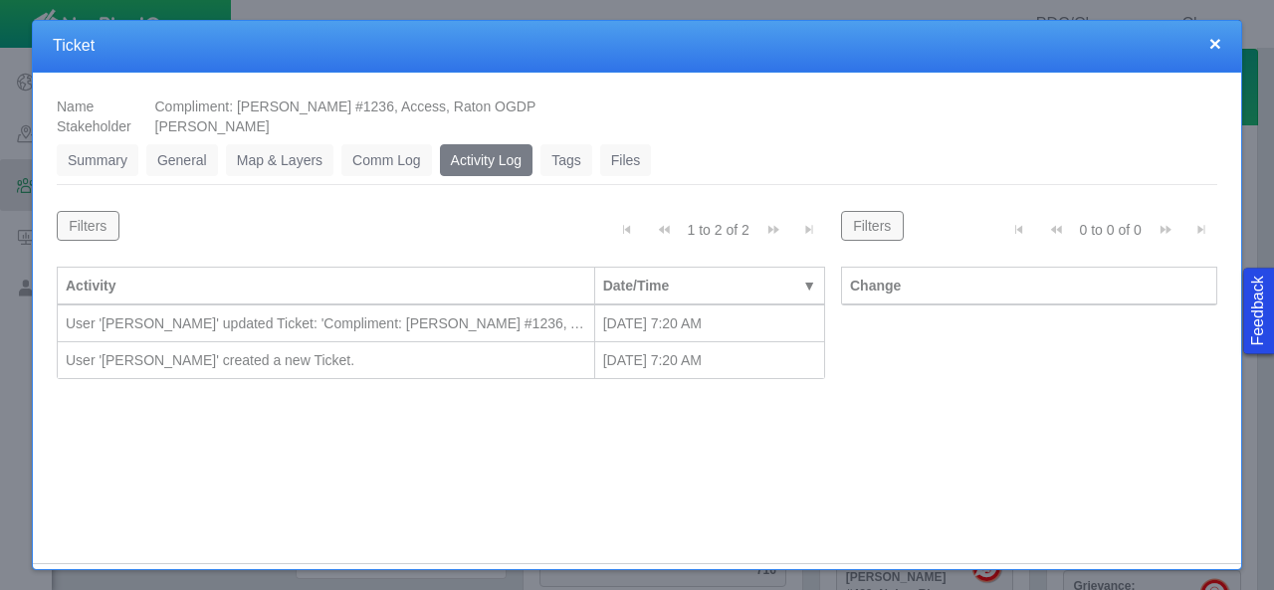
click at [526, 326] on div "User '[PERSON_NAME]' updated Ticket: 'Compliment: [PERSON_NAME] #1236, Access, …" at bounding box center [326, 324] width 521 height 20
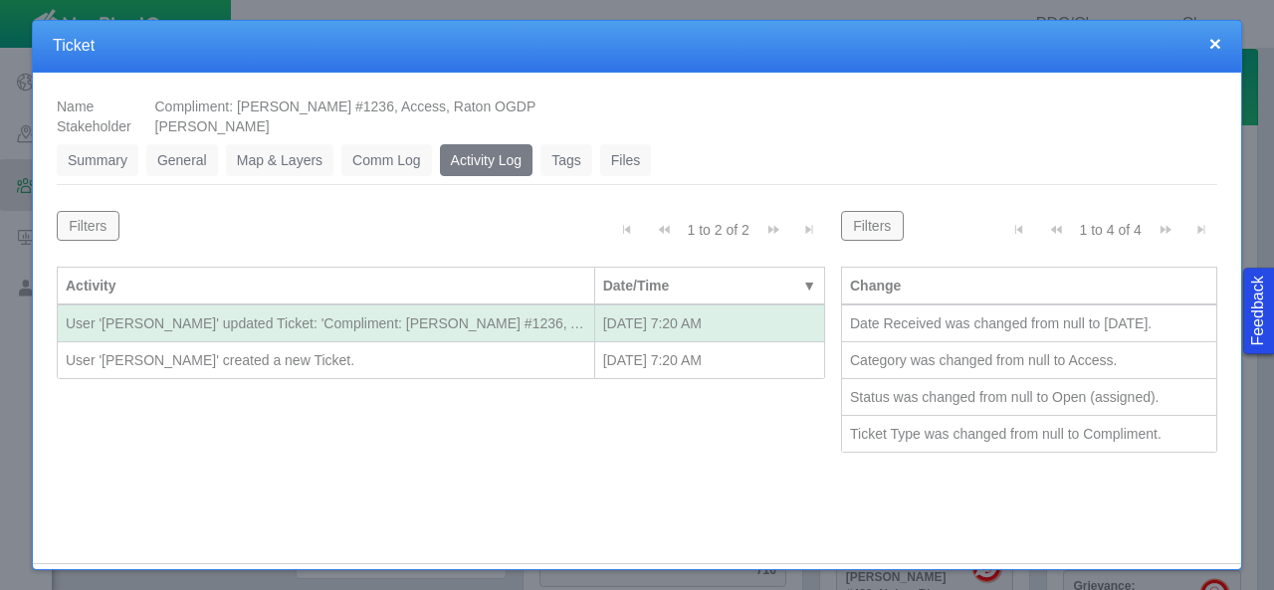
click at [526, 359] on div "User '[PERSON_NAME]' created a new Ticket." at bounding box center [326, 360] width 521 height 20
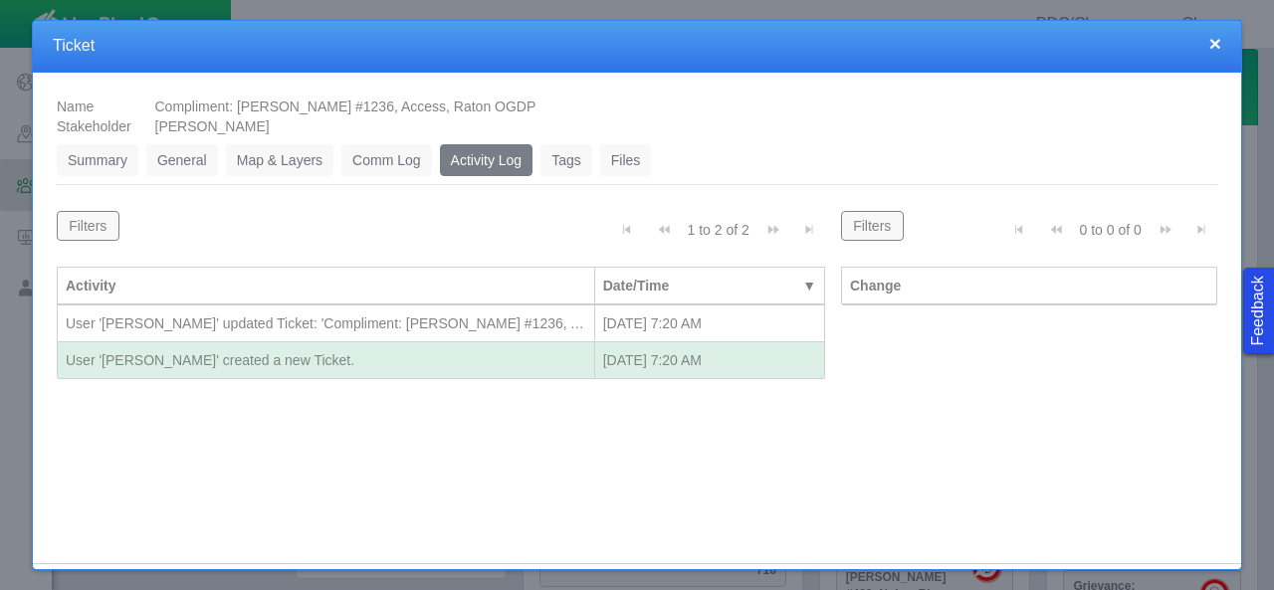
click at [535, 319] on div "User '[PERSON_NAME]' updated Ticket: 'Compliment: [PERSON_NAME] #1236, Access, …" at bounding box center [326, 324] width 521 height 20
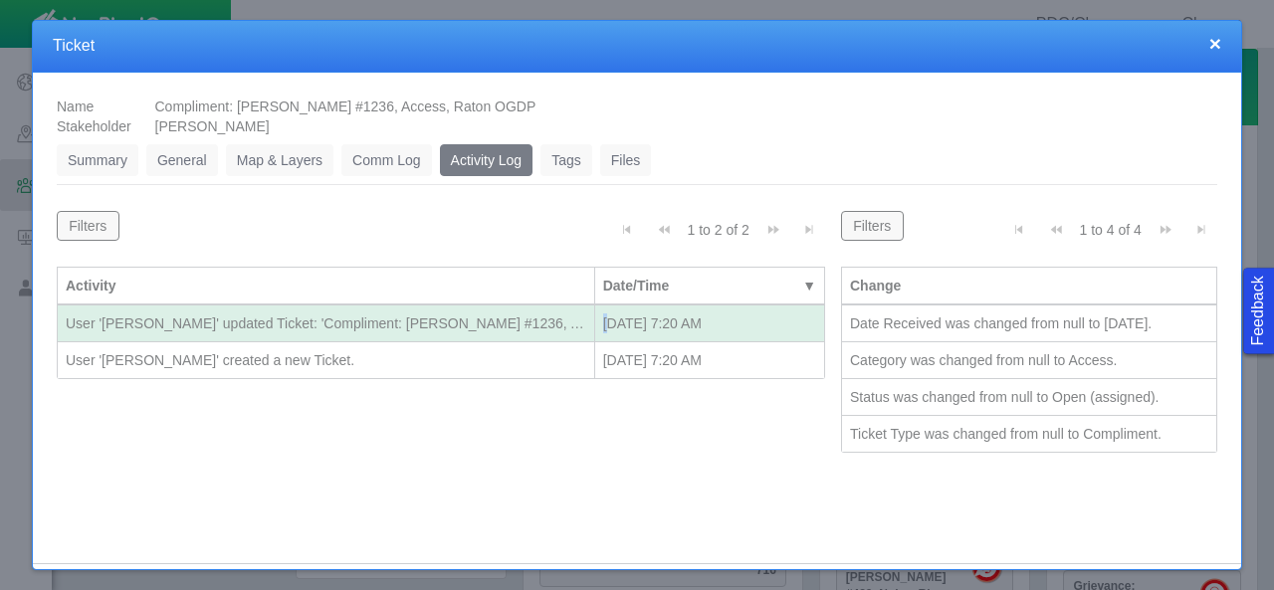
drag, startPoint x: 533, startPoint y: 316, endPoint x: 593, endPoint y: 320, distance: 60.9
click at [593, 320] on tr "User '[PERSON_NAME]' updated Ticket: 'Compliment: [PERSON_NAME] #1236, Access, …" at bounding box center [442, 324] width 768 height 37
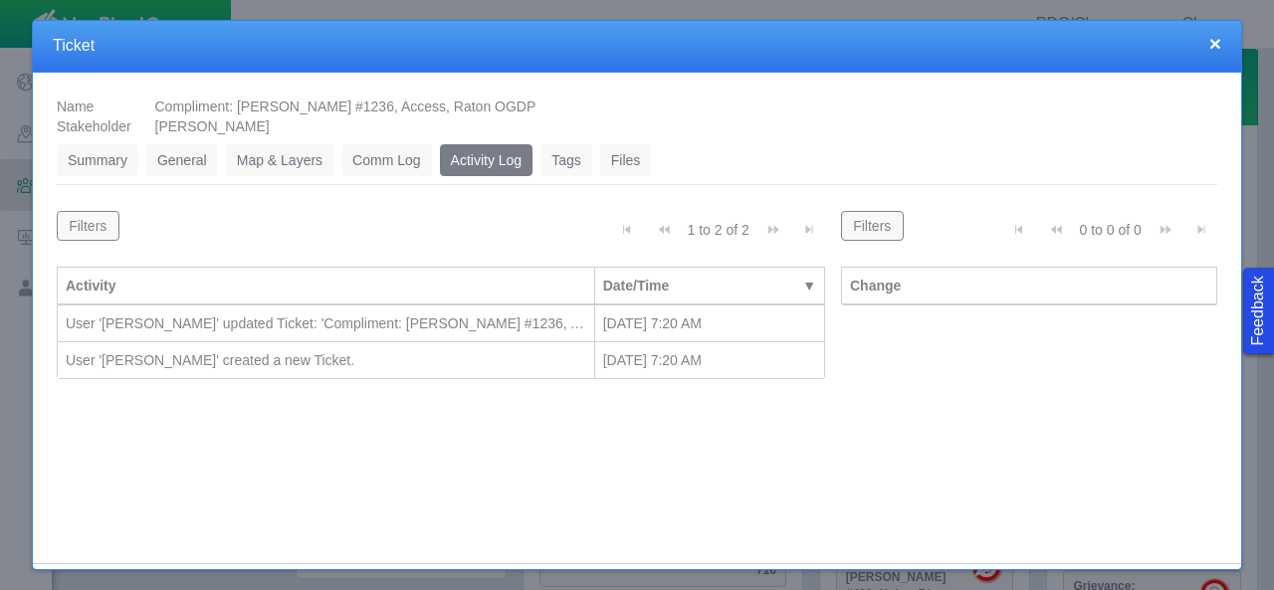
click at [508, 323] on div "User '[PERSON_NAME]' updated Ticket: 'Compliment: [PERSON_NAME] #1236, Access, …" at bounding box center [326, 324] width 521 height 20
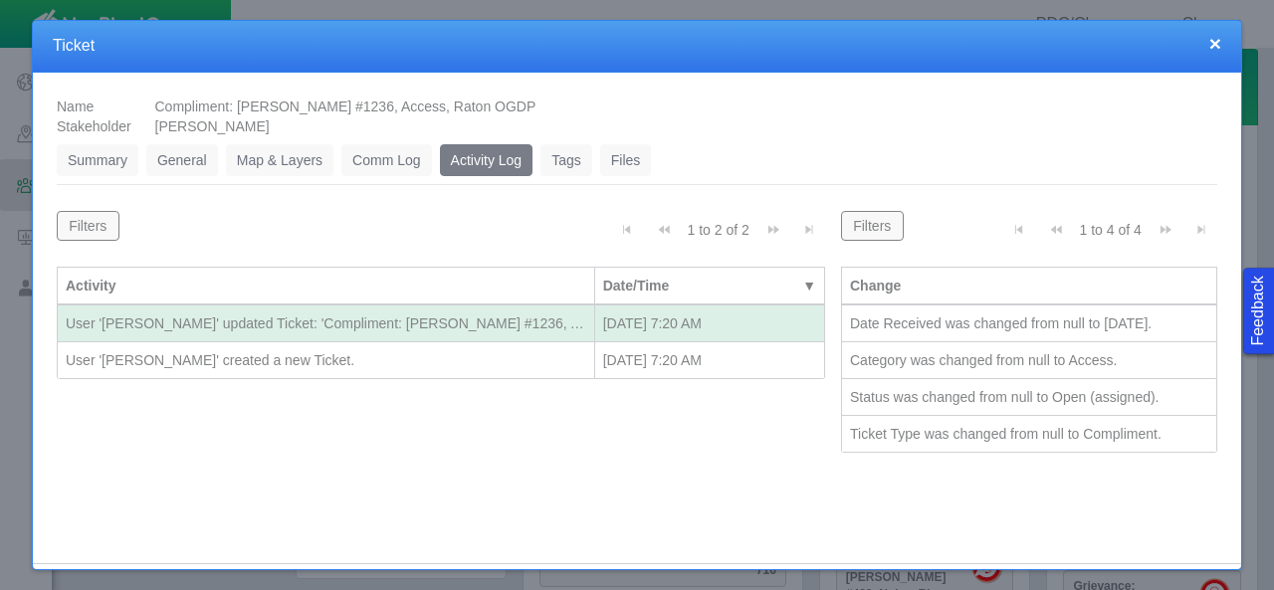
click at [371, 160] on link "Comm Log" at bounding box center [386, 160] width 90 height 32
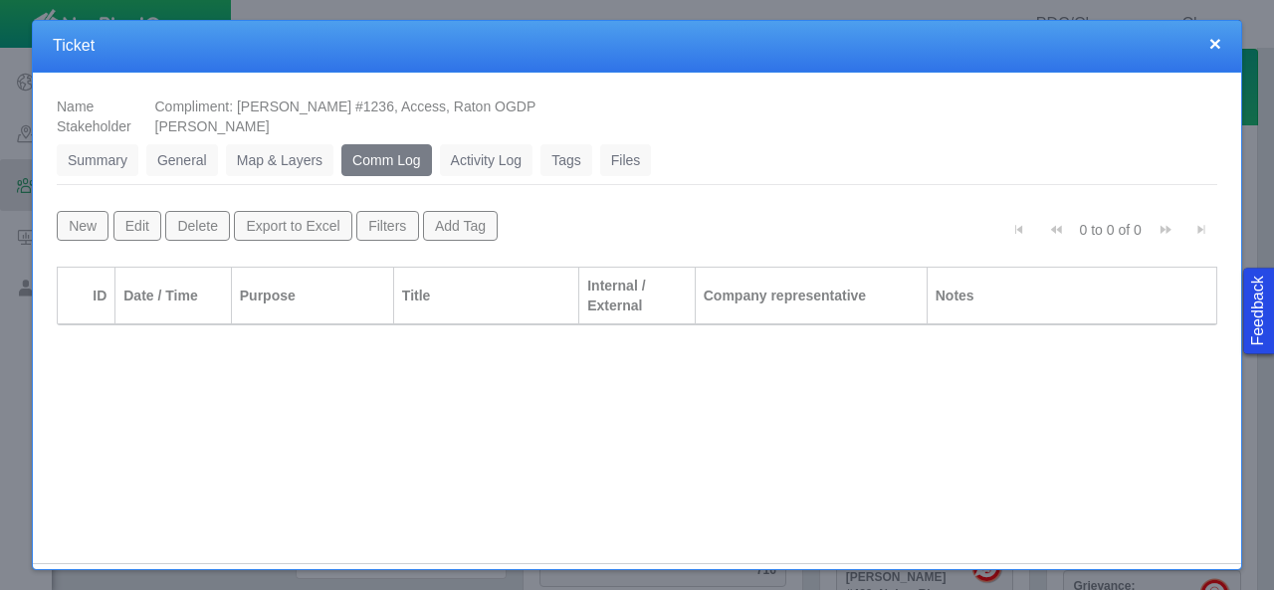
click at [400, 339] on div "Name Compliment: [PERSON_NAME] #1236, Access, Raton OGDP Stakeholder [PERSON_NA…" at bounding box center [637, 303] width 1209 height 461
click at [368, 320] on th "Purpose" at bounding box center [313, 296] width 162 height 59
click at [368, 320] on th "▲ Purpose" at bounding box center [313, 296] width 162 height 59
drag, startPoint x: 416, startPoint y: 332, endPoint x: 391, endPoint y: 322, distance: 26.8
click at [418, 332] on div "Name Compliment: [PERSON_NAME] #1236, Access, Raton OGDP Stakeholder [PERSON_NA…" at bounding box center [637, 303] width 1209 height 461
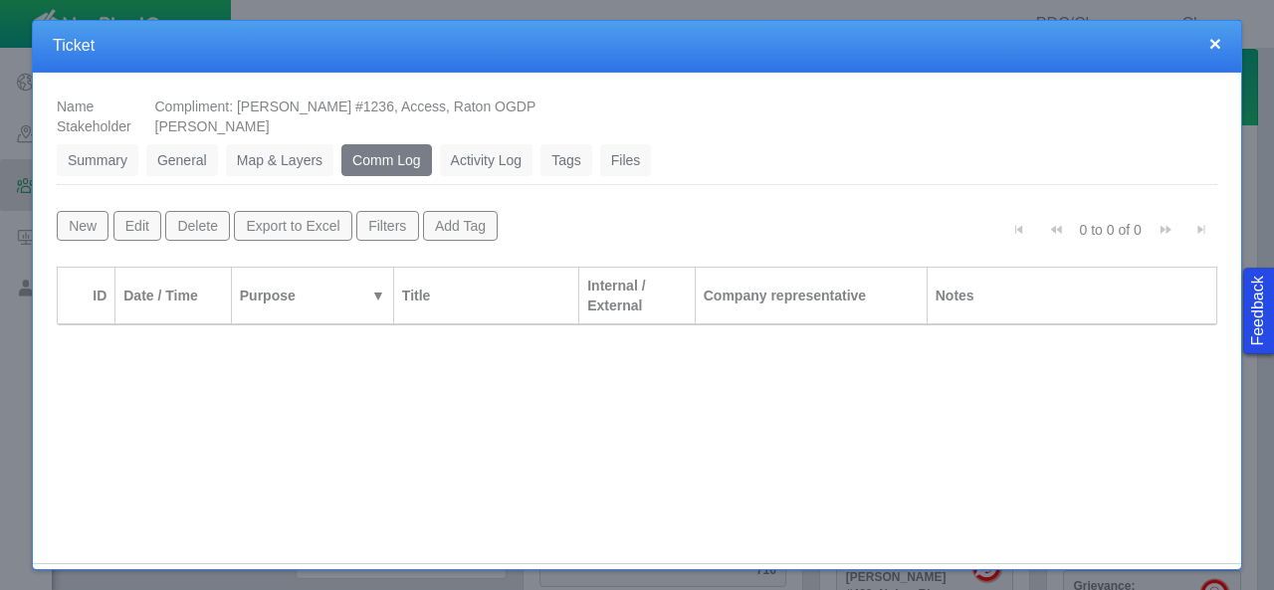
click at [193, 161] on link "General" at bounding box center [182, 160] width 72 height 32
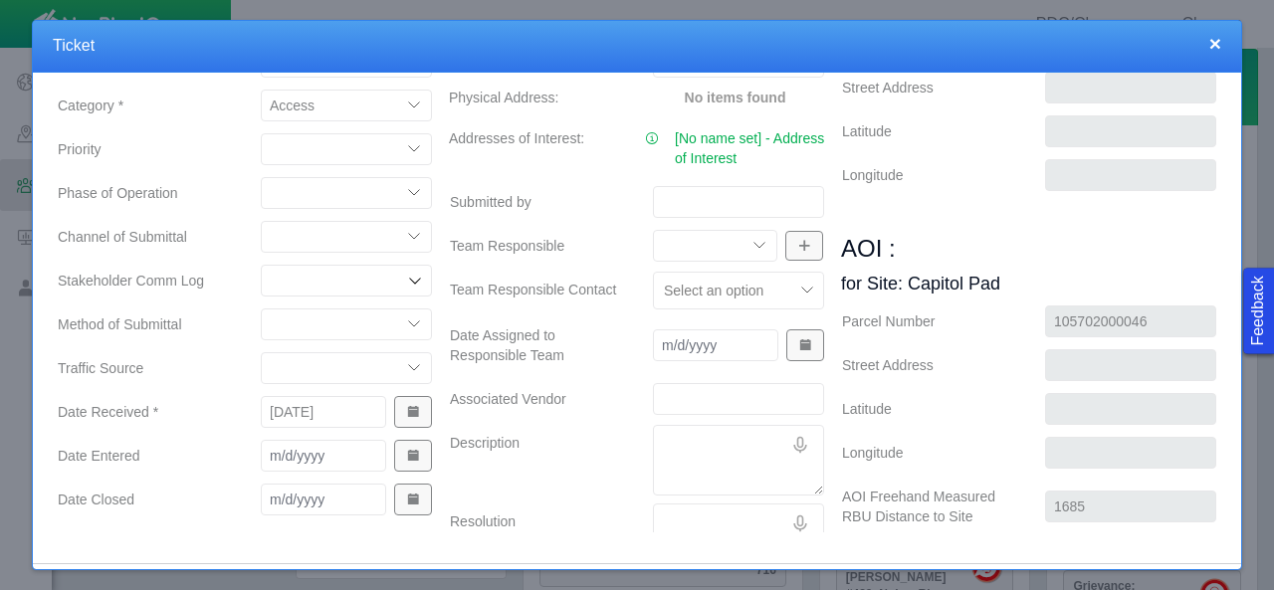
scroll to position [0, 0]
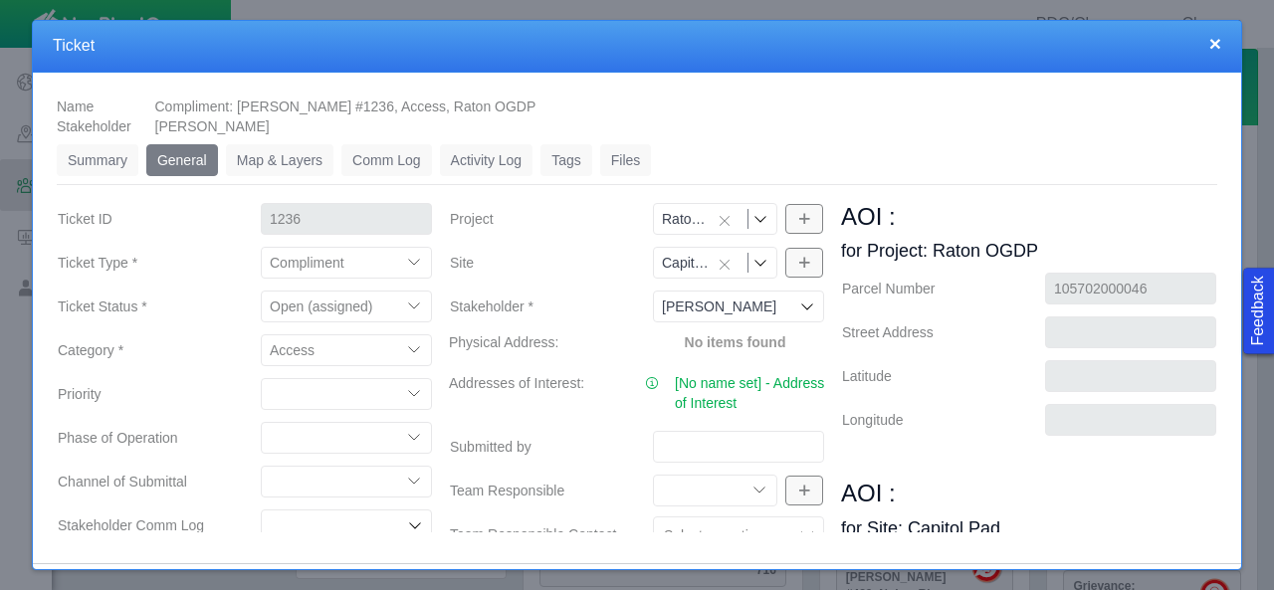
click at [628, 158] on link "Files" at bounding box center [626, 160] width 52 height 32
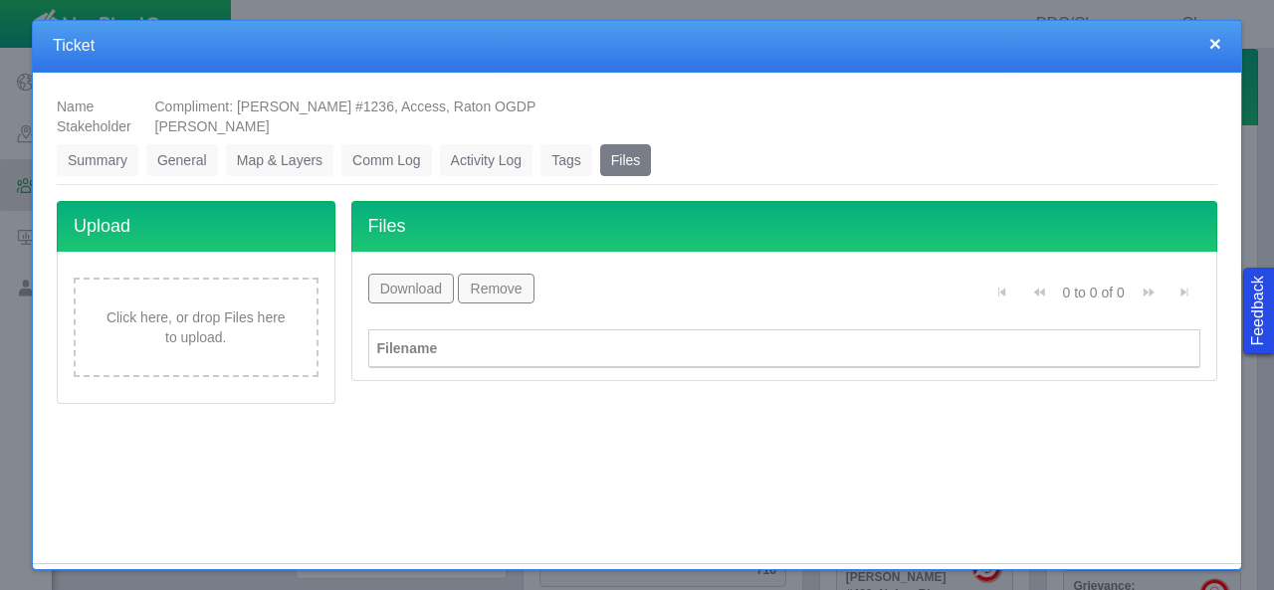
click at [559, 154] on link "Tags" at bounding box center [567, 160] width 52 height 32
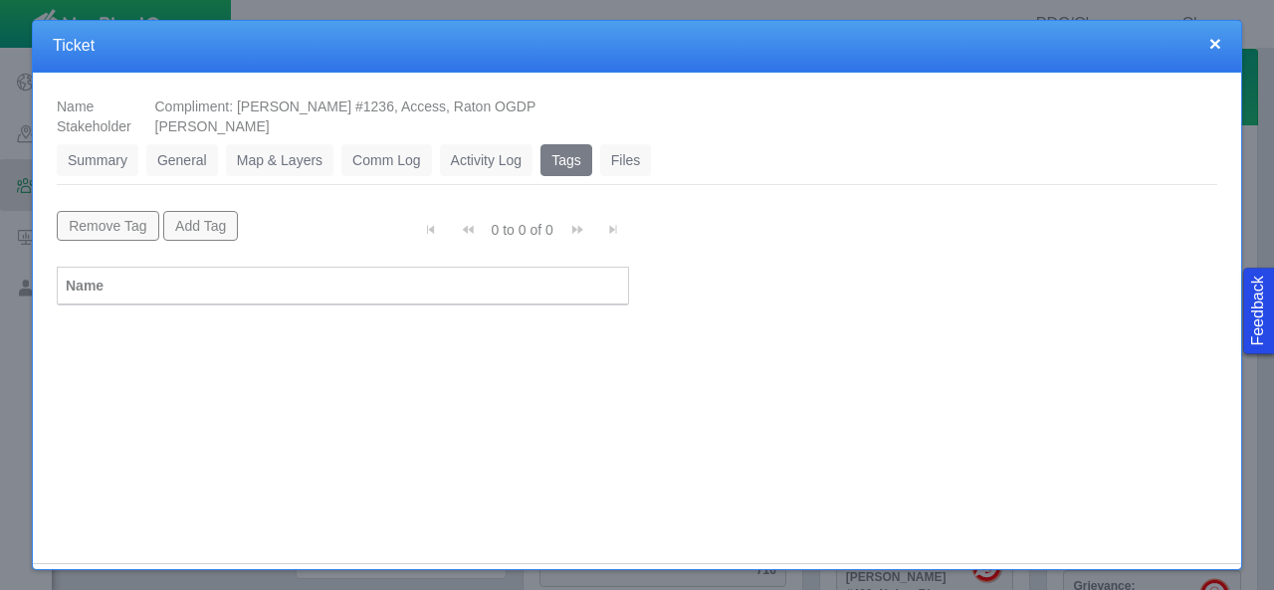
click at [177, 163] on link "General" at bounding box center [182, 160] width 72 height 32
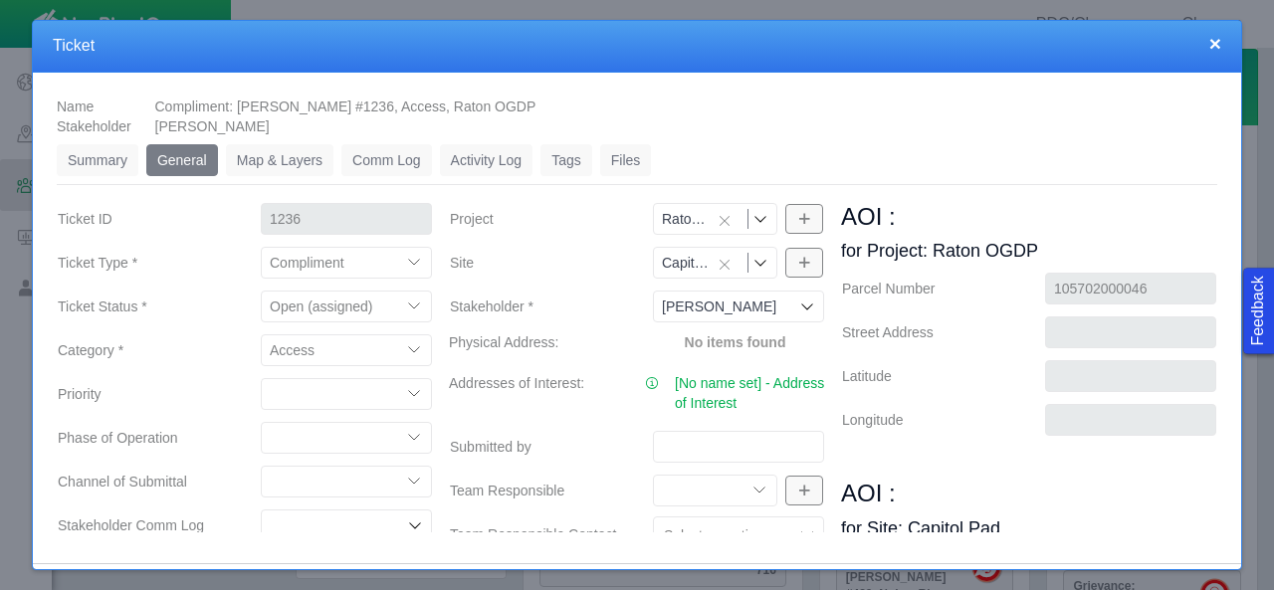
click at [102, 153] on link "Summary" at bounding box center [98, 160] width 82 height 32
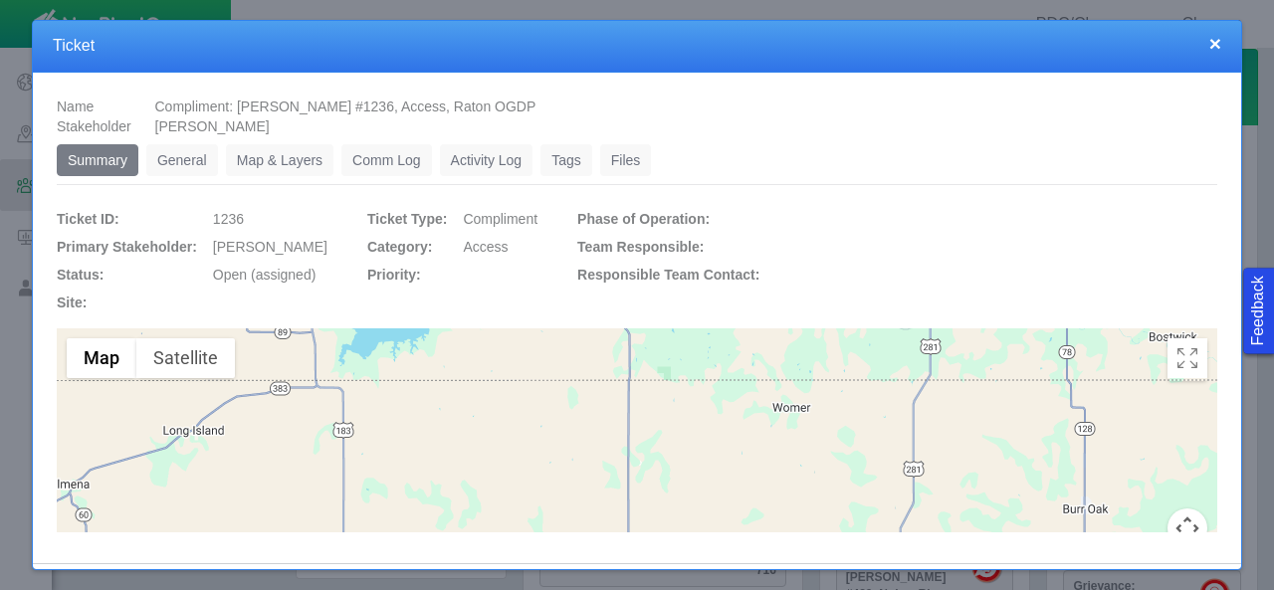
click at [190, 158] on link "General" at bounding box center [182, 160] width 72 height 32
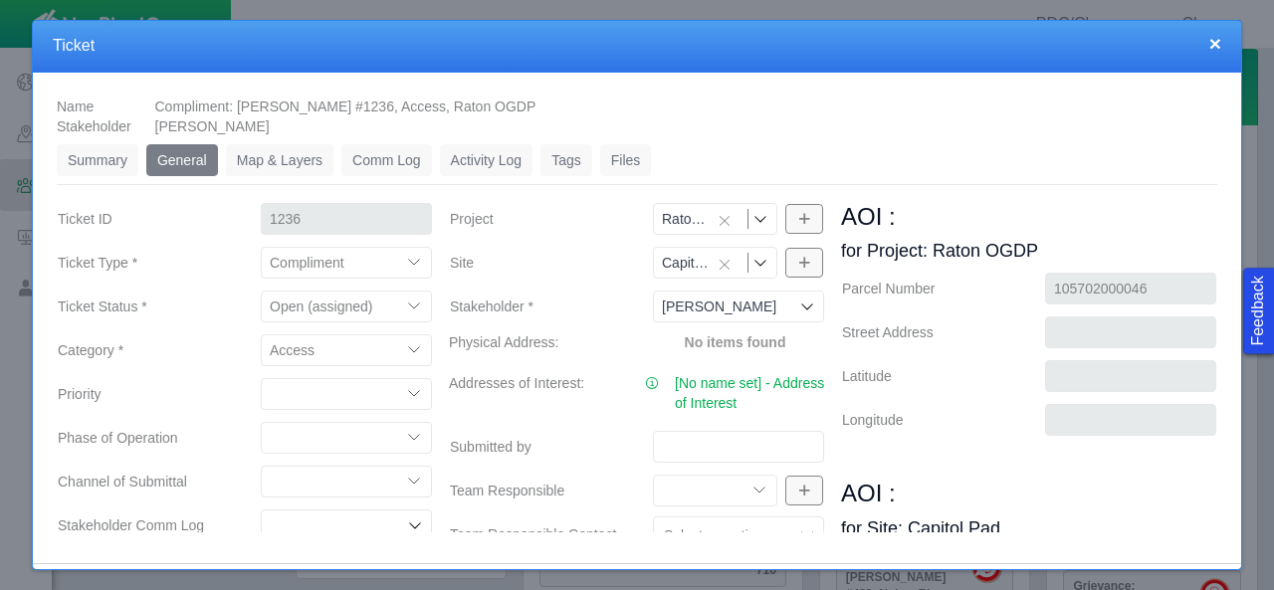
click at [482, 152] on link "Activity Log" at bounding box center [487, 160] width 94 height 32
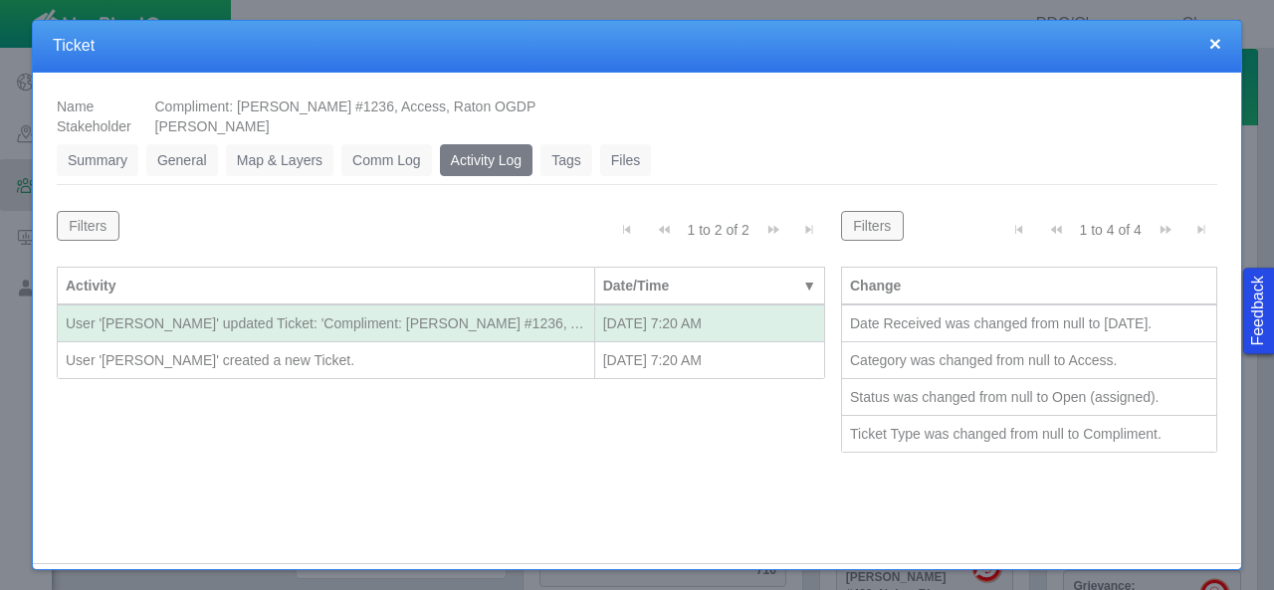
click at [1220, 42] on button "×" at bounding box center [1216, 43] width 12 height 21
